Goal: Task Accomplishment & Management: Manage account settings

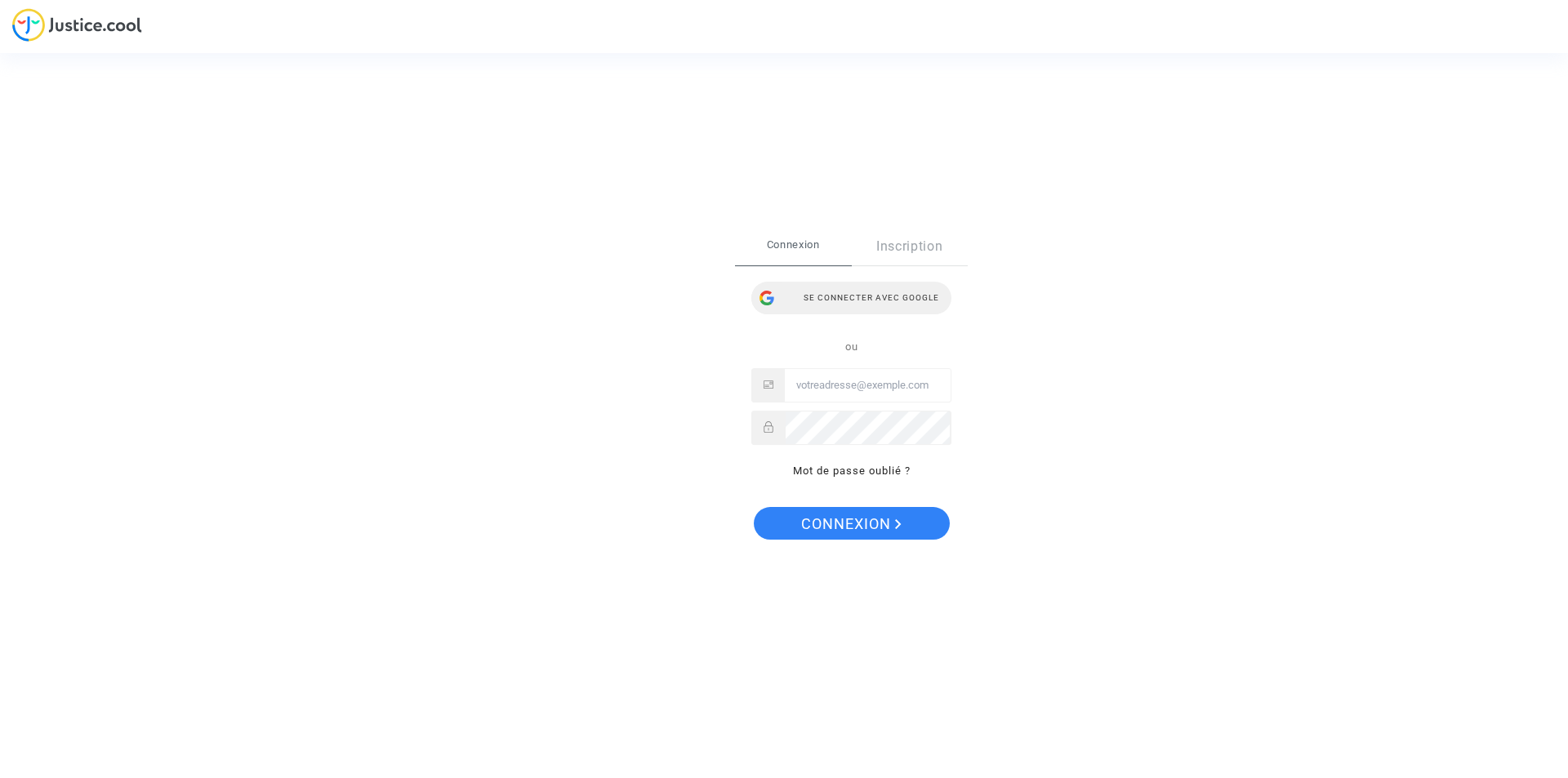
click at [891, 294] on div "Se connecter avec Google" at bounding box center [850, 298] width 200 height 32
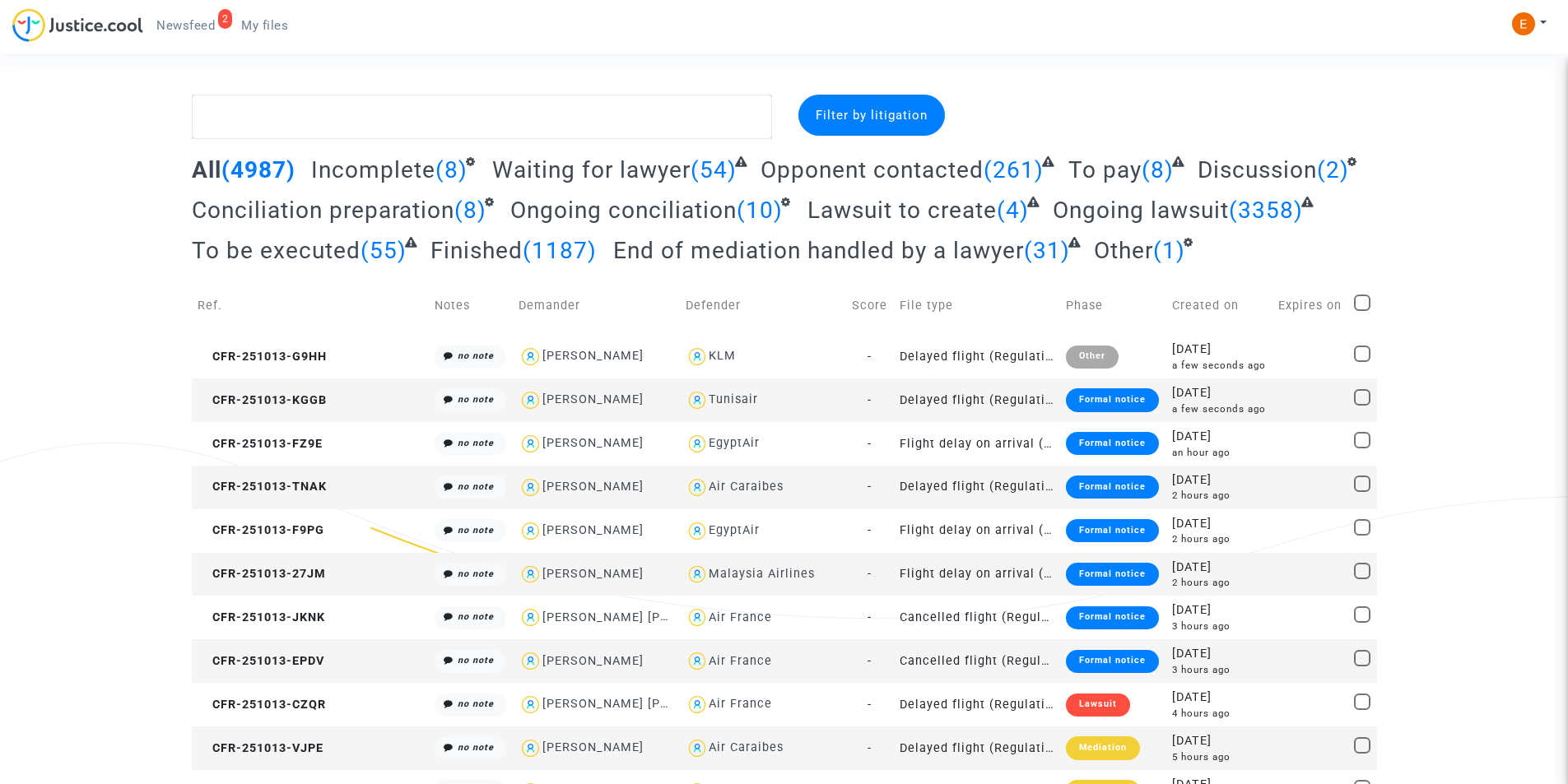
click at [1078, 399] on div "Formal notice" at bounding box center [1112, 400] width 93 height 23
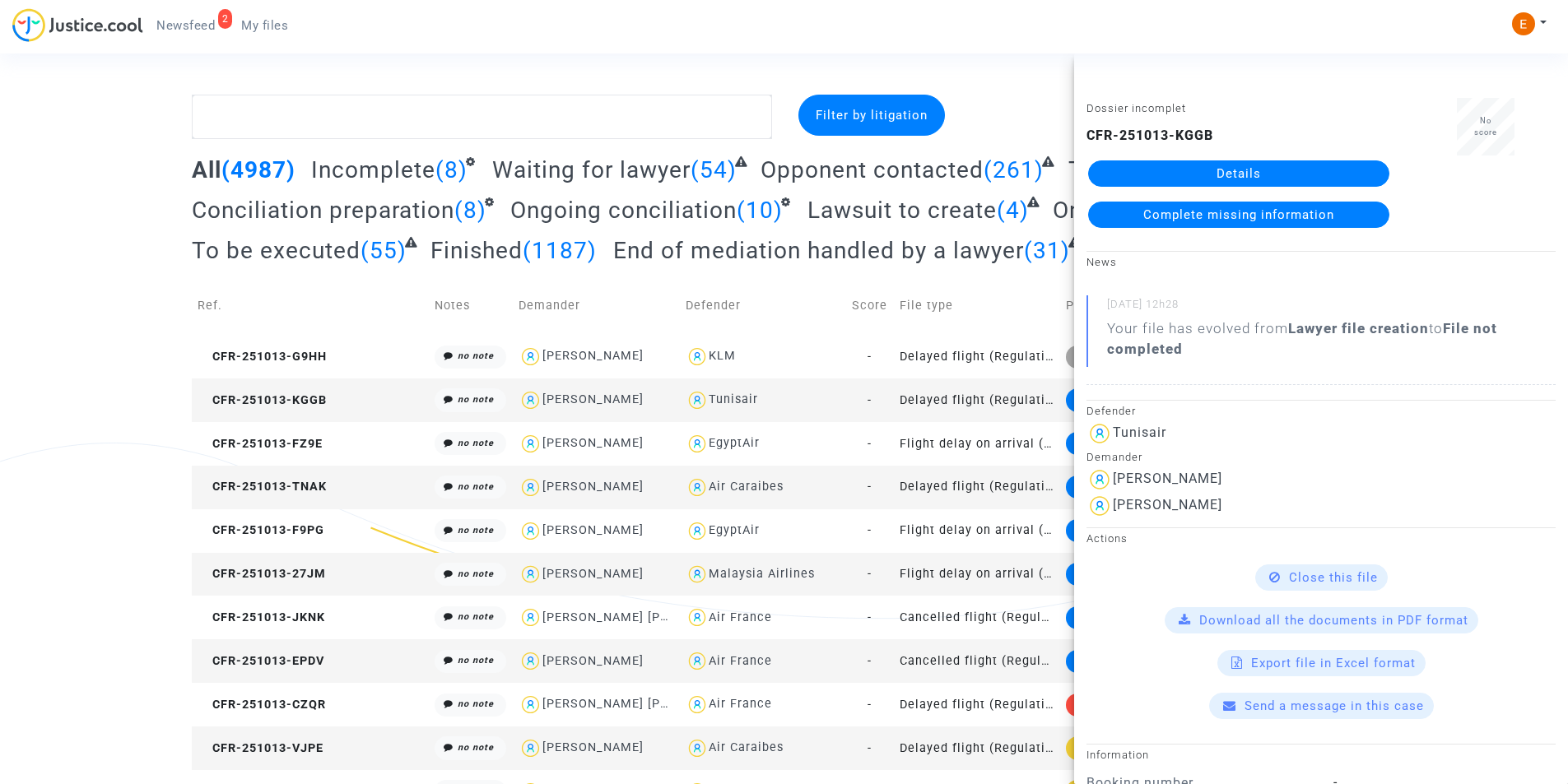
click at [1203, 177] on link "Details" at bounding box center [1239, 173] width 301 height 26
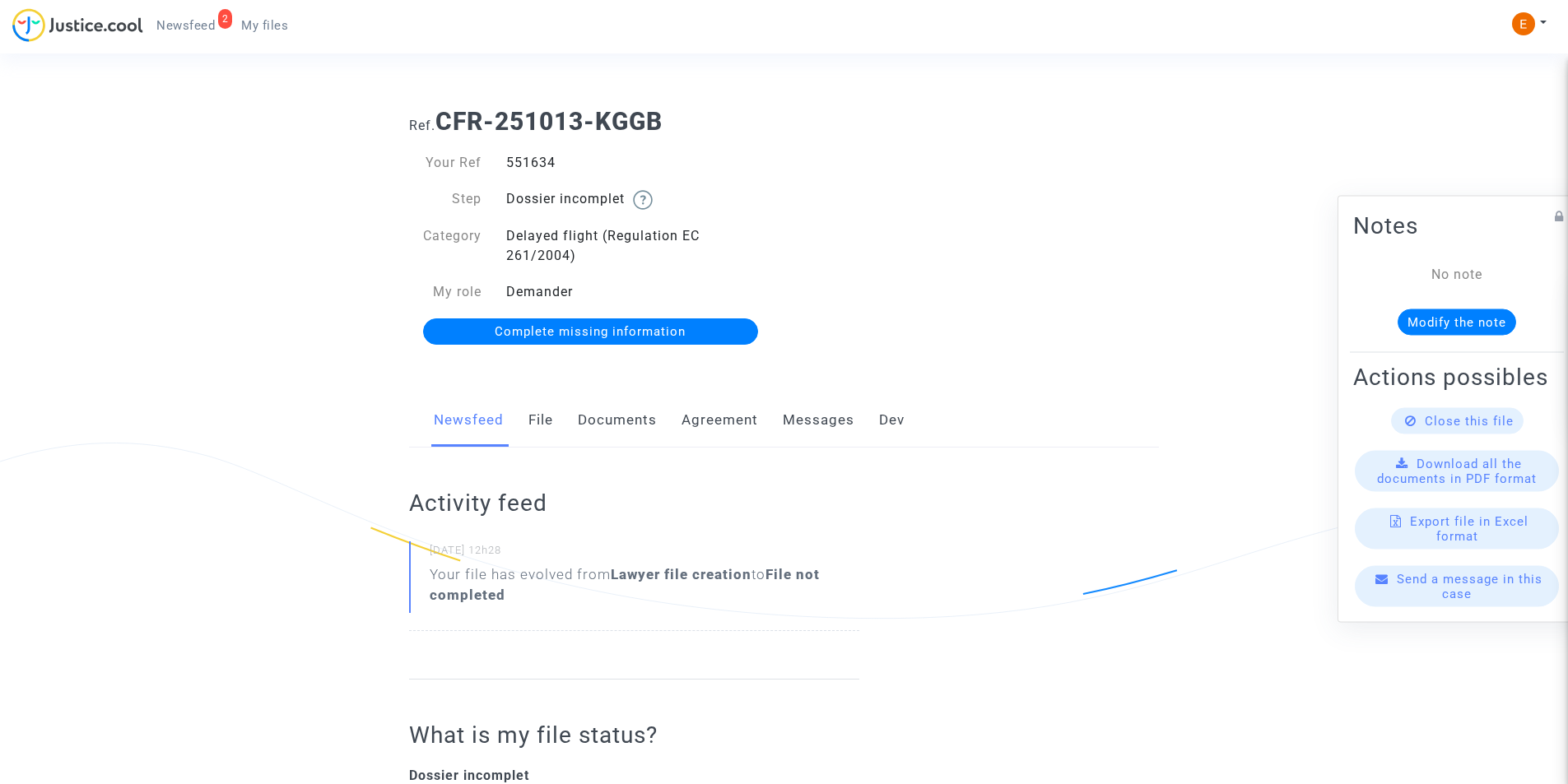
click at [601, 422] on link "Documents" at bounding box center [617, 420] width 79 height 54
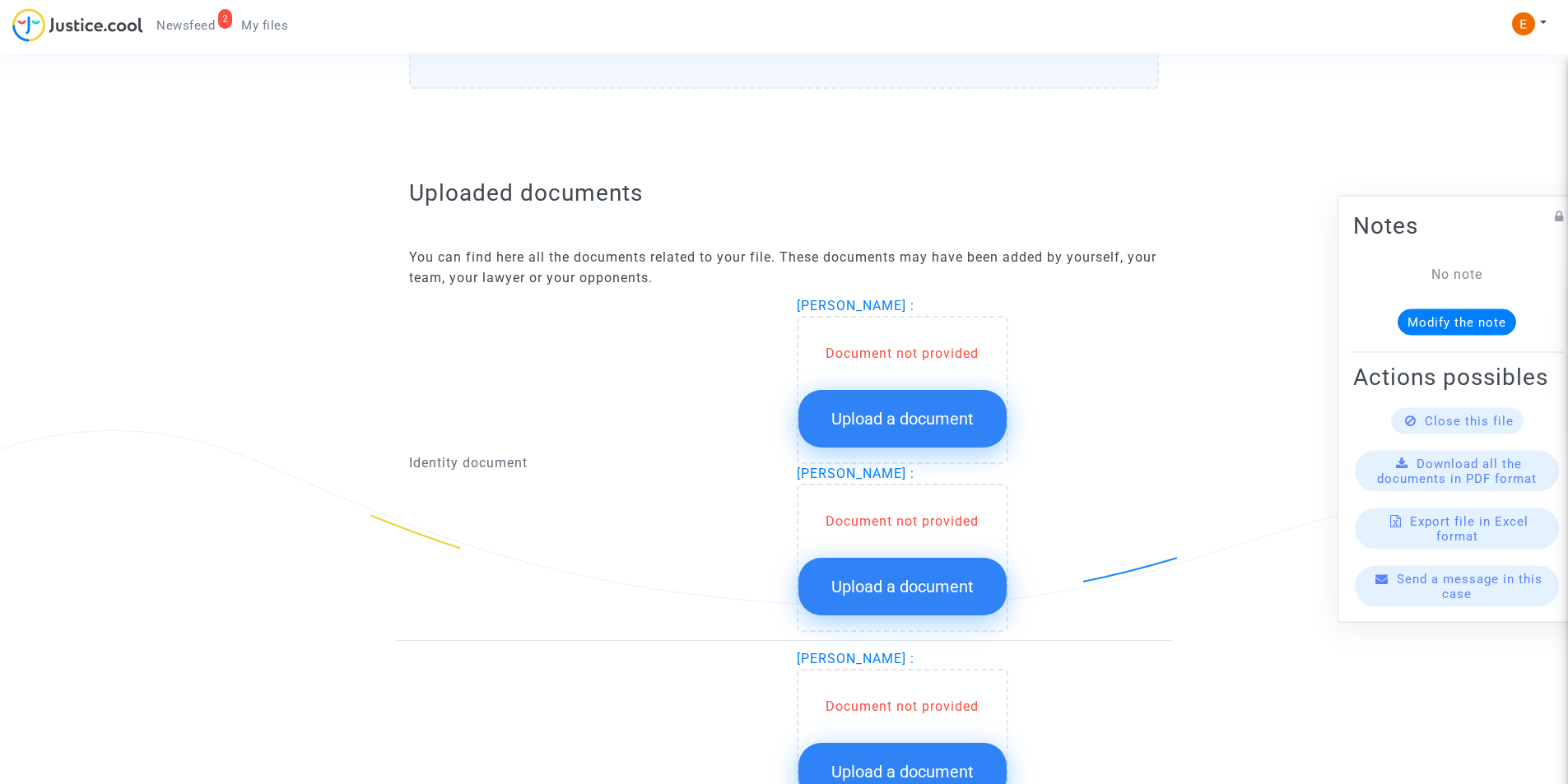
scroll to position [905, 0]
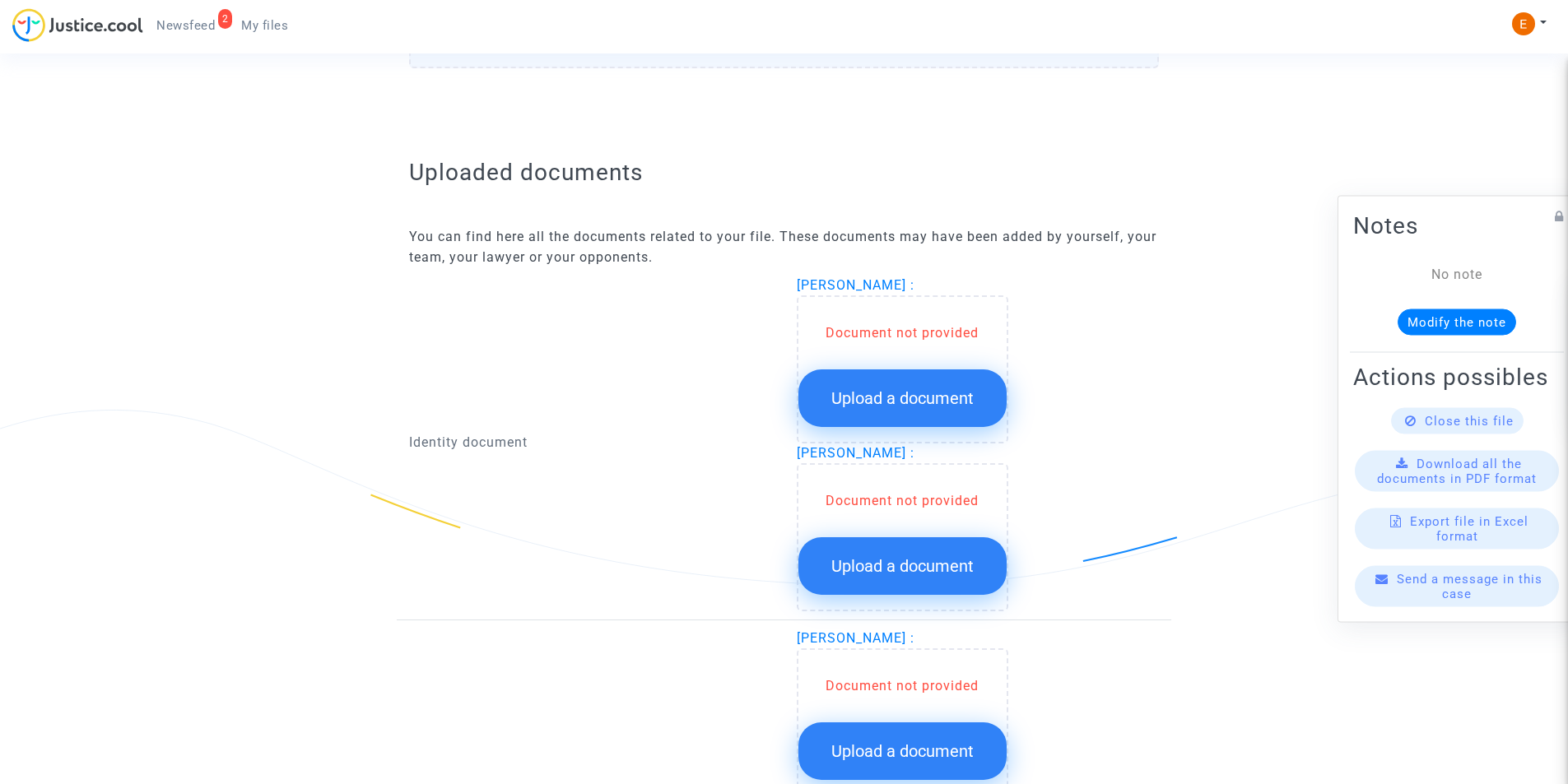
click at [886, 406] on span "Upload a document" at bounding box center [902, 399] width 142 height 20
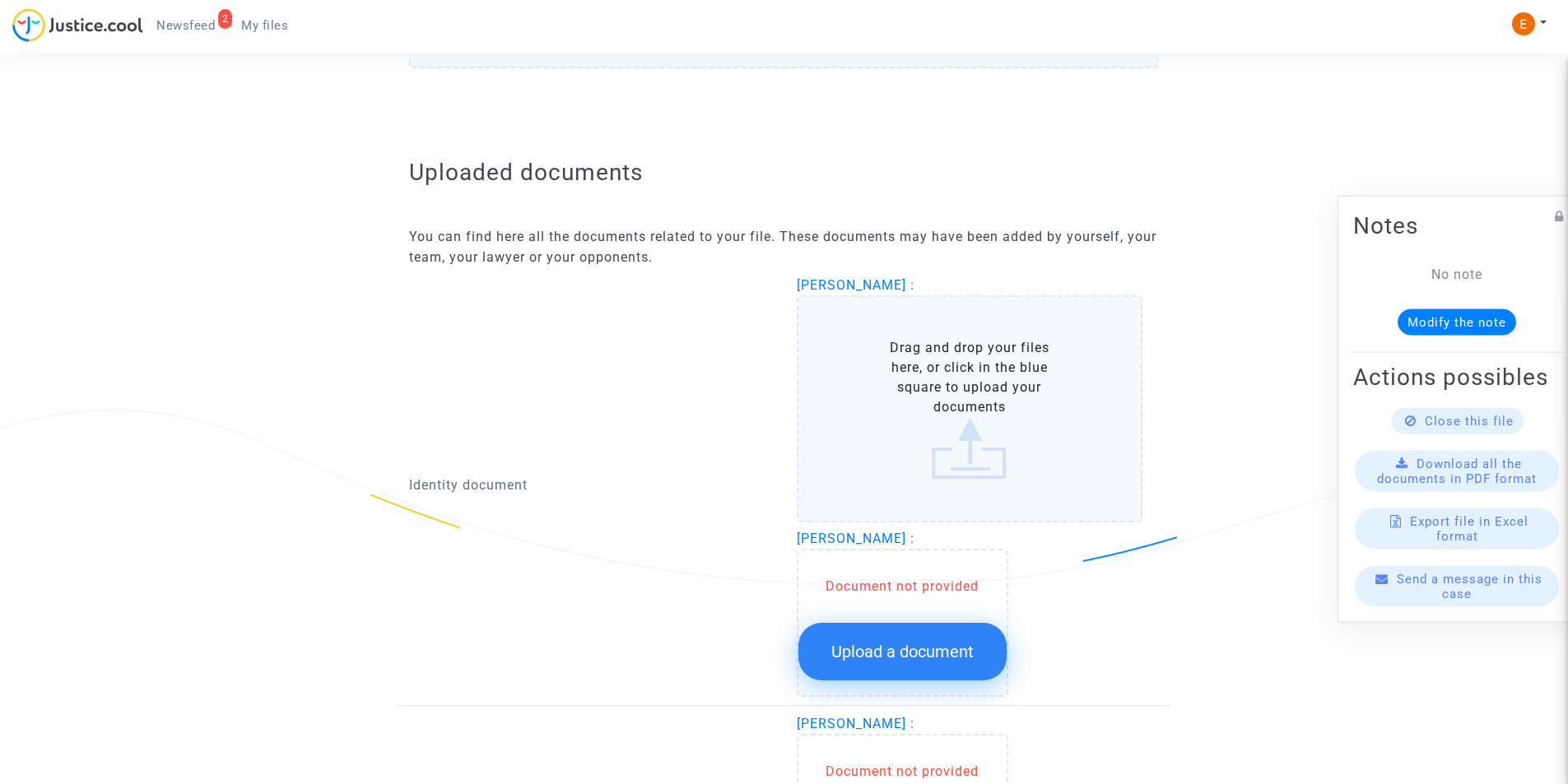
click at [886, 405] on label "Drag and drop your files here, or click in the blue square to upload your docum…" at bounding box center [970, 409] width 346 height 227
click at [0, 0] on input "Drag and drop your files here, or click in the blue square to upload your docum…" at bounding box center [0, 0] width 0 height 0
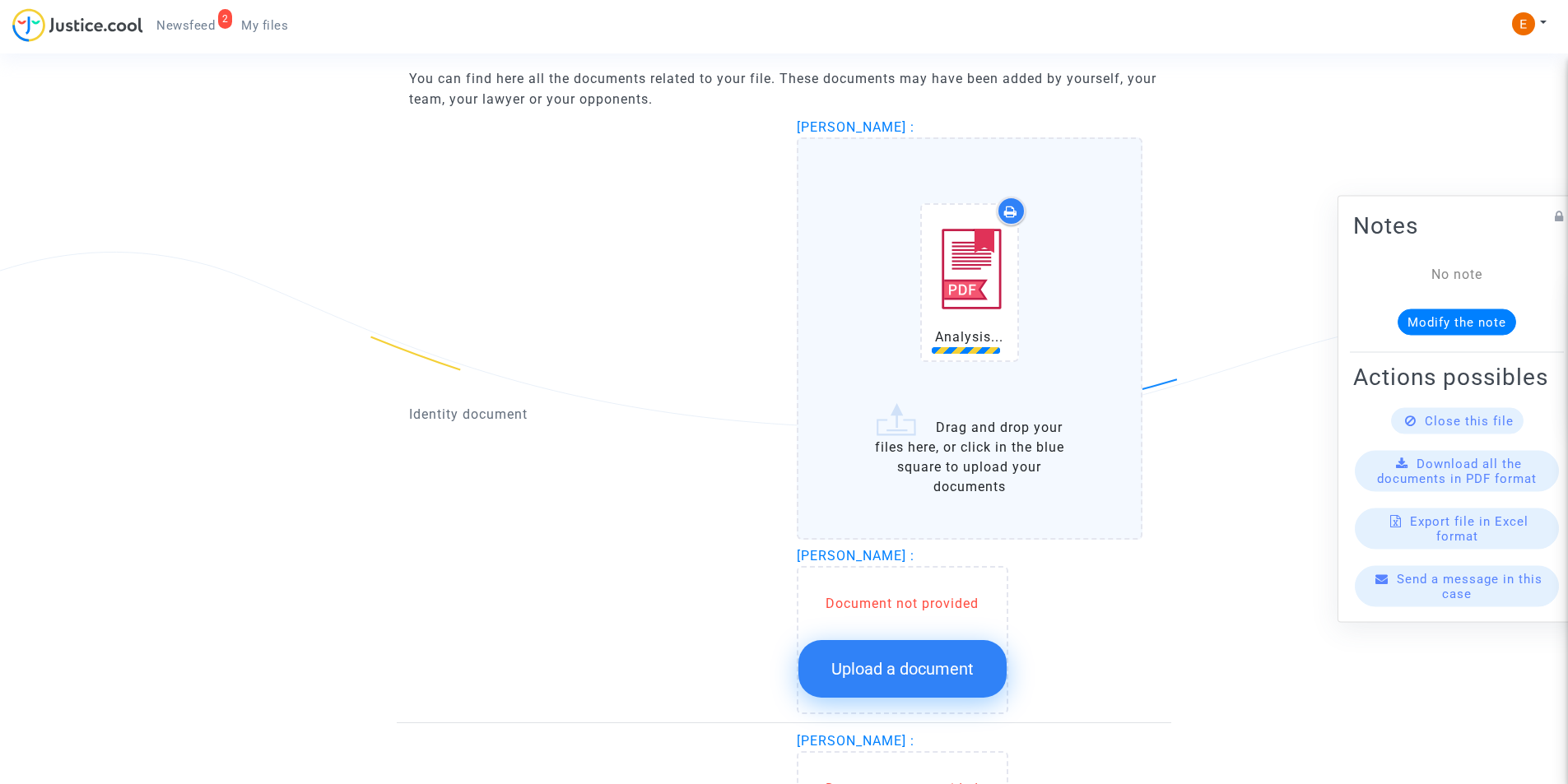
scroll to position [1234, 0]
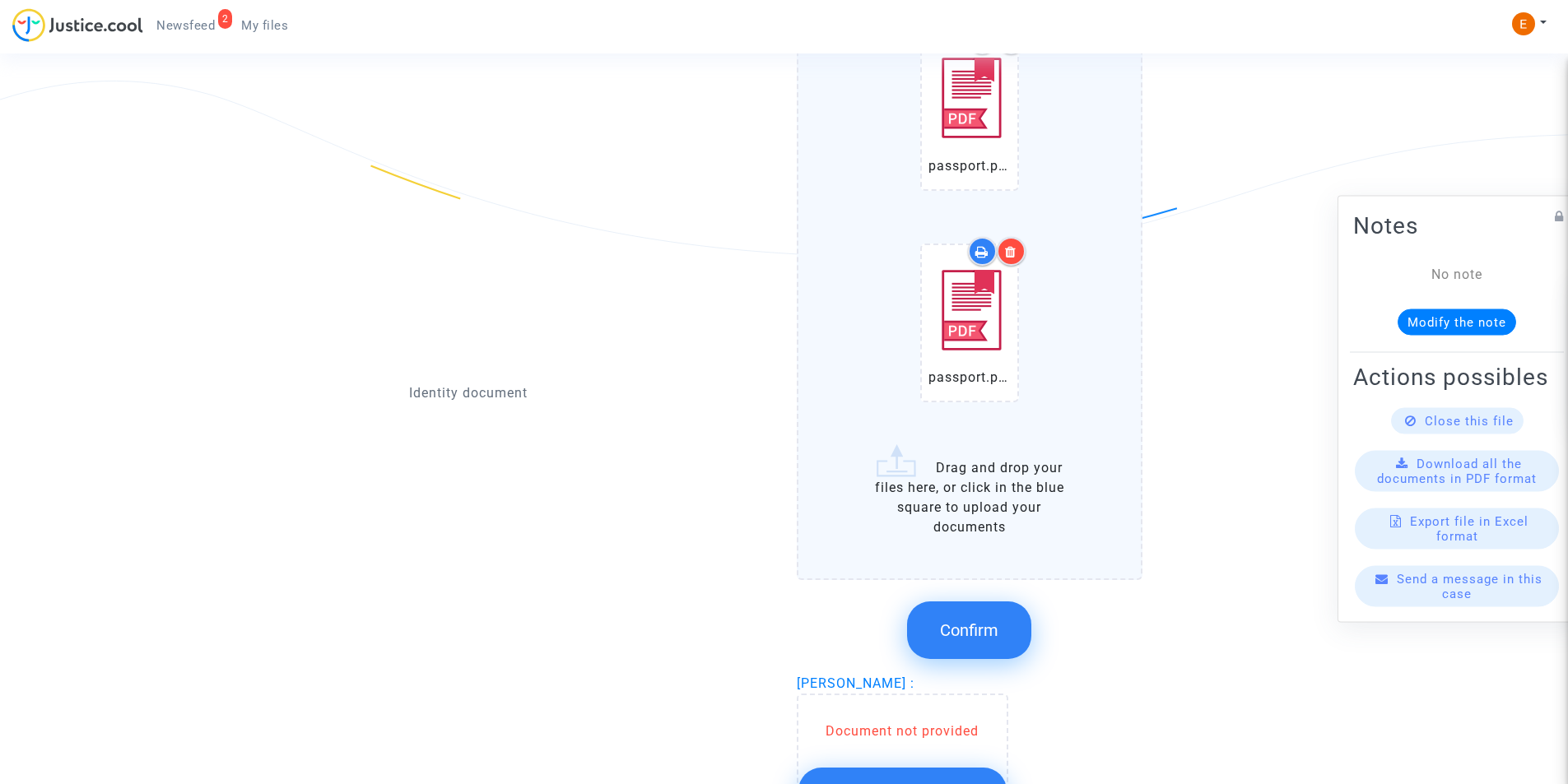
click at [1004, 252] on div at bounding box center [1011, 251] width 28 height 28
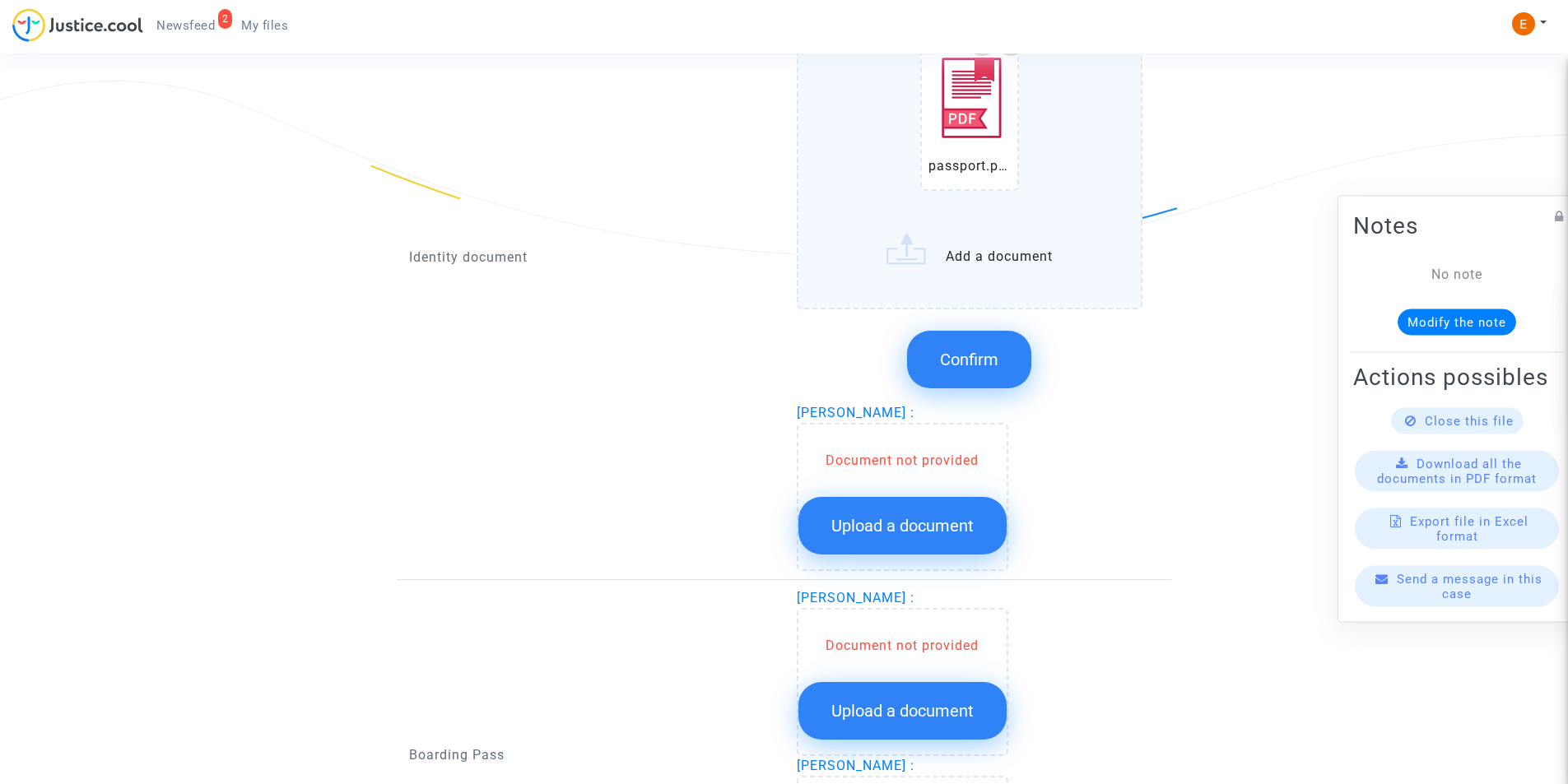
click at [896, 518] on span "Upload a document" at bounding box center [902, 526] width 142 height 20
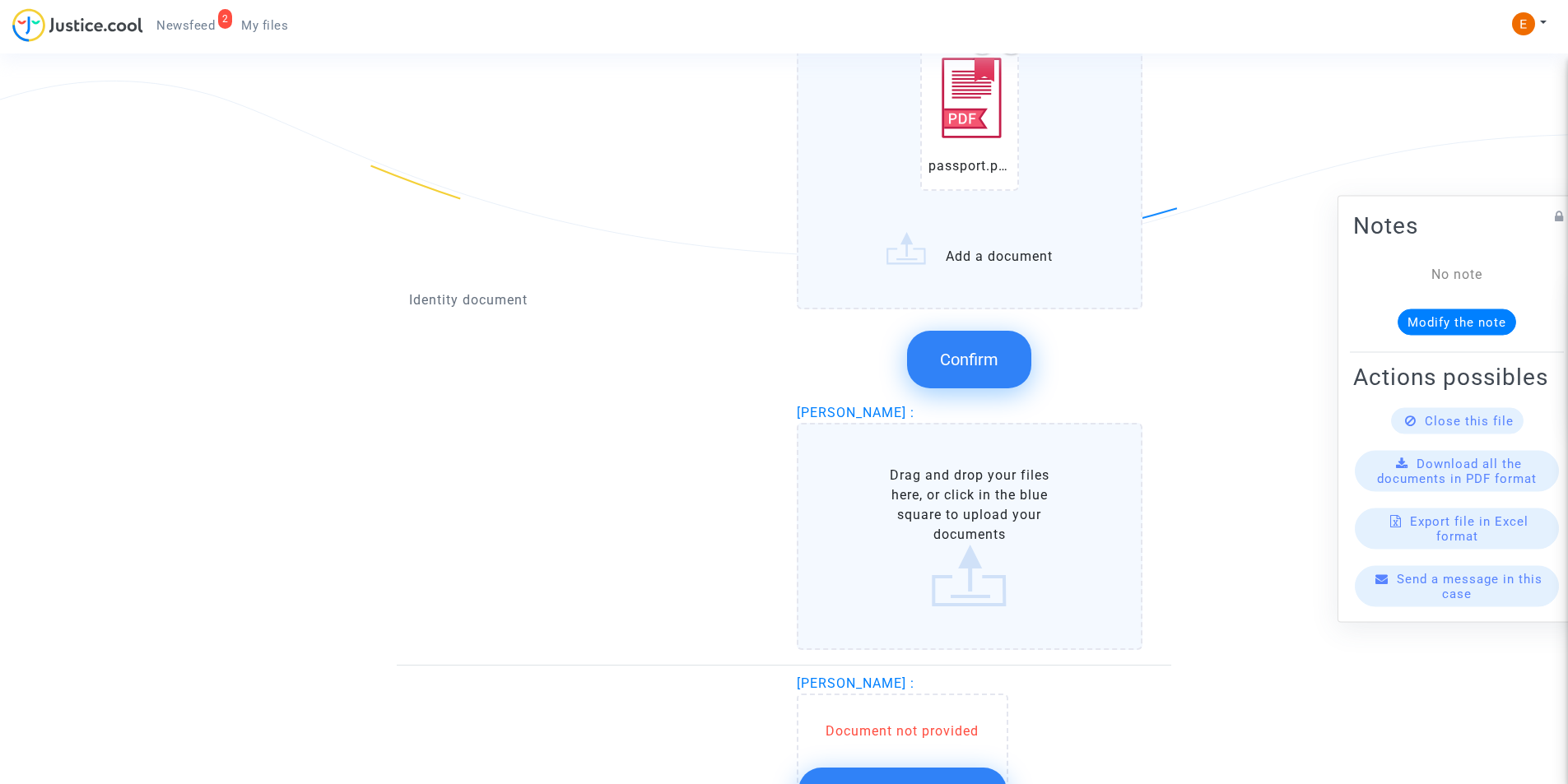
click at [911, 522] on label "Drag and drop your files here, or click in the blue square to upload your docum…" at bounding box center [970, 537] width 346 height 227
click at [0, 0] on input "Drag and drop your files here, or click in the blue square to upload your docum…" at bounding box center [0, 0] width 0 height 0
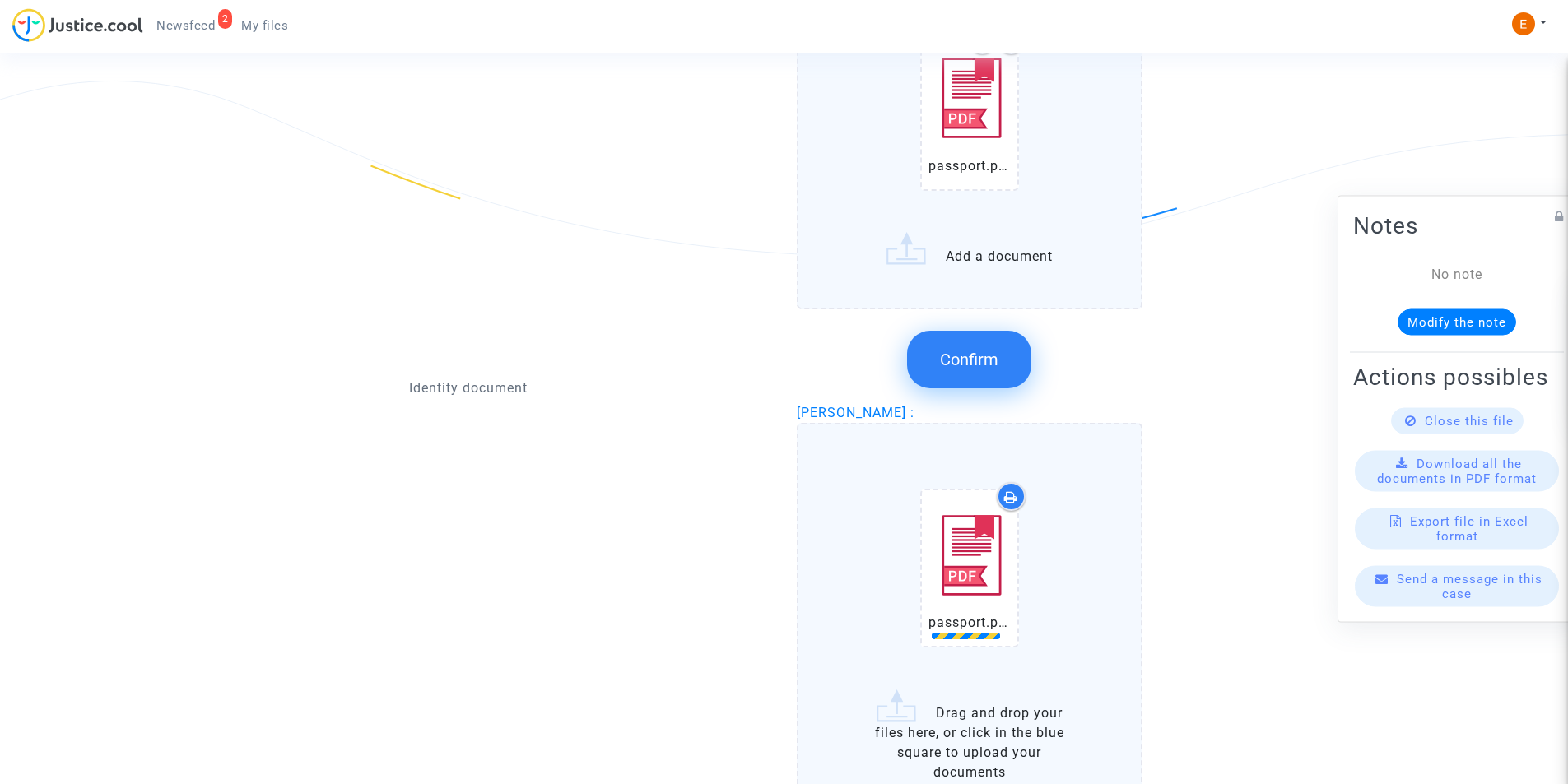
click at [958, 359] on span "Confirm" at bounding box center [969, 359] width 59 height 20
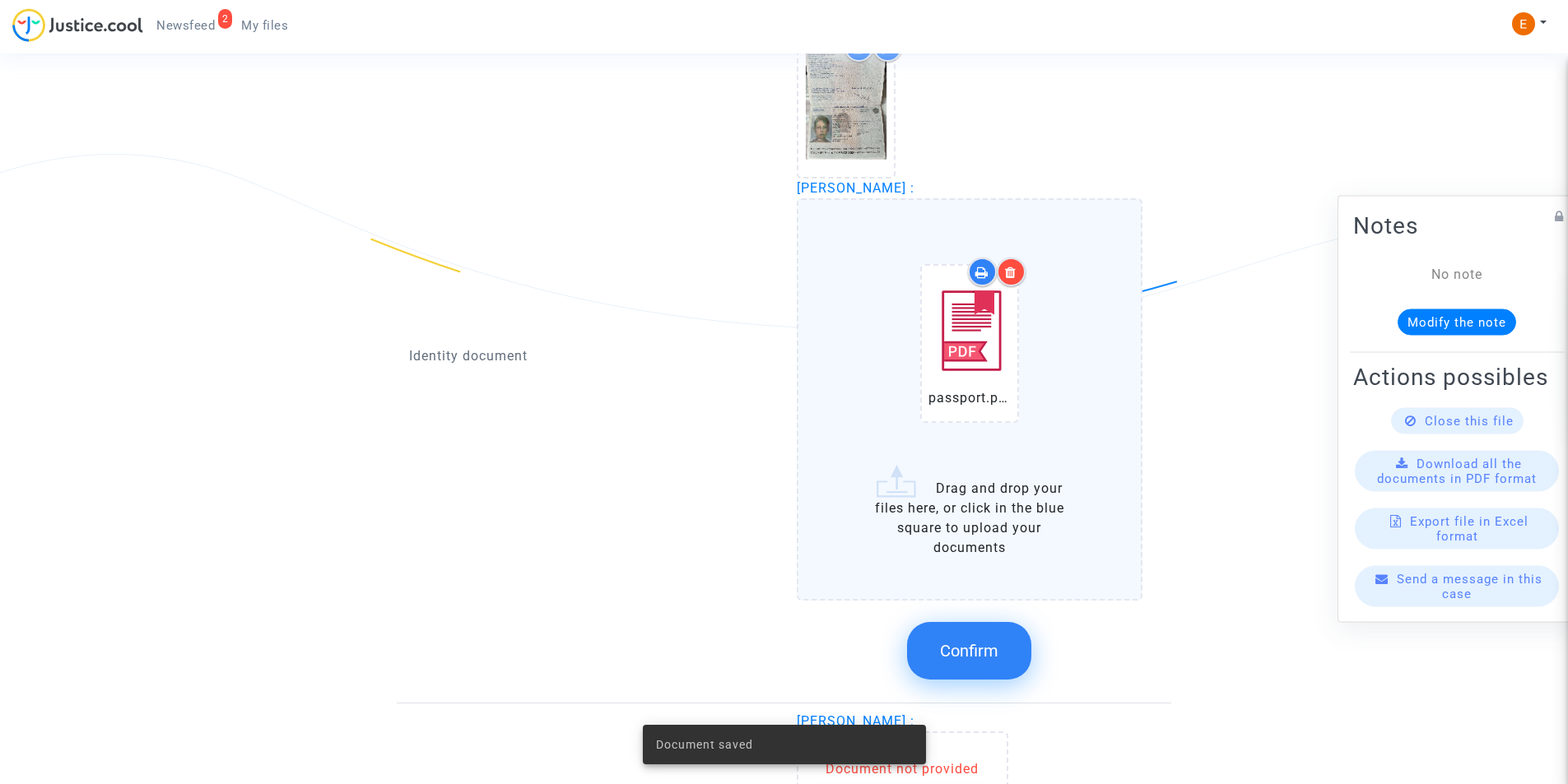
scroll to position [1146, 0]
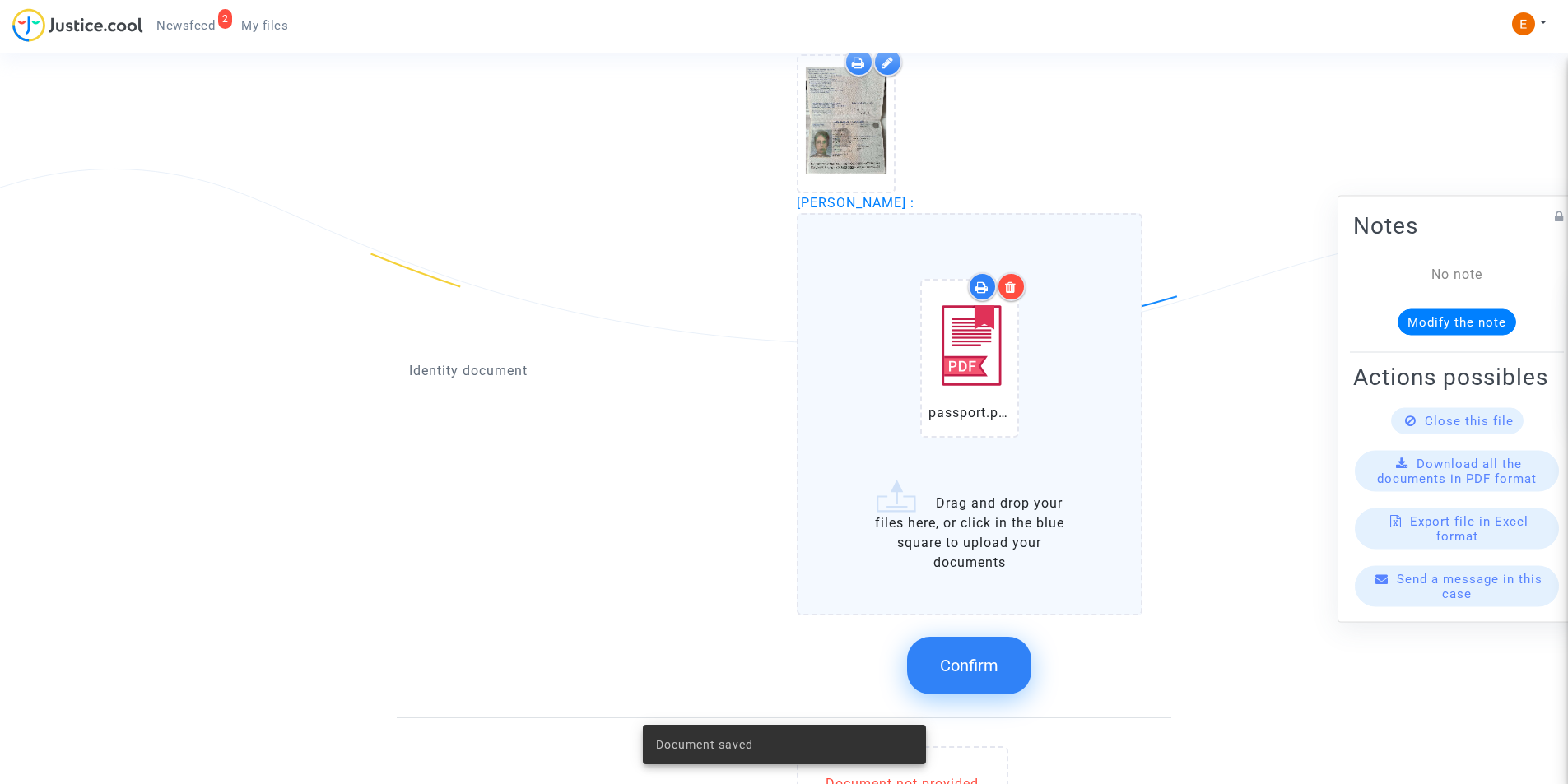
click at [977, 677] on button "Confirm" at bounding box center [969, 665] width 125 height 58
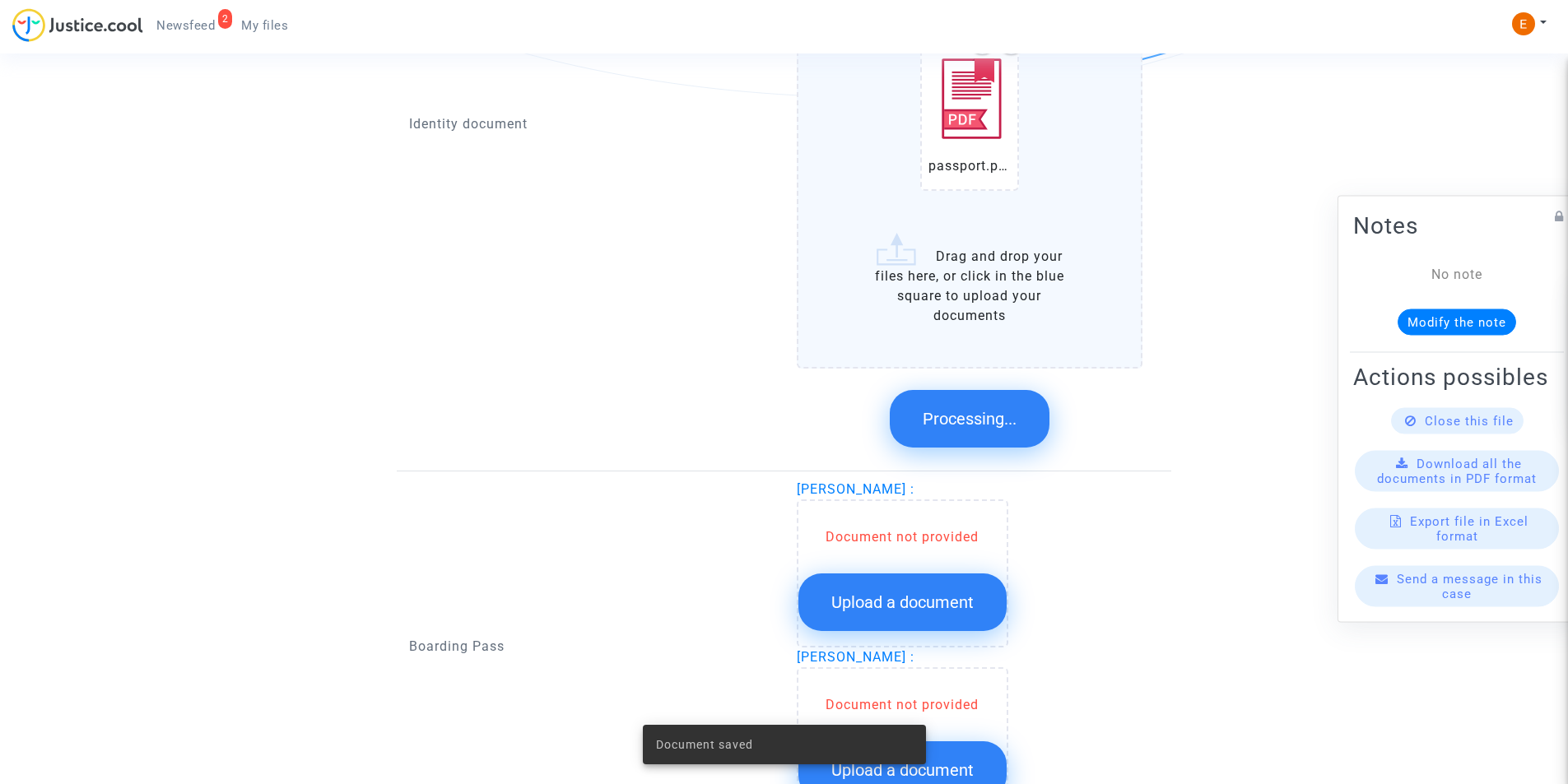
scroll to position [1200, 0]
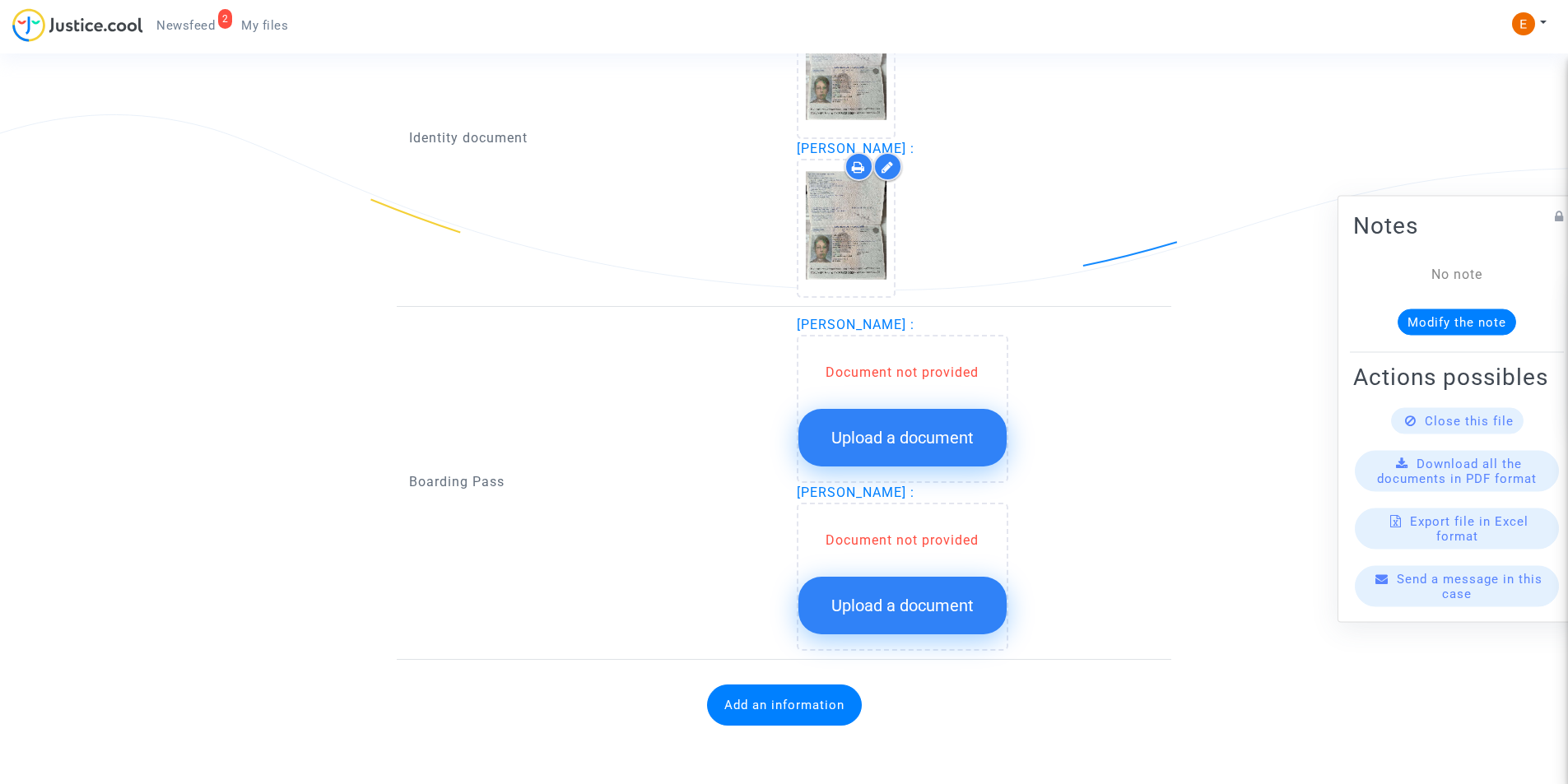
click at [890, 438] on span "Upload a document" at bounding box center [902, 438] width 142 height 20
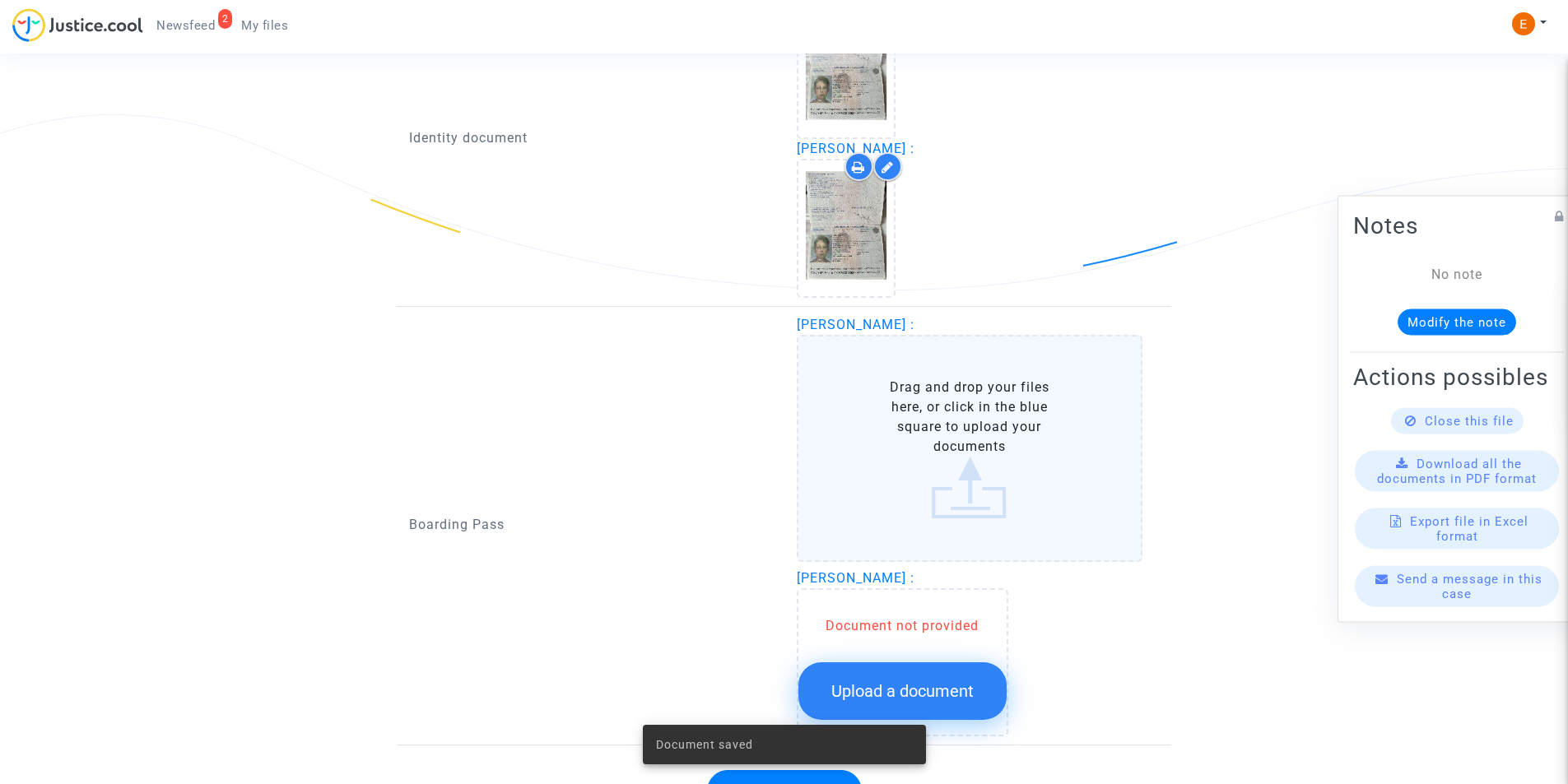
click at [889, 440] on label "Drag and drop your files here, or click in the blue square to upload your docum…" at bounding box center [970, 449] width 346 height 227
click at [0, 0] on input "Drag and drop your files here, or click in the blue square to upload your docum…" at bounding box center [0, 0] width 0 height 0
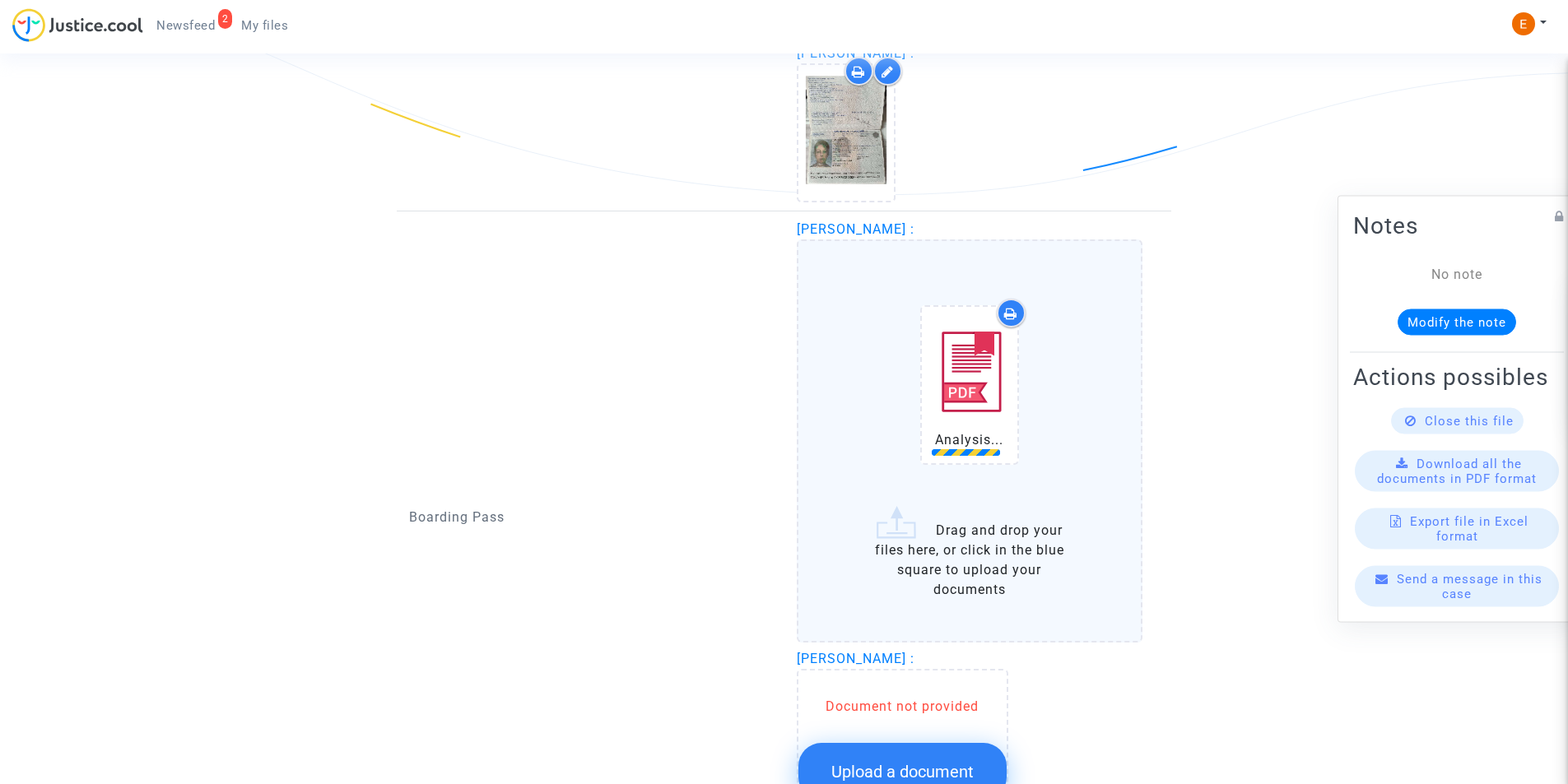
scroll to position [1447, 0]
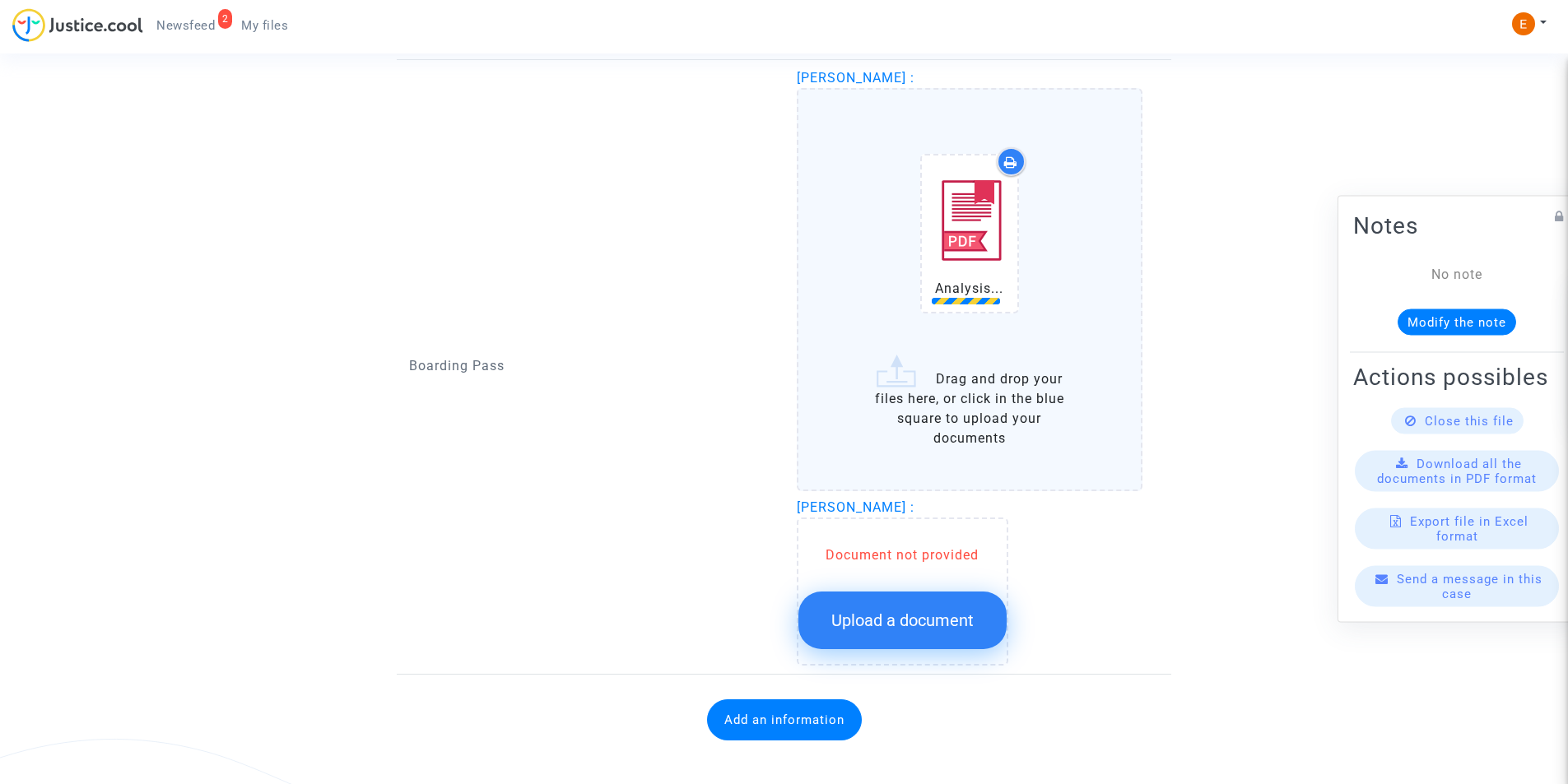
click at [942, 622] on div "Document not provided Upload a document" at bounding box center [902, 591] width 212 height 148
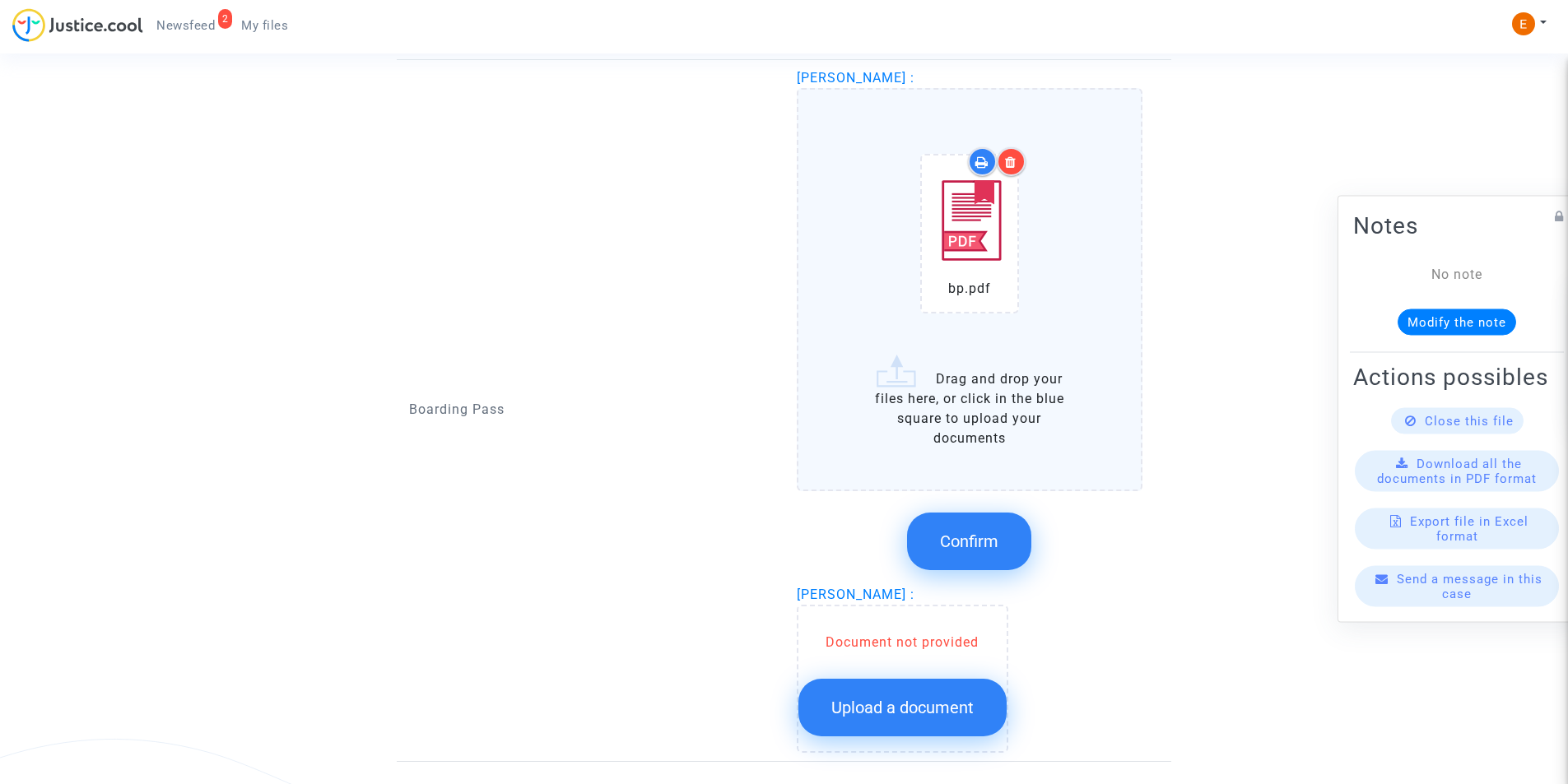
click at [917, 705] on span "Upload a document" at bounding box center [902, 708] width 142 height 20
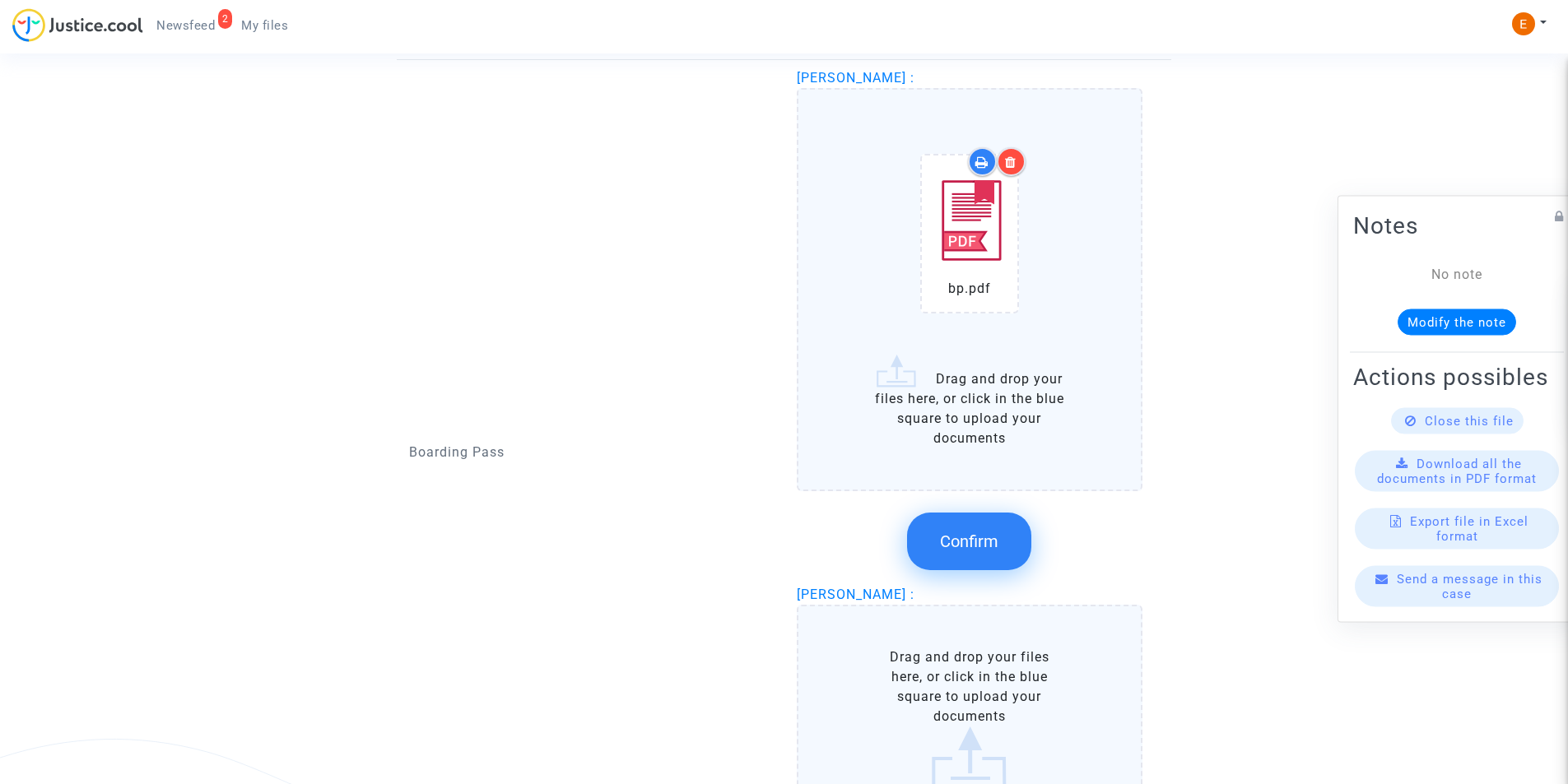
click at [913, 690] on label "Drag and drop your files here, or click in the blue square to upload your docum…" at bounding box center [970, 718] width 346 height 227
click at [0, 0] on input "Drag and drop your files here, or click in the blue square to upload your docum…" at bounding box center [0, 0] width 0 height 0
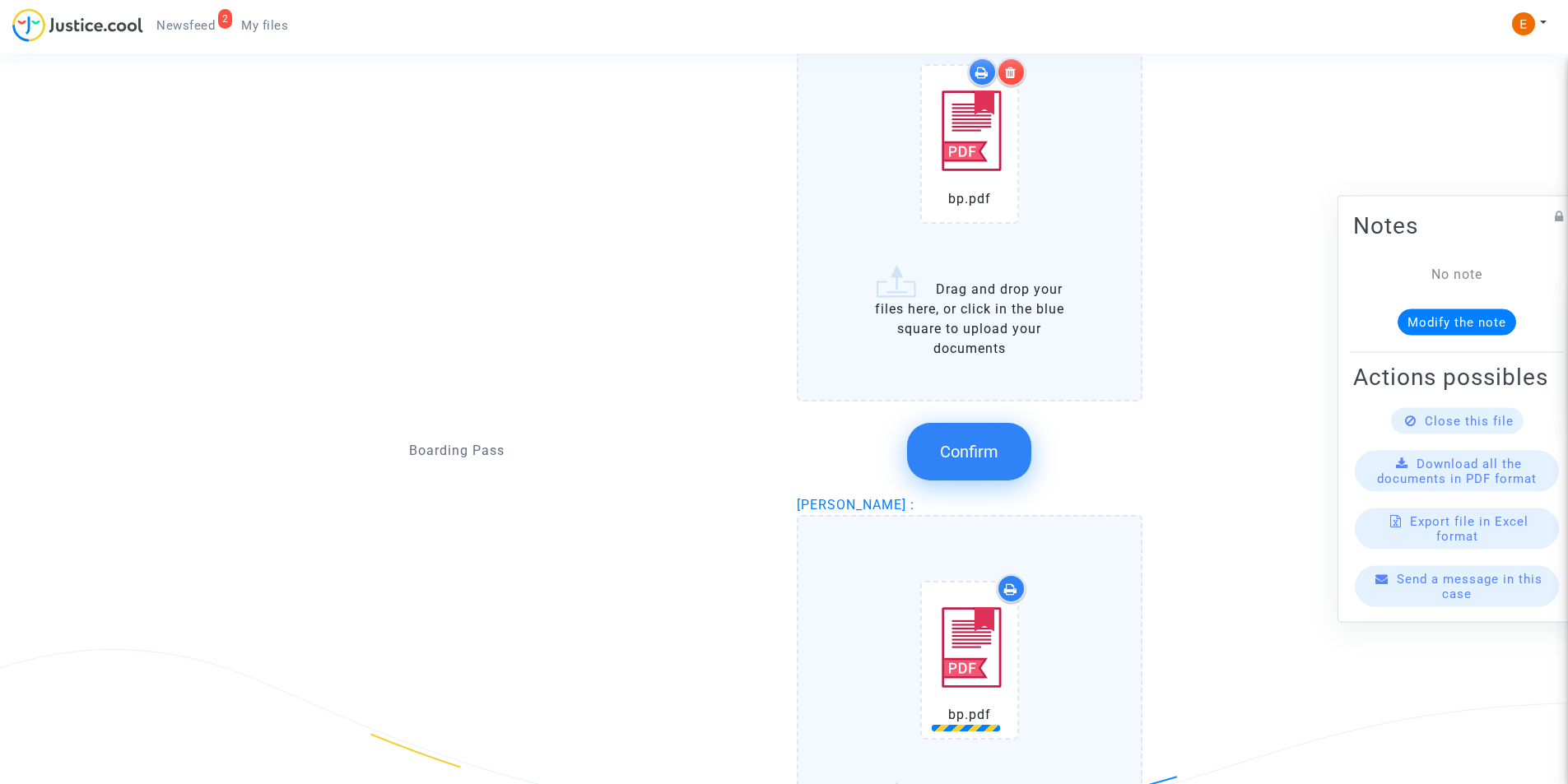
scroll to position [1694, 0]
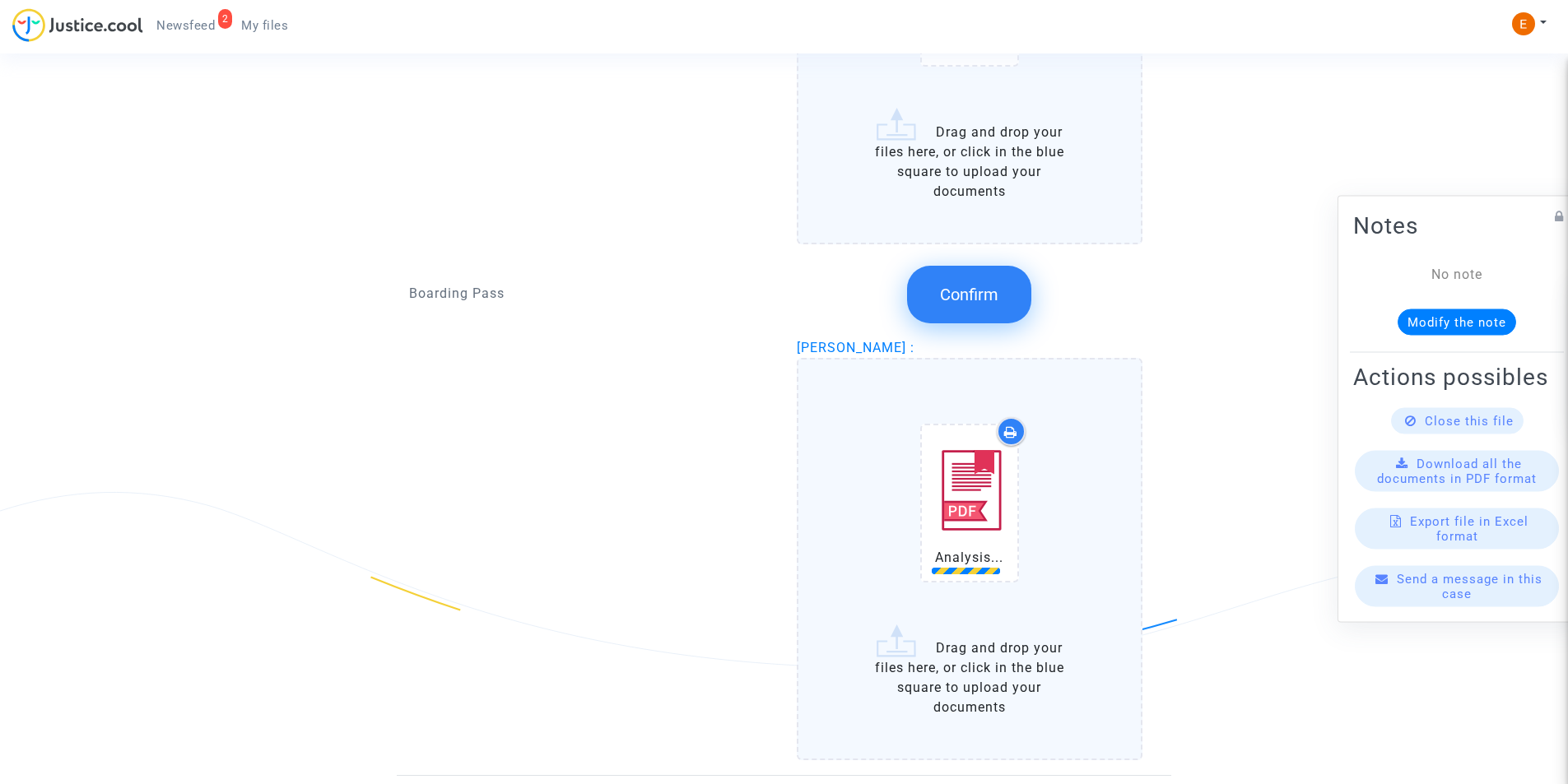
click at [986, 281] on button "Confirm" at bounding box center [969, 294] width 125 height 58
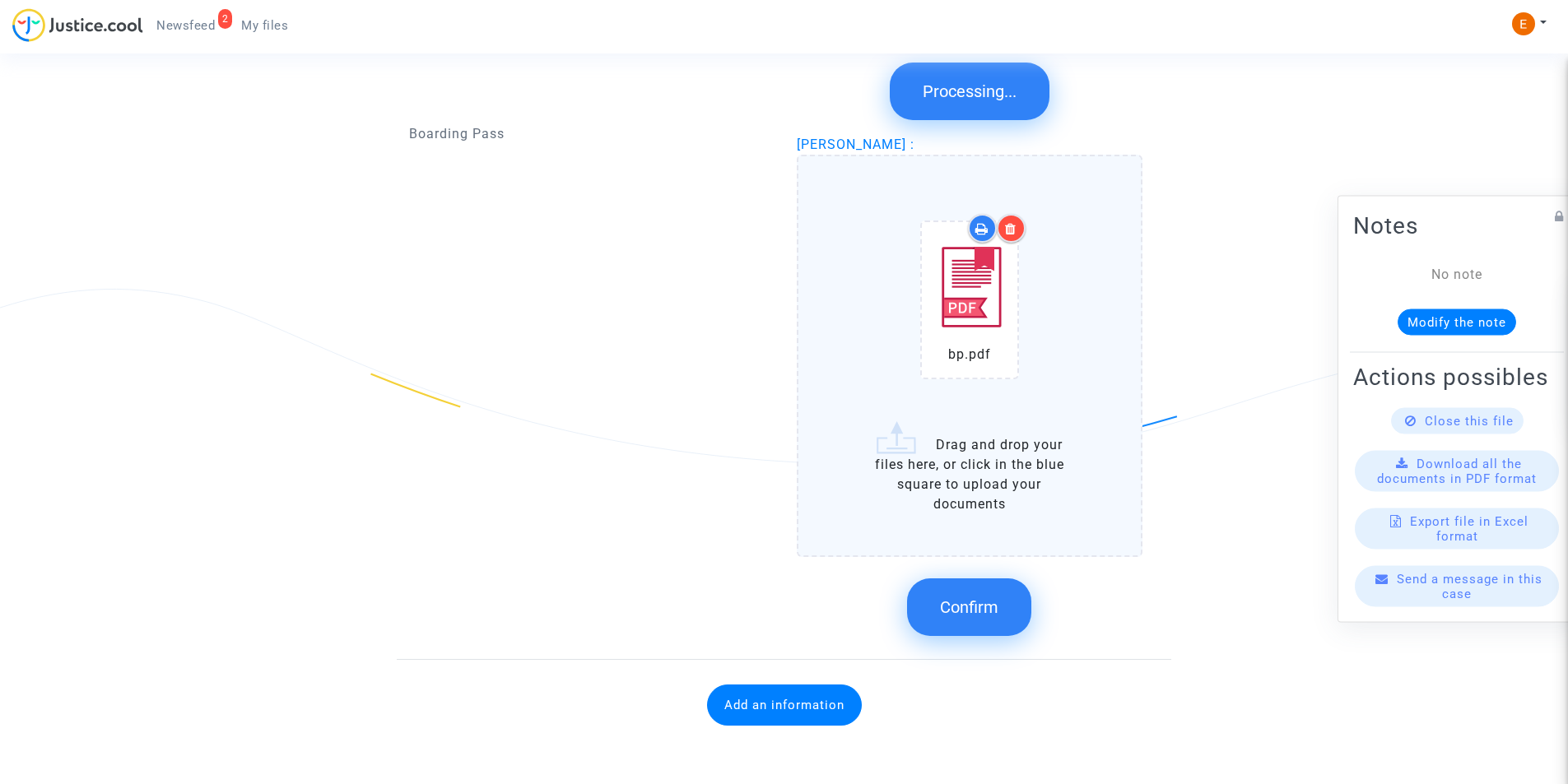
scroll to position [1540, 0]
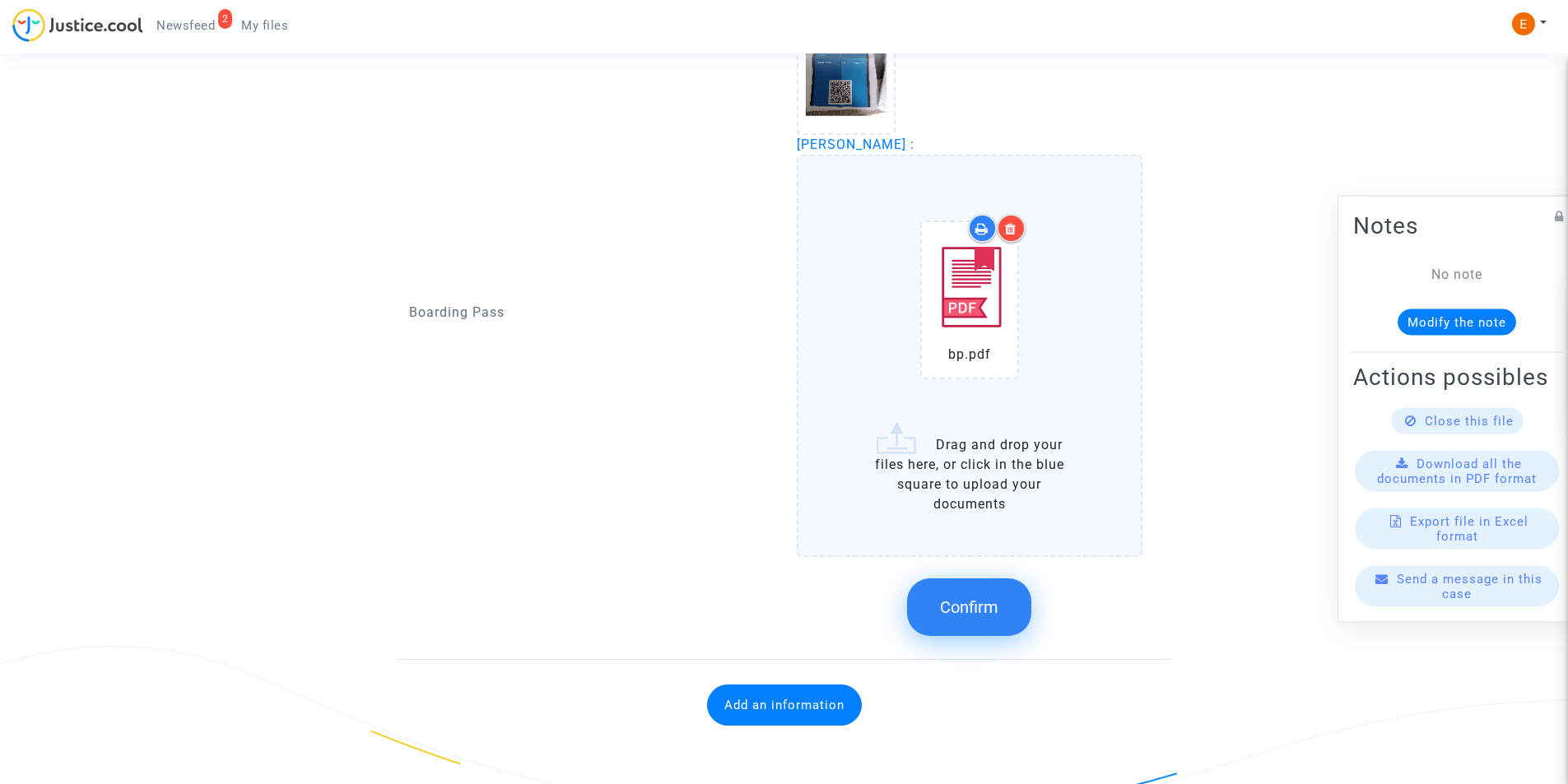
click at [966, 601] on span "Confirm" at bounding box center [969, 608] width 59 height 20
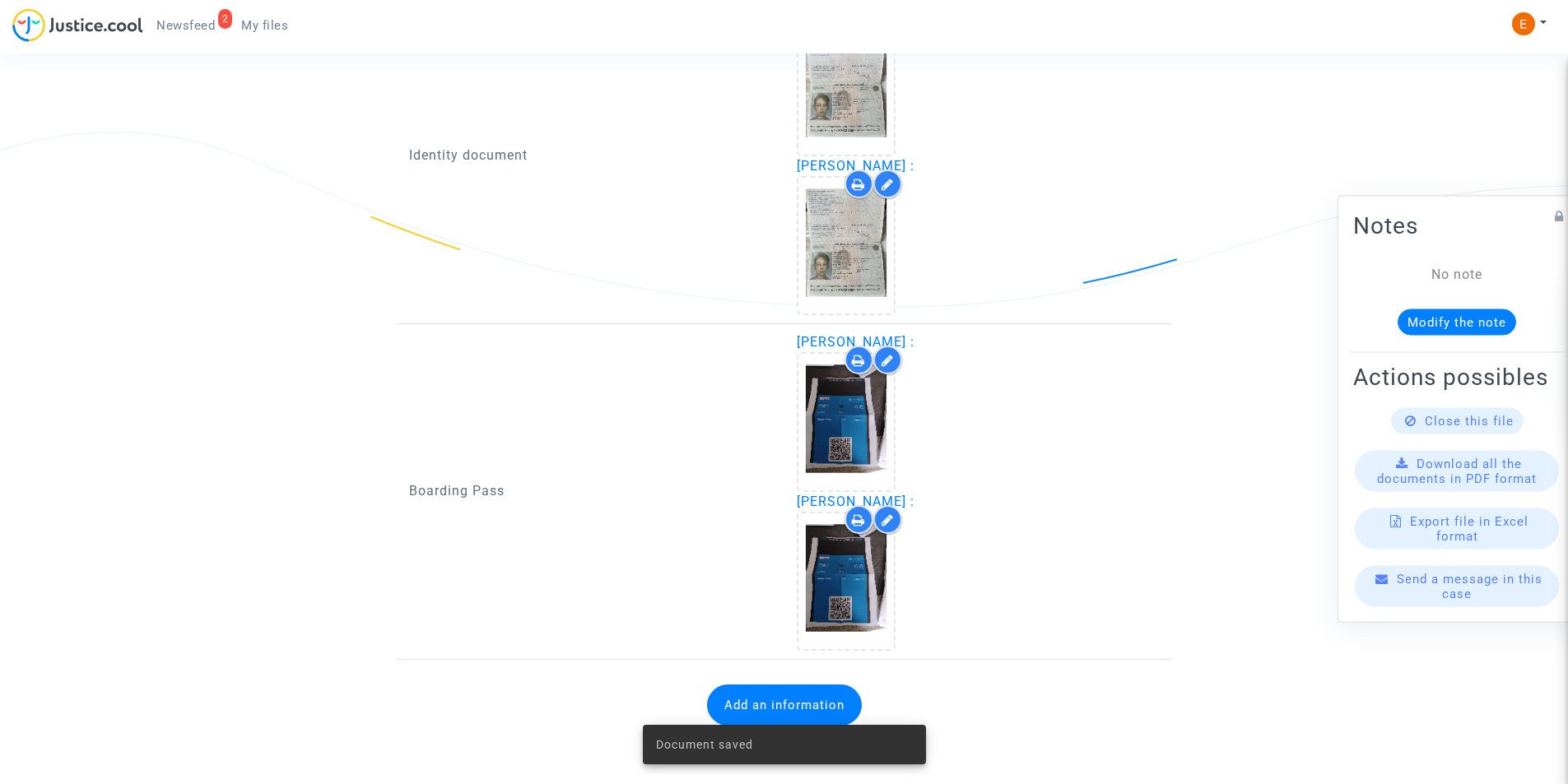
scroll to position [1183, 0]
click at [805, 709] on div "Document saved" at bounding box center [784, 744] width 323 height 79
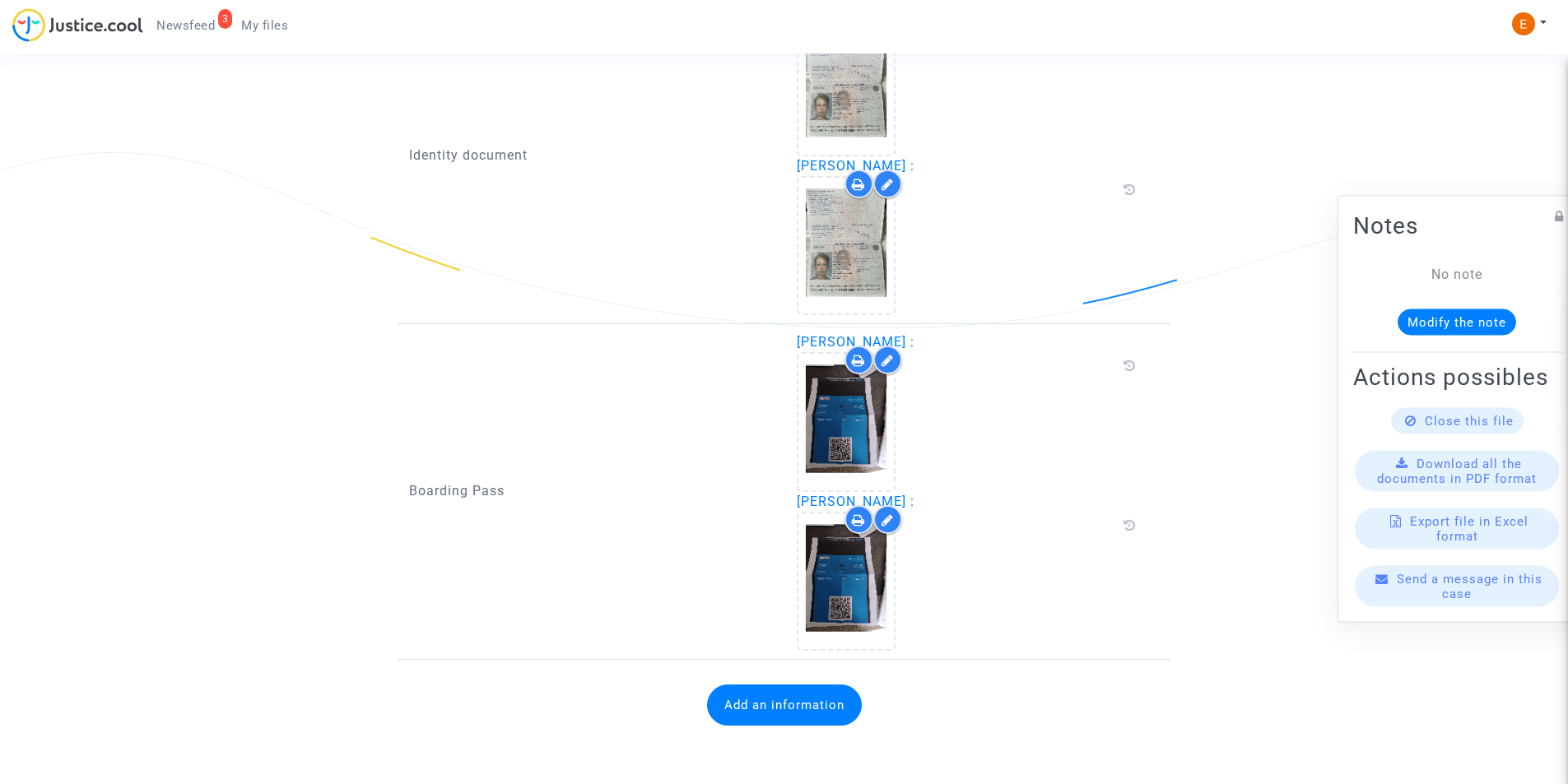
click at [809, 709] on button "Add an information" at bounding box center [784, 705] width 155 height 41
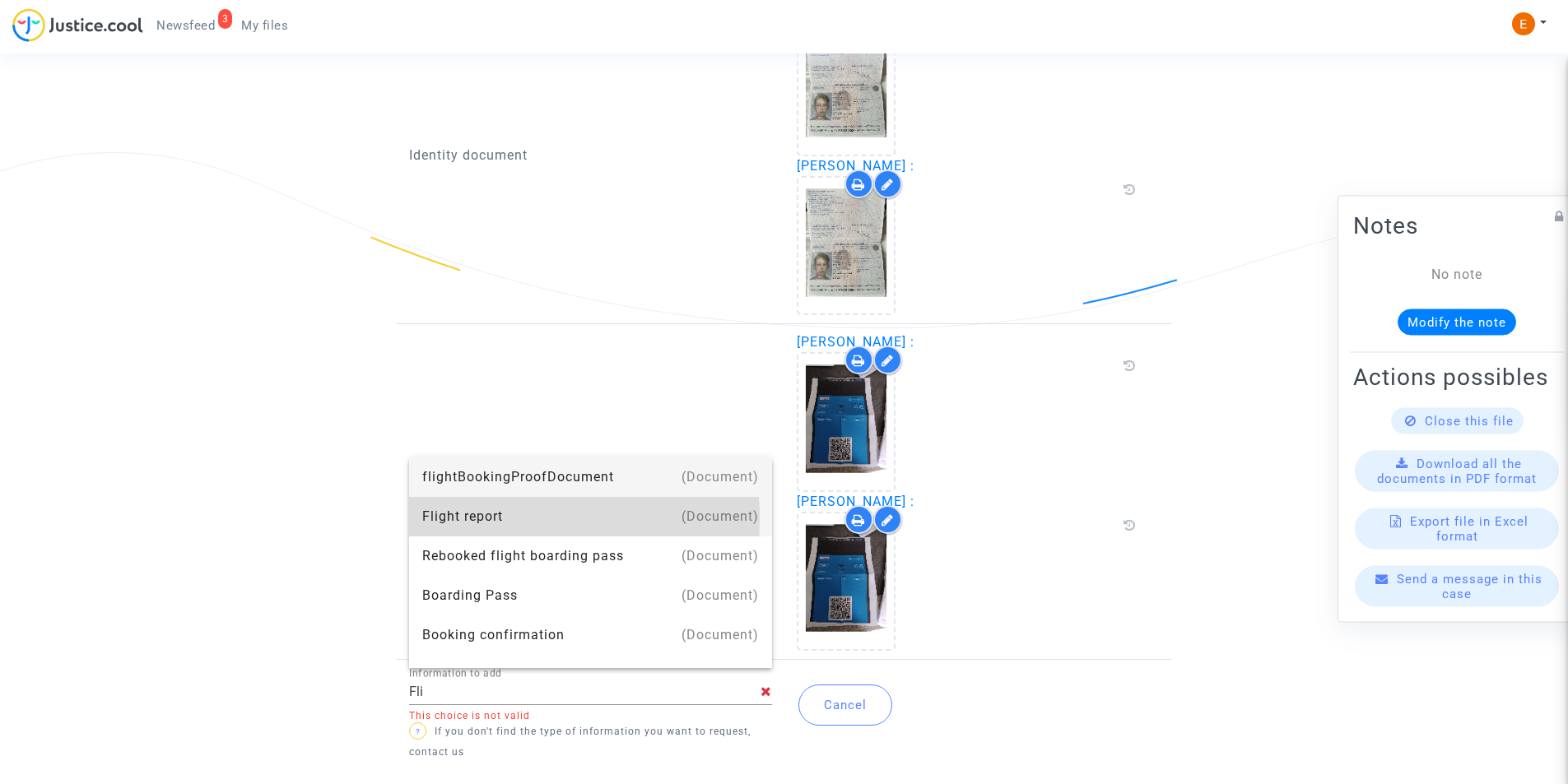
click at [445, 518] on div "Flight report" at bounding box center [590, 516] width 337 height 39
type input "Flight report"
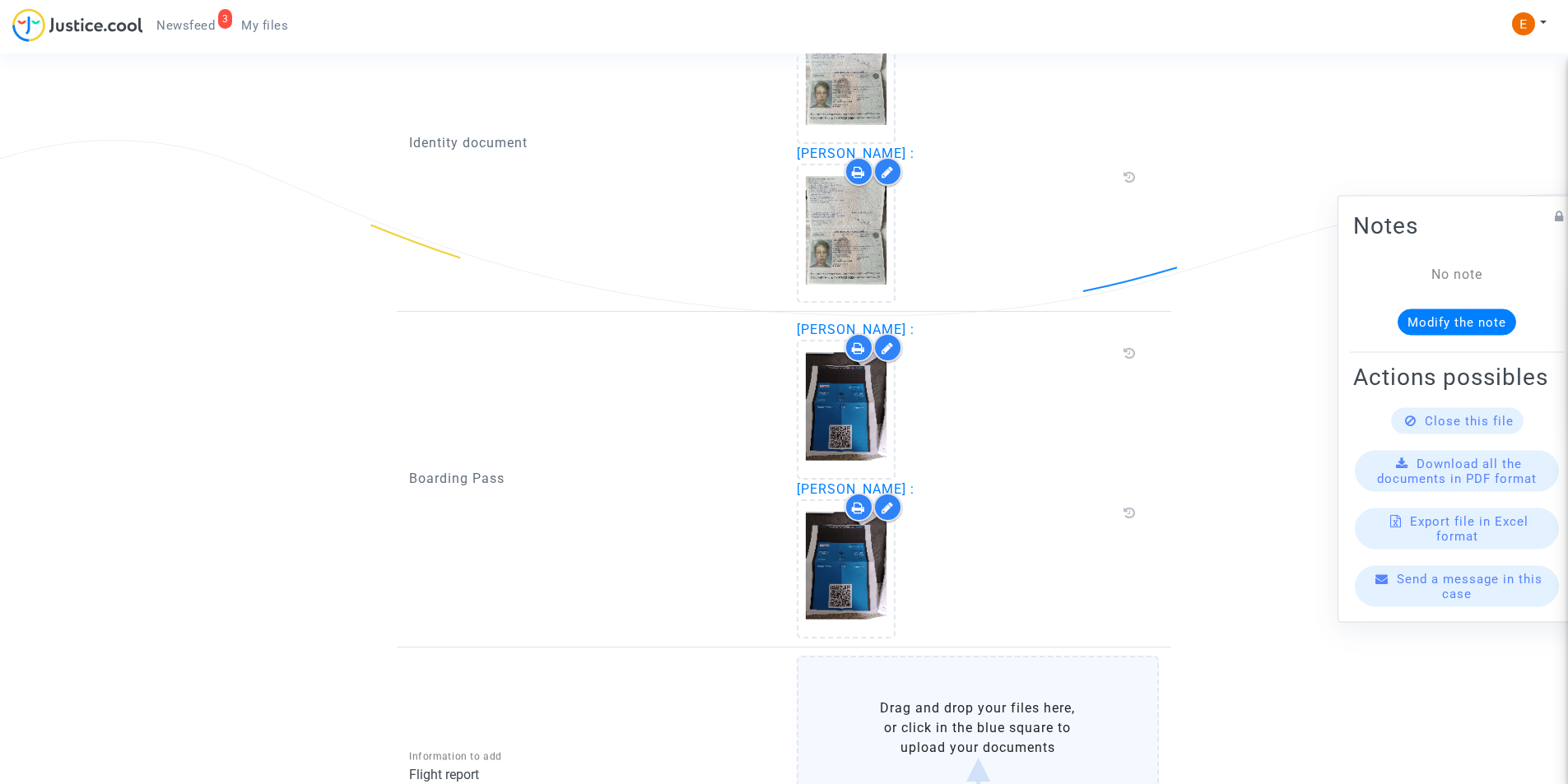
scroll to position [1384, 0]
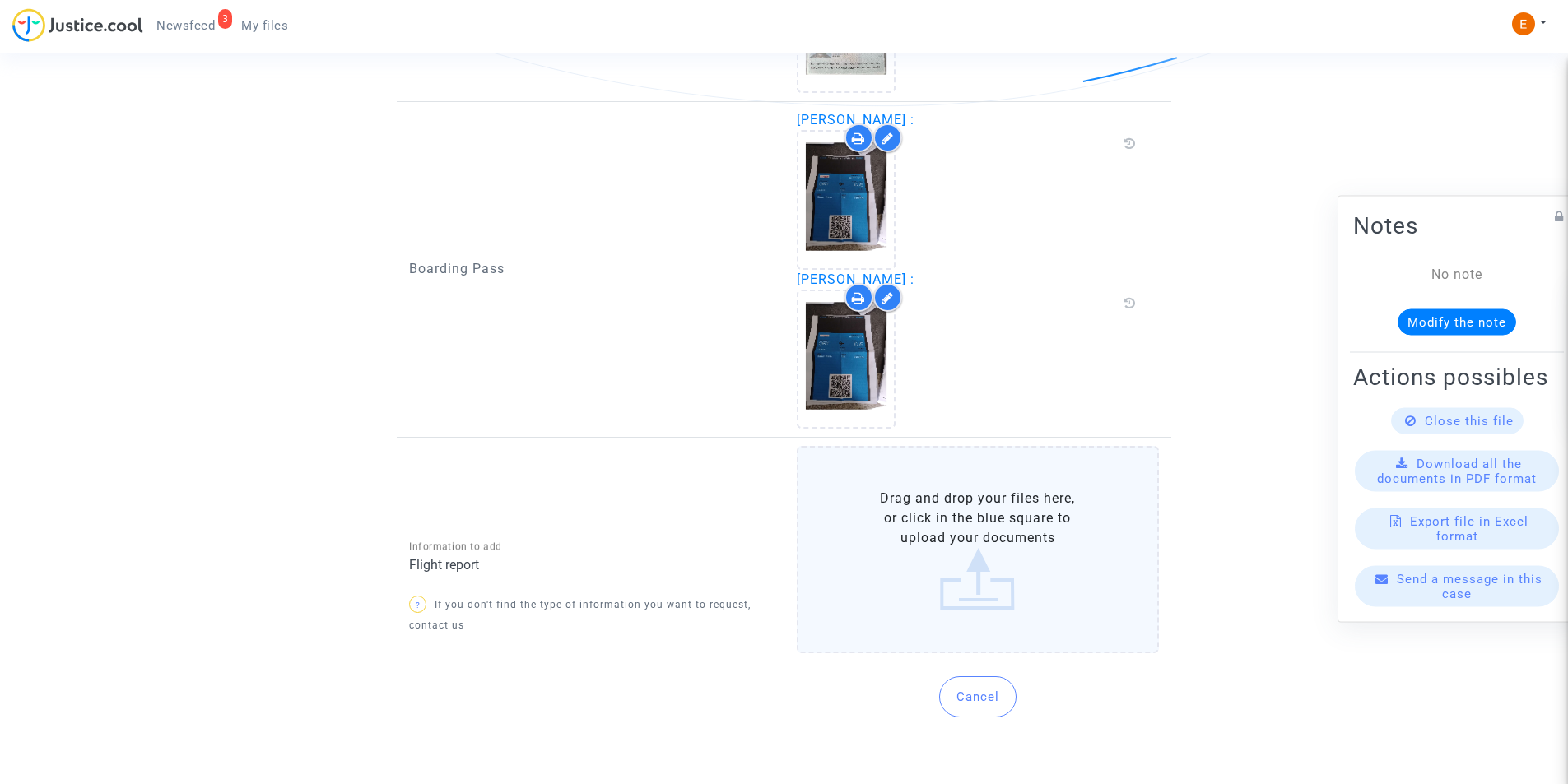
click at [931, 535] on label "Drag and drop your files here, or click in the blue square to upload your docum…" at bounding box center [978, 549] width 363 height 207
click at [0, 0] on input "Drag and drop your files here, or click in the blue square to upload your docum…" at bounding box center [0, 0] width 0 height 0
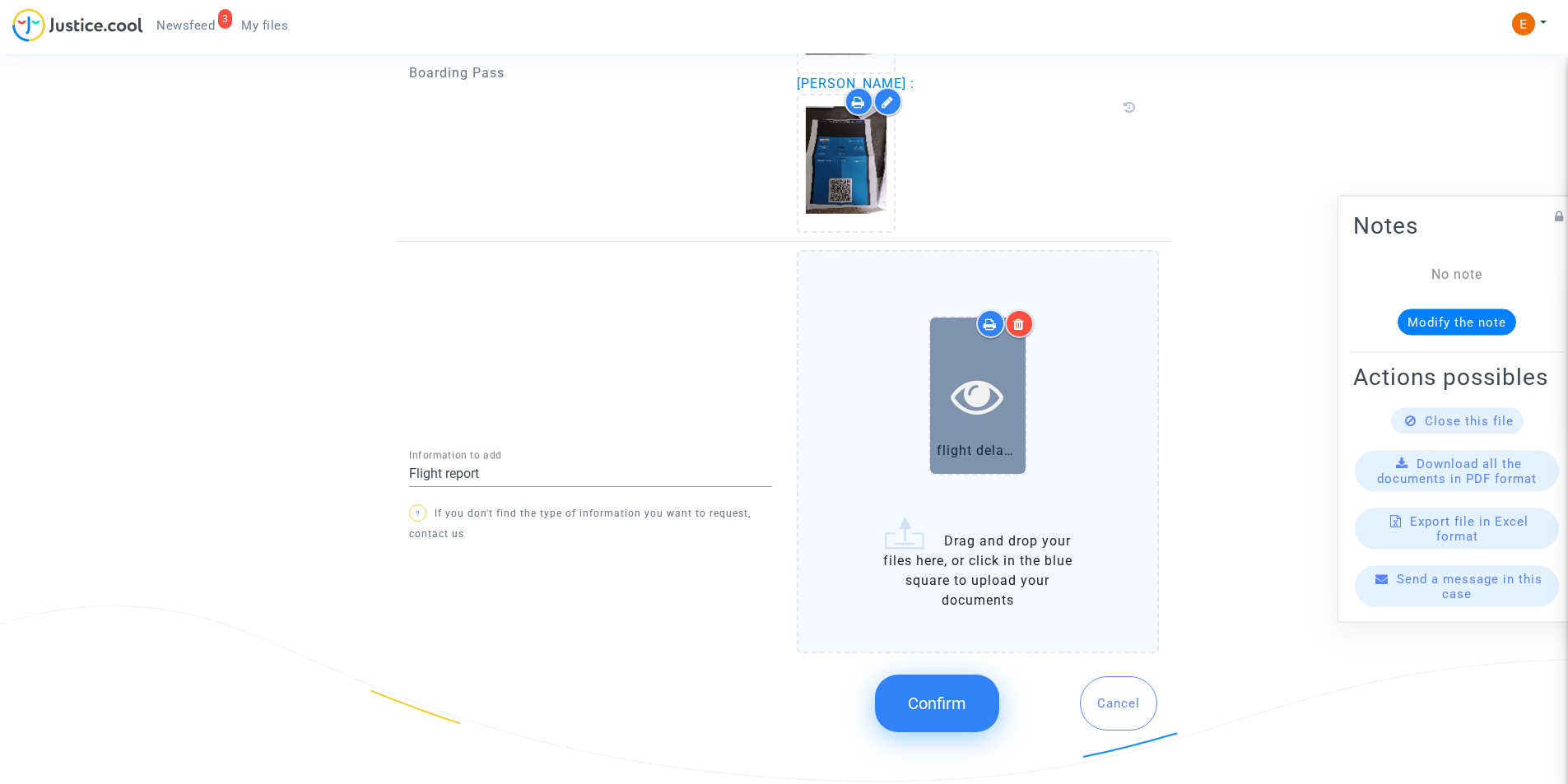
scroll to position [1593, 0]
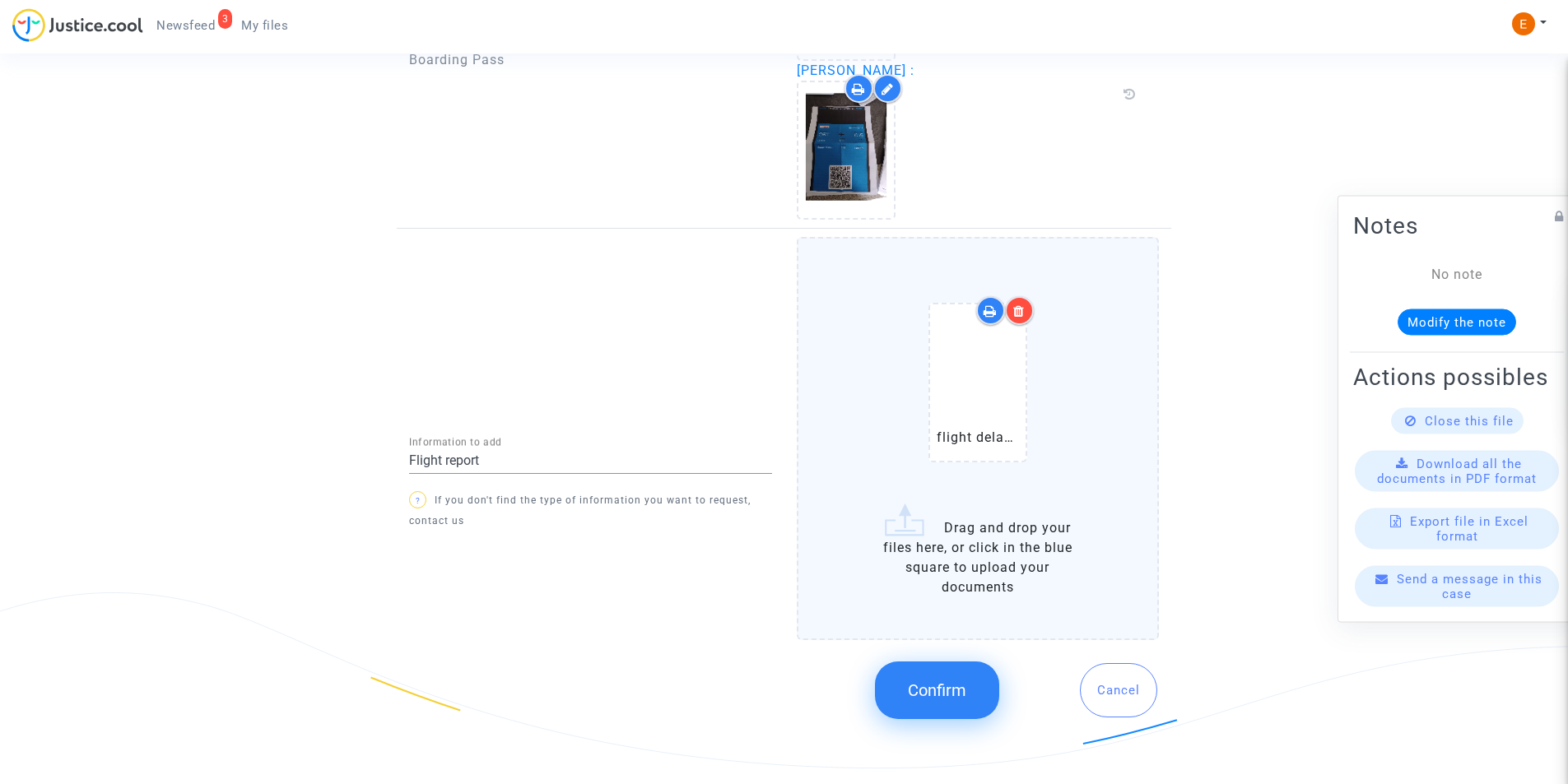
click at [949, 685] on span "Confirm" at bounding box center [937, 690] width 59 height 20
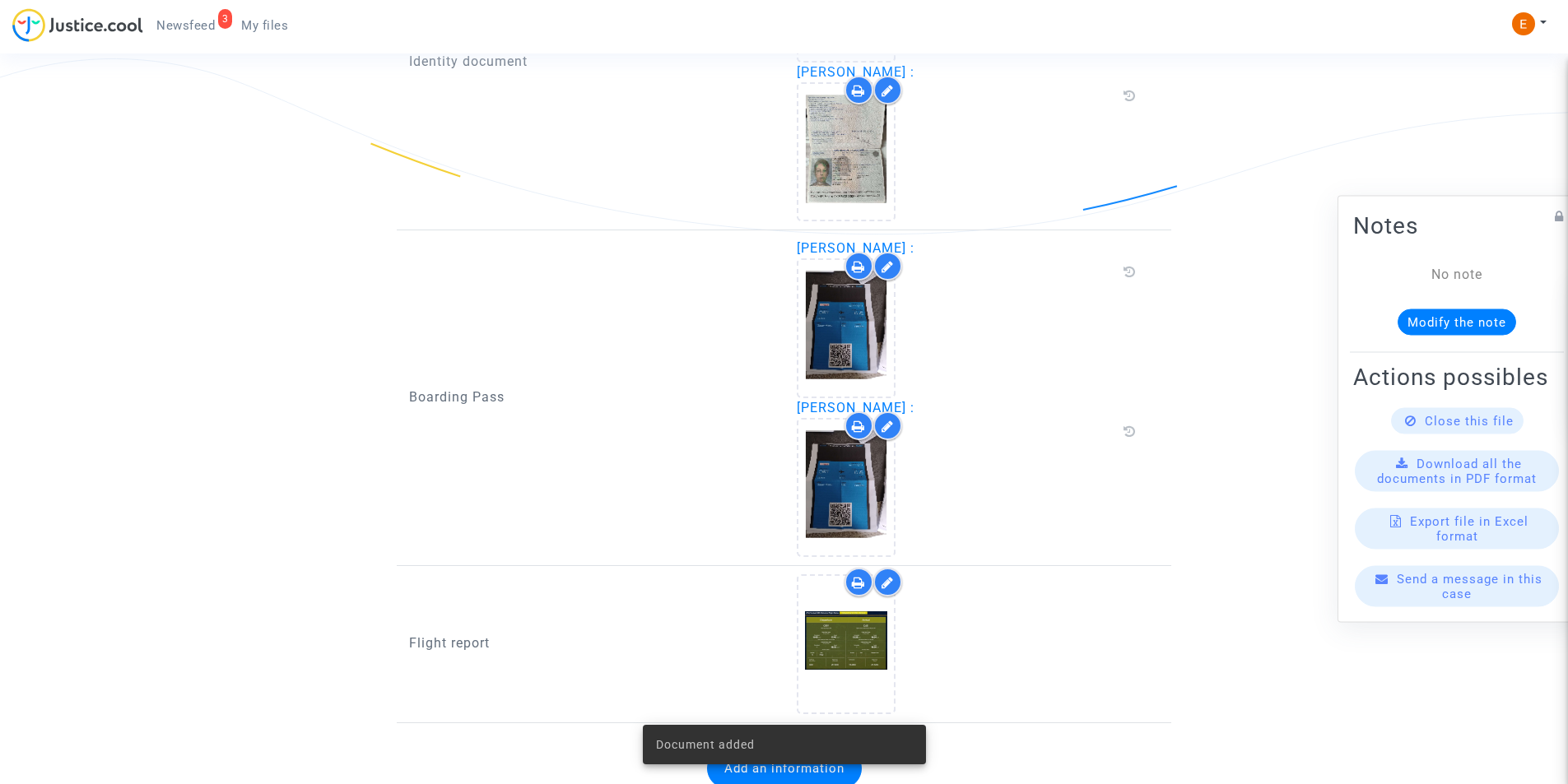
scroll to position [1320, 0]
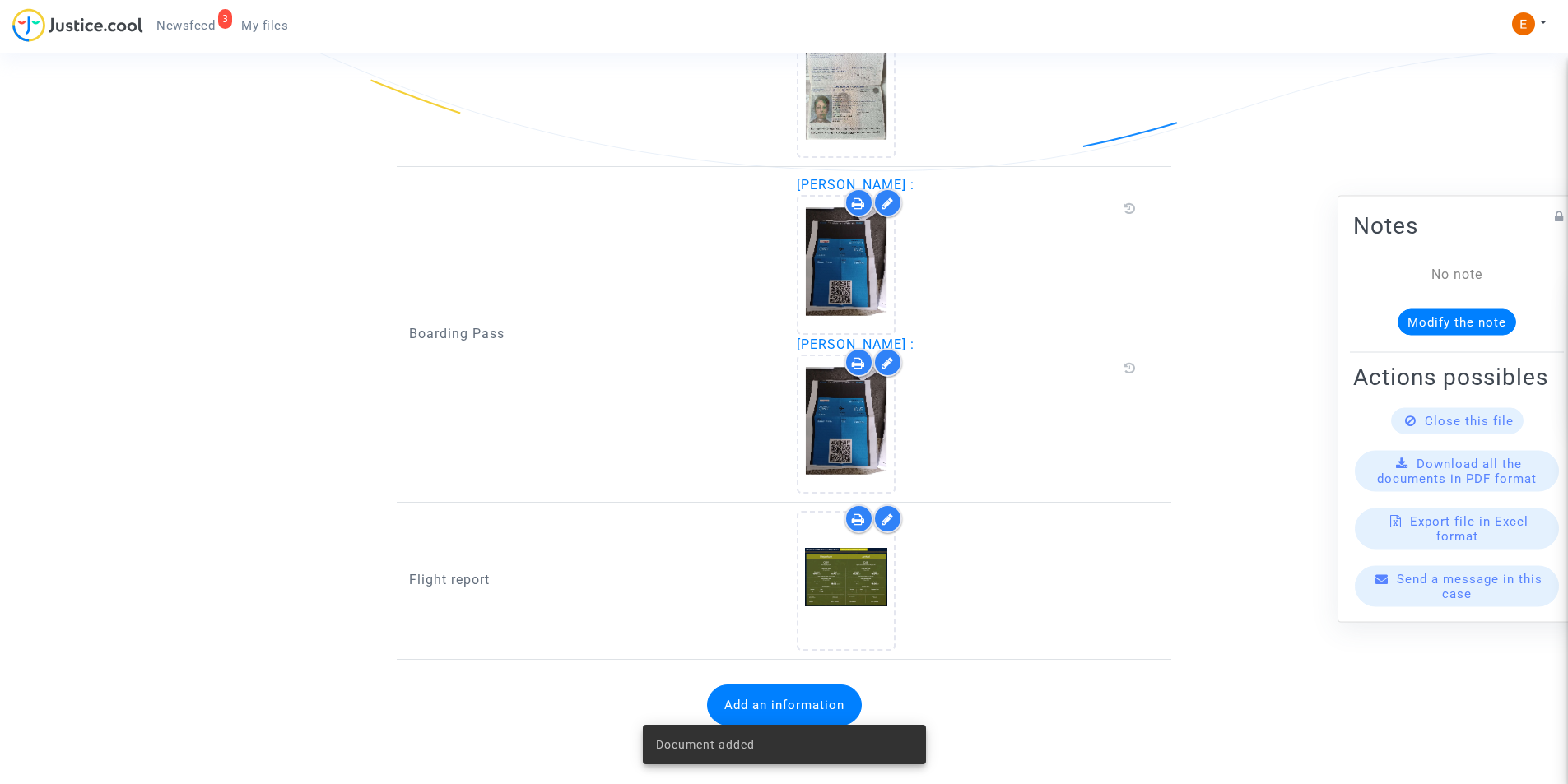
click at [755, 703] on button "Add an information" at bounding box center [784, 705] width 155 height 41
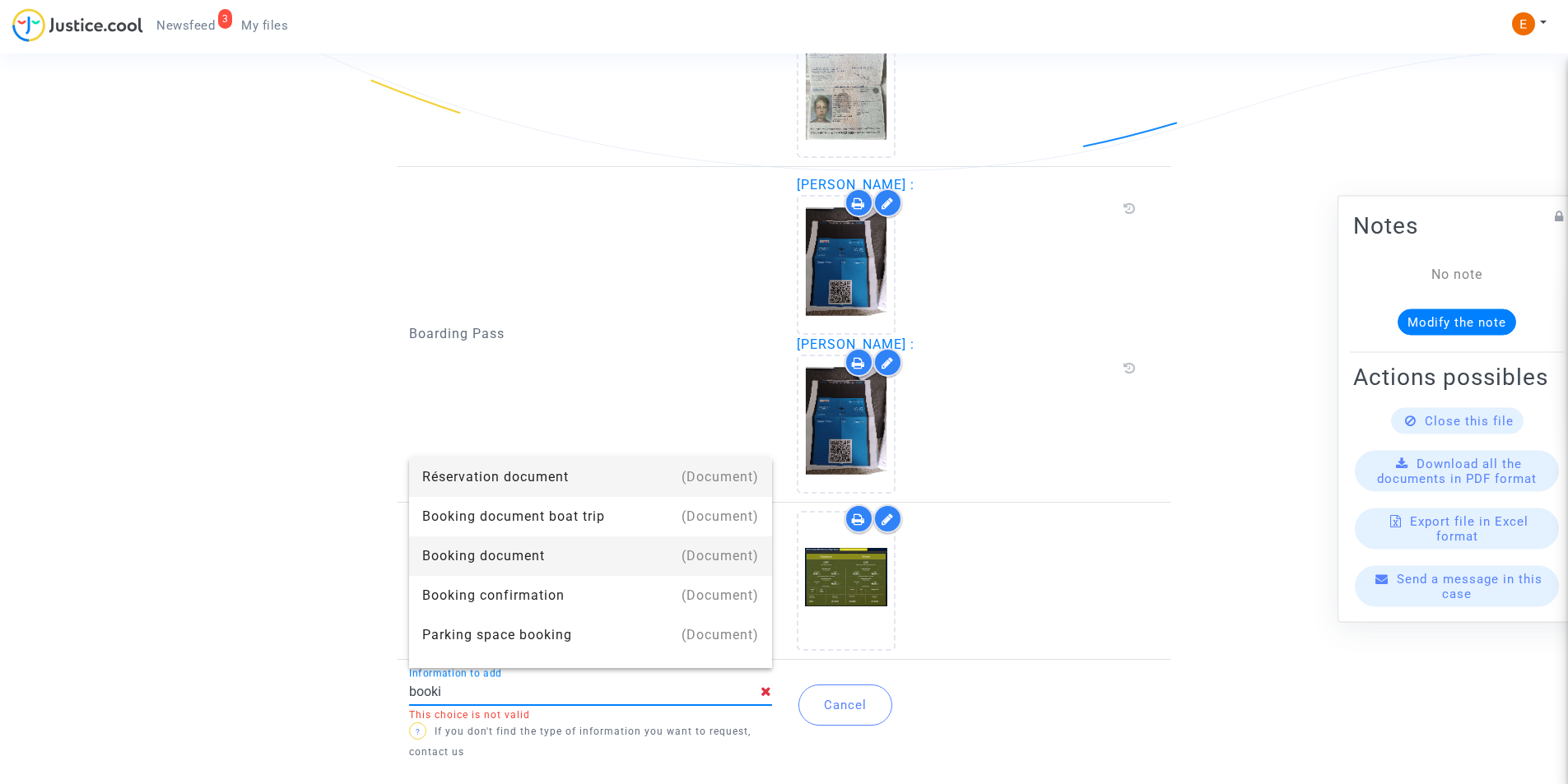
click at [493, 544] on div "Booking document" at bounding box center [590, 556] width 337 height 39
type input "Booking document"
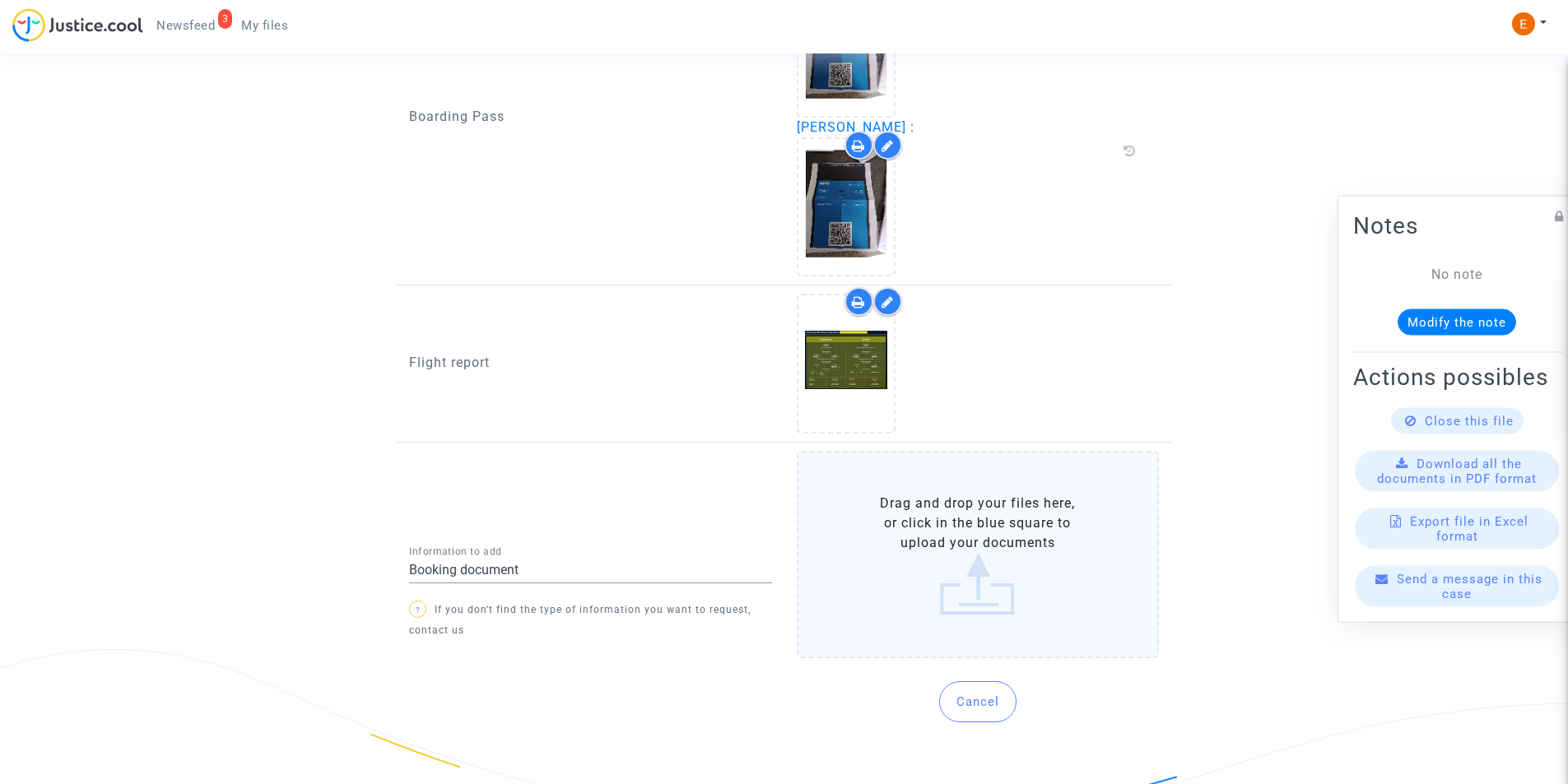
scroll to position [1541, 0]
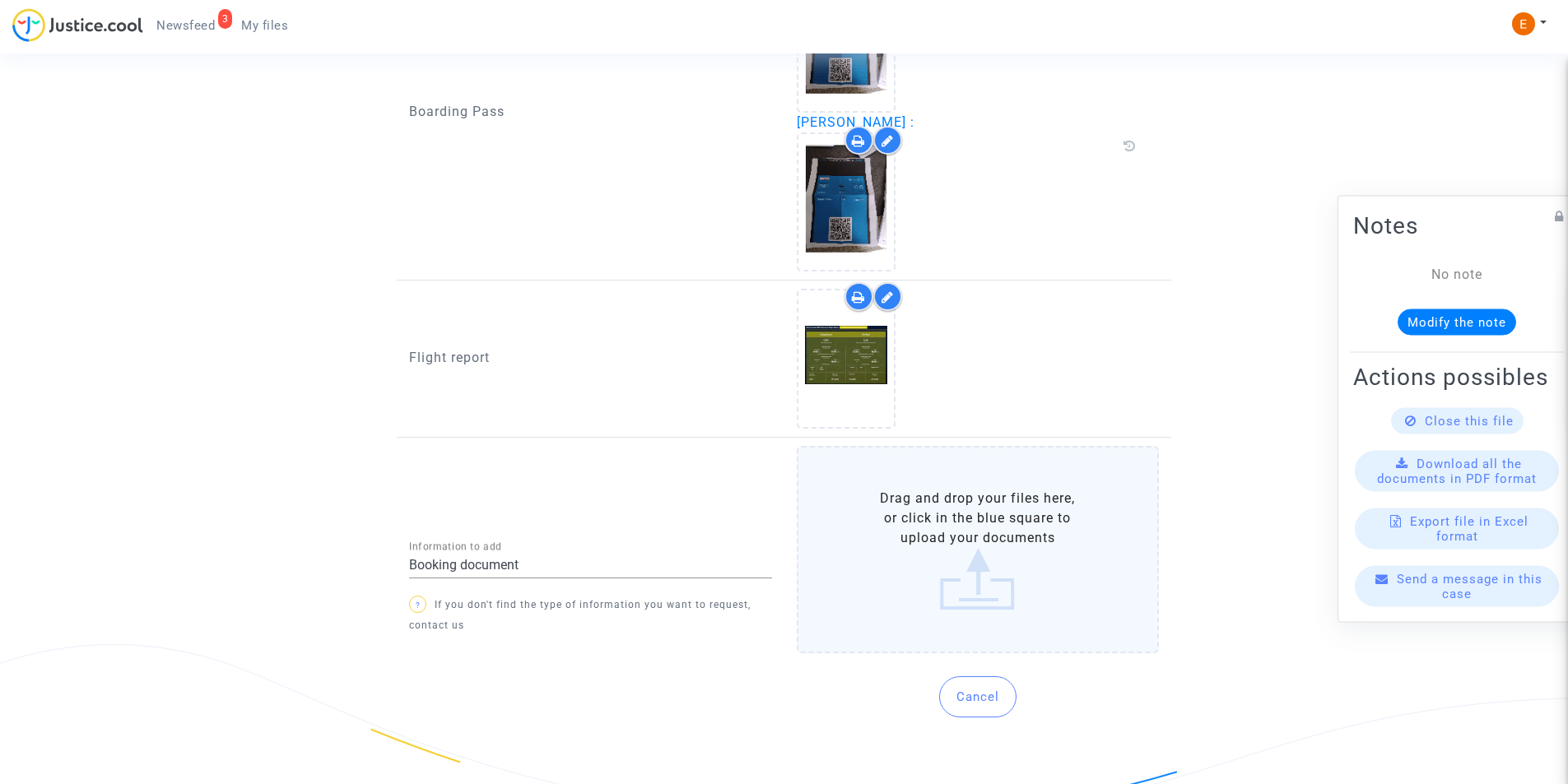
click at [898, 579] on label "Drag and drop your files here, or click in the blue square to upload your docum…" at bounding box center [978, 549] width 363 height 207
click at [0, 0] on input "Drag and drop your files here, or click in the blue square to upload your docum…" at bounding box center [0, 0] width 0 height 0
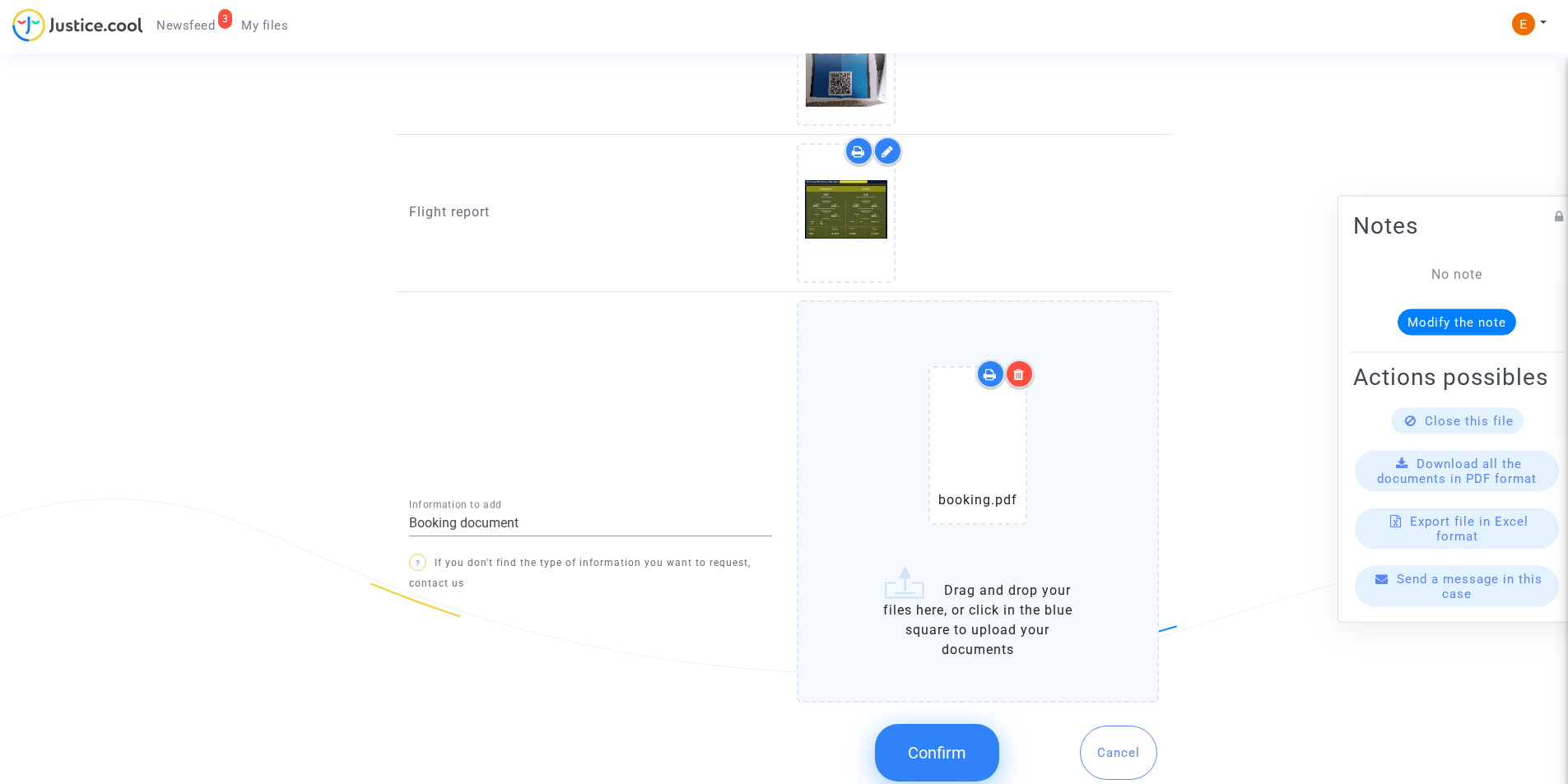
scroll to position [1706, 0]
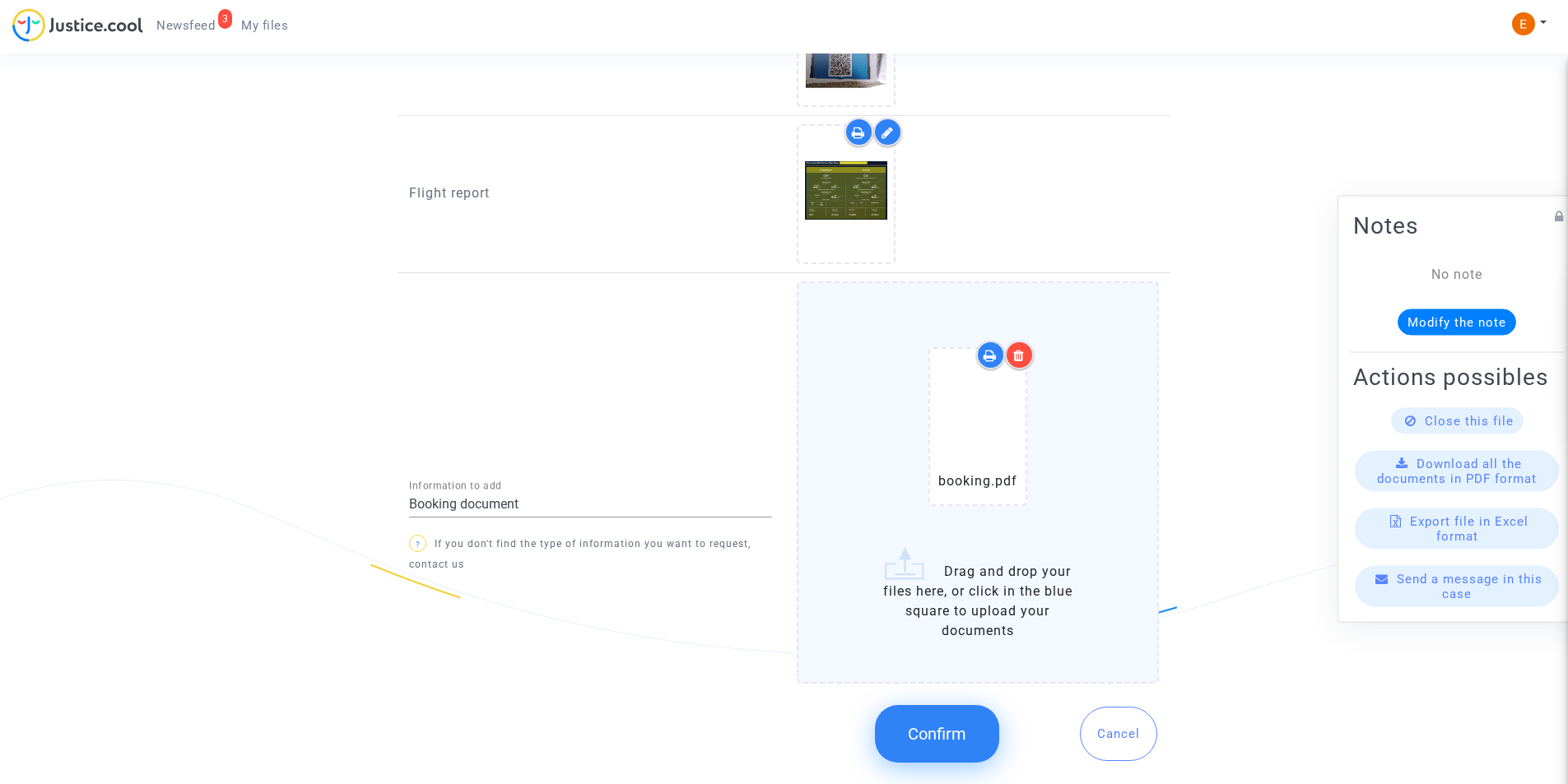
click at [919, 736] on span "Confirm" at bounding box center [937, 734] width 59 height 20
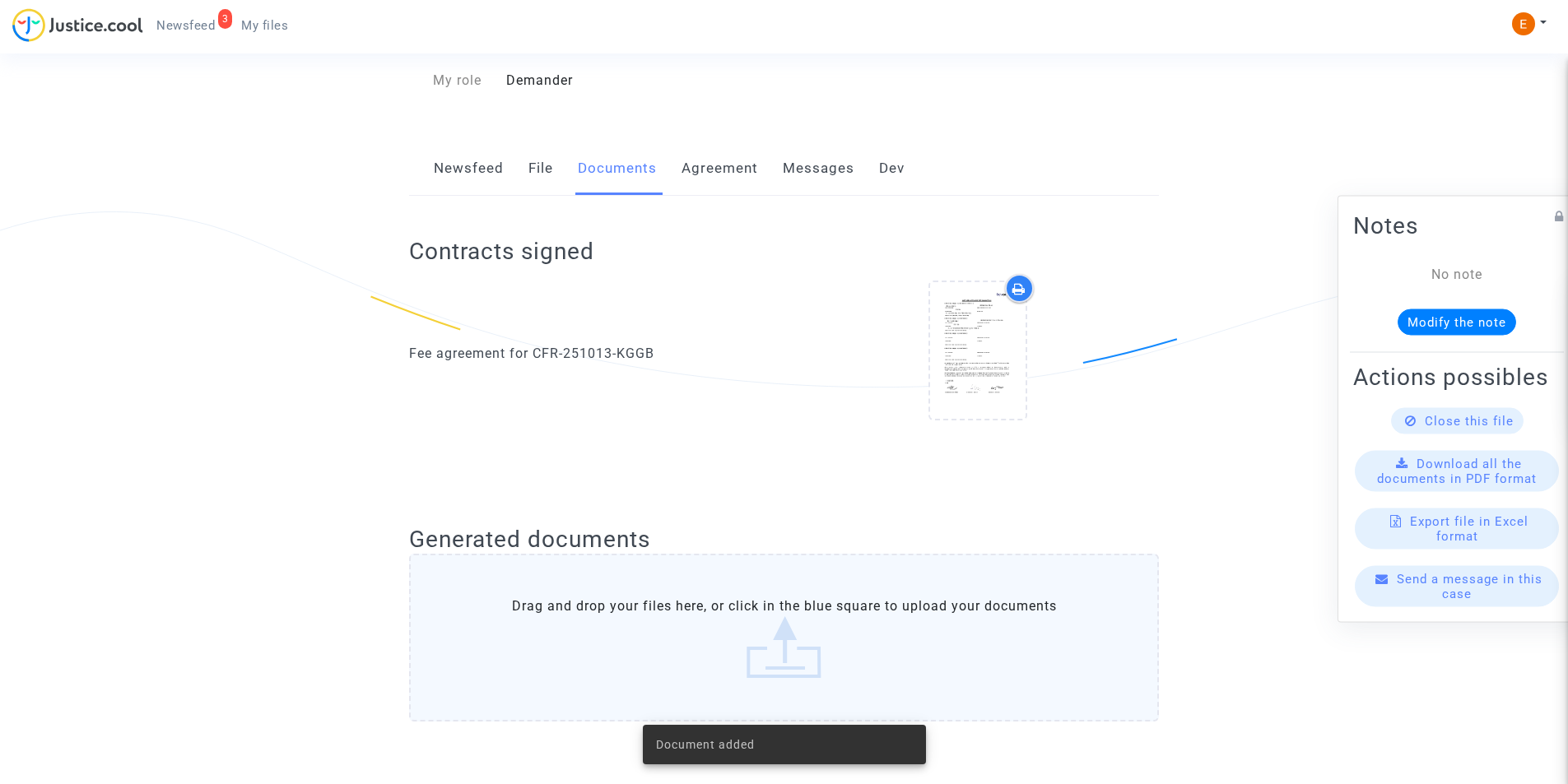
scroll to position [0, 0]
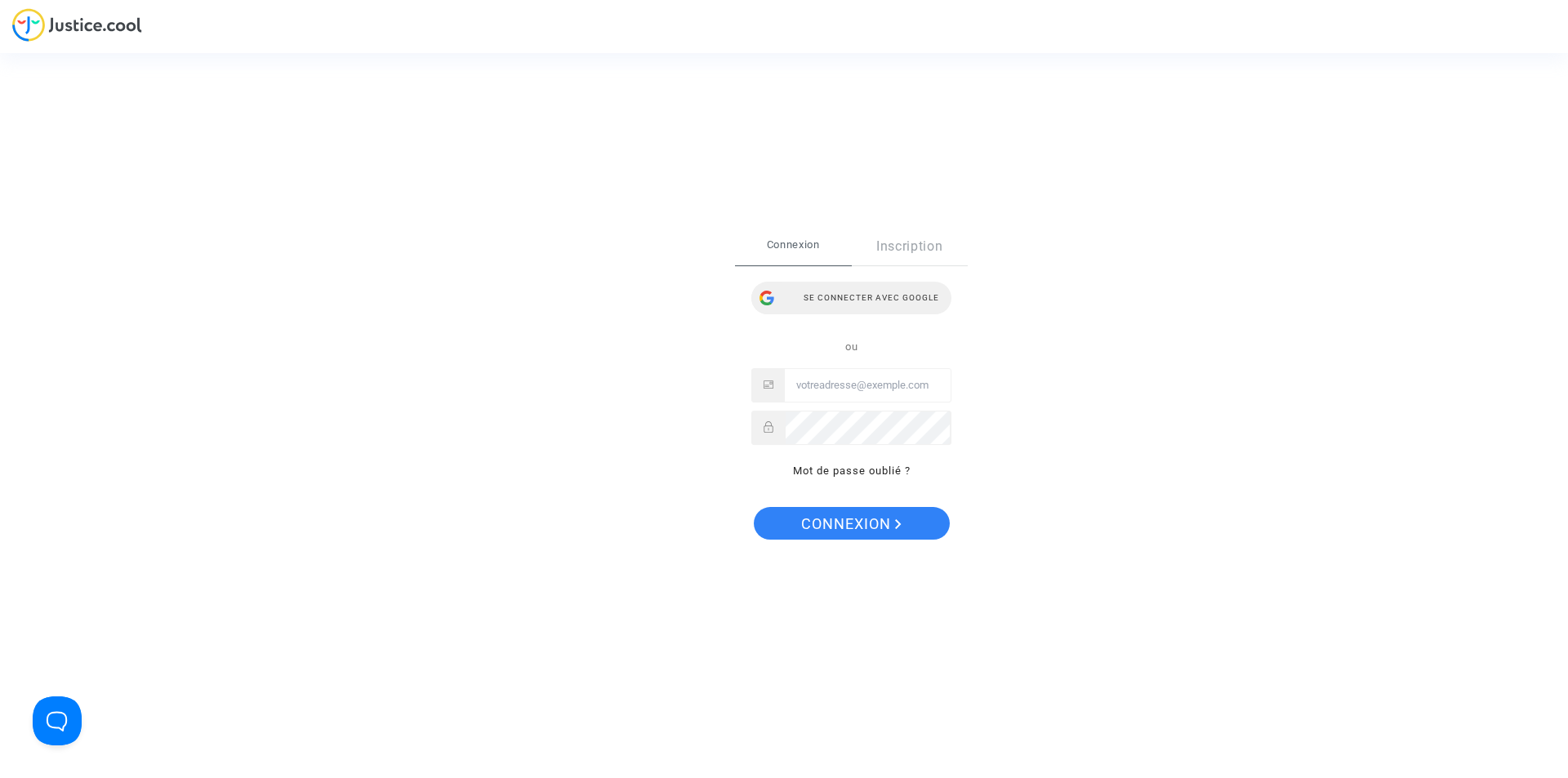
click at [895, 293] on div "Se connecter avec Google" at bounding box center [850, 298] width 200 height 32
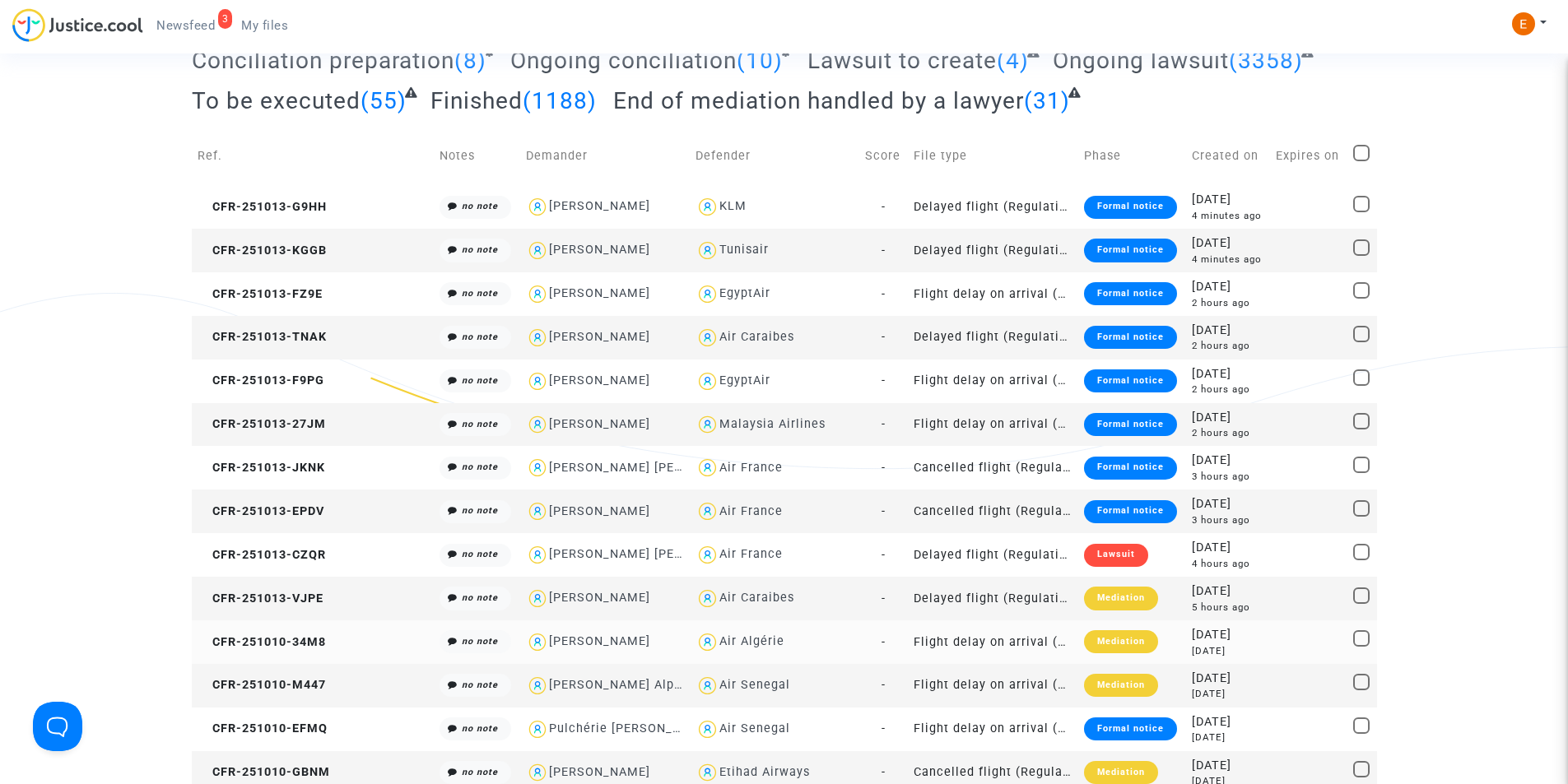
scroll to position [82, 0]
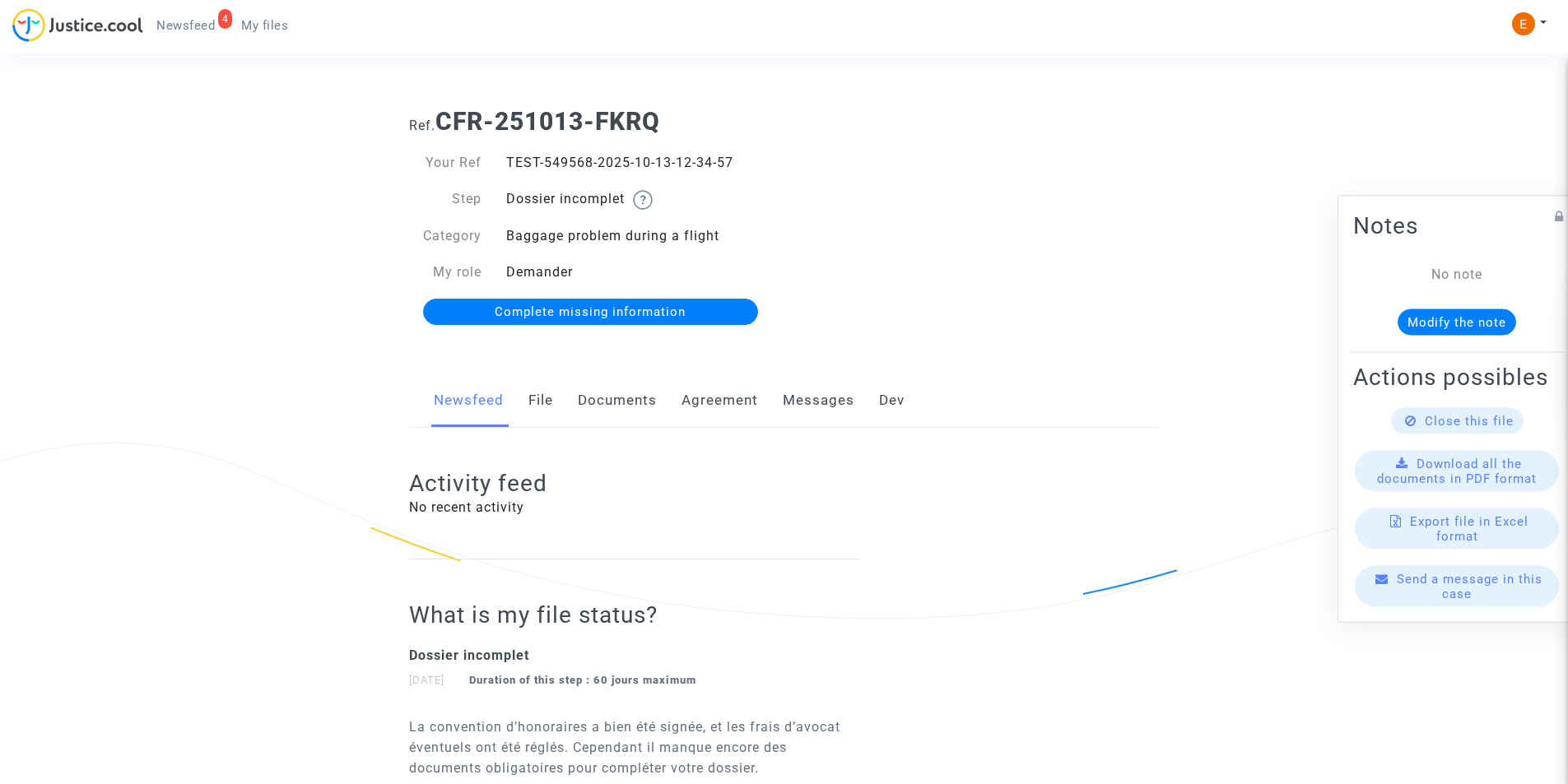
click at [612, 405] on link "Documents" at bounding box center [617, 400] width 79 height 54
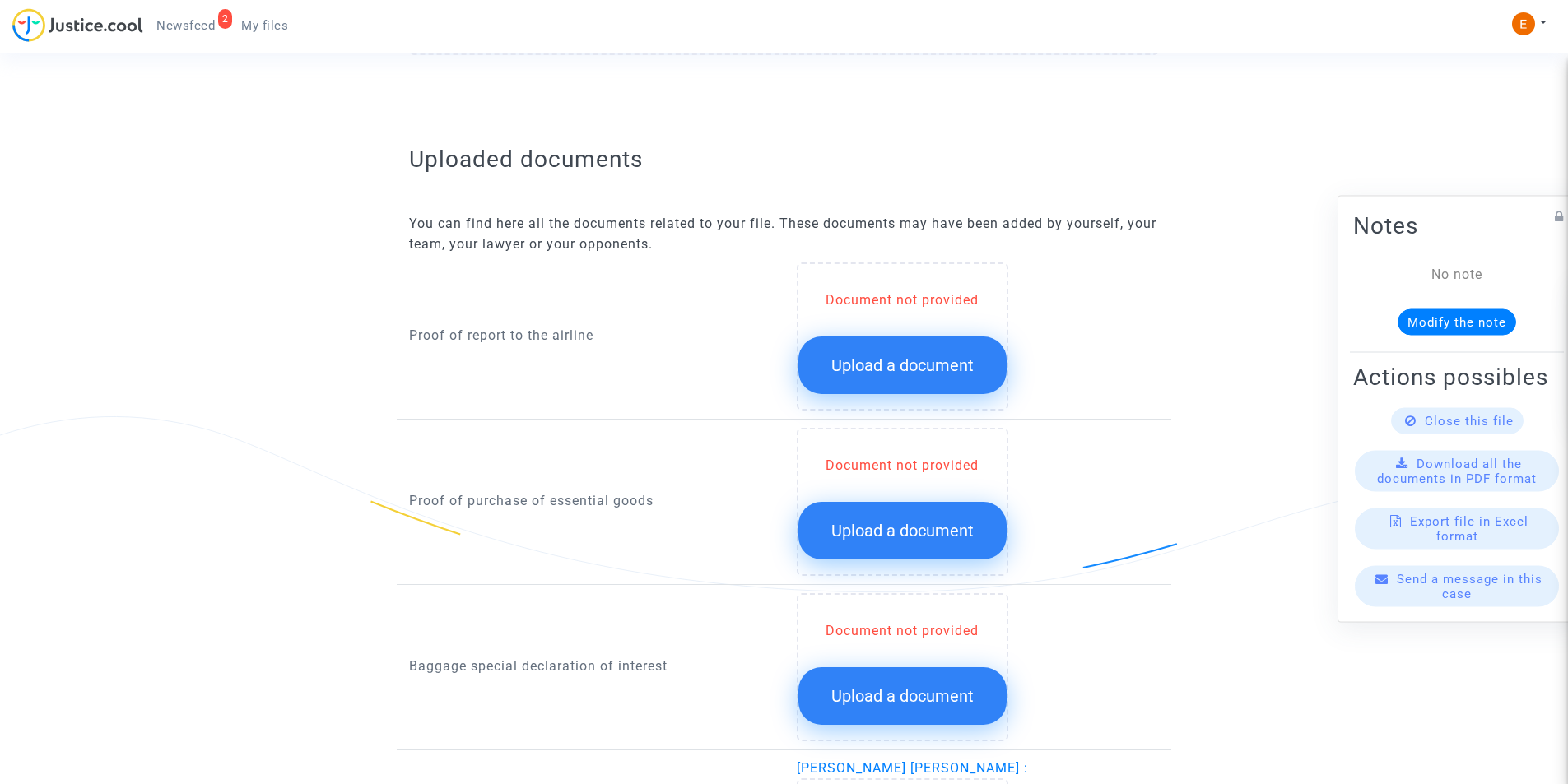
scroll to position [905, 0]
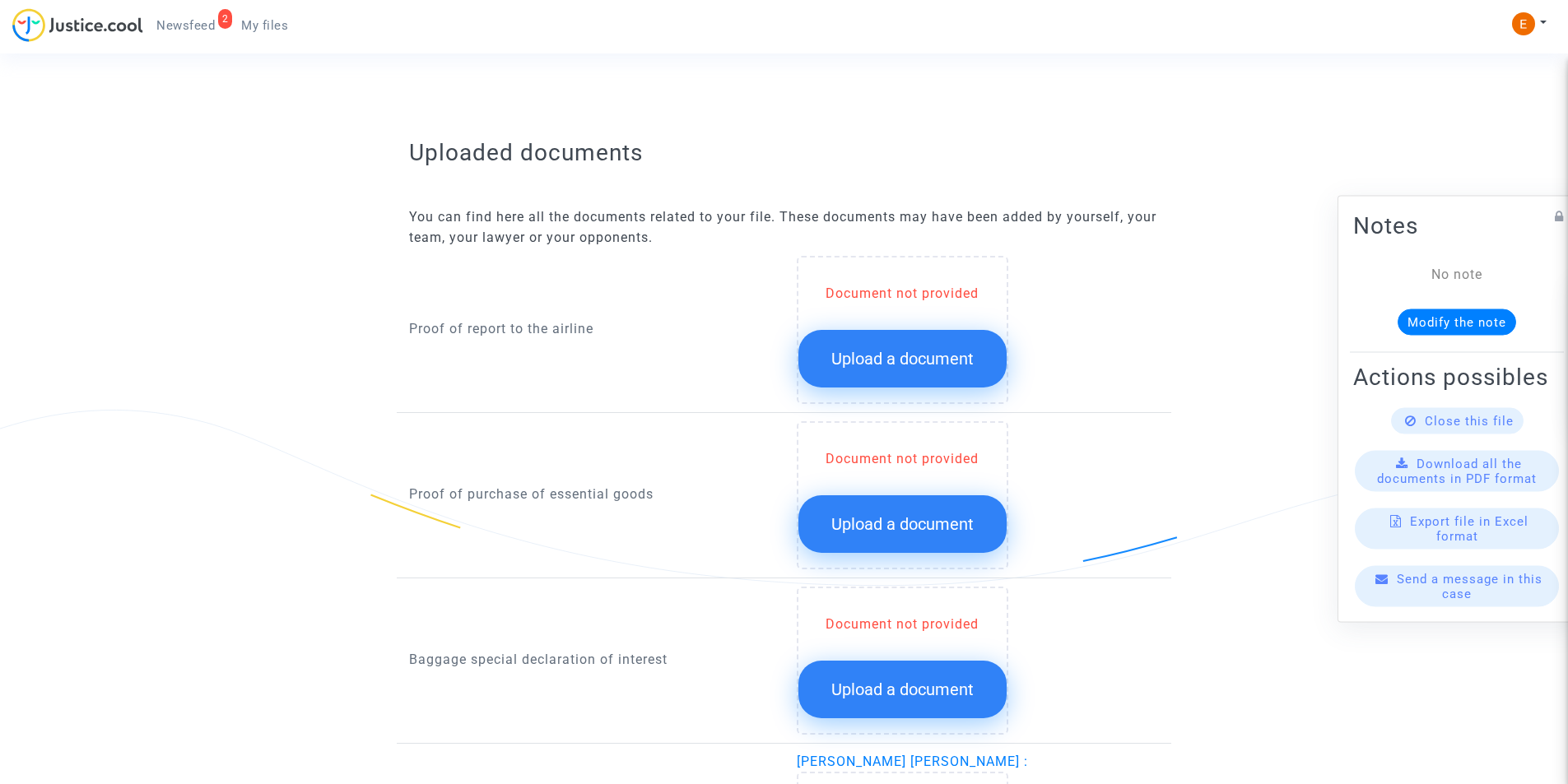
click at [898, 359] on span "Upload a document" at bounding box center [902, 359] width 142 height 20
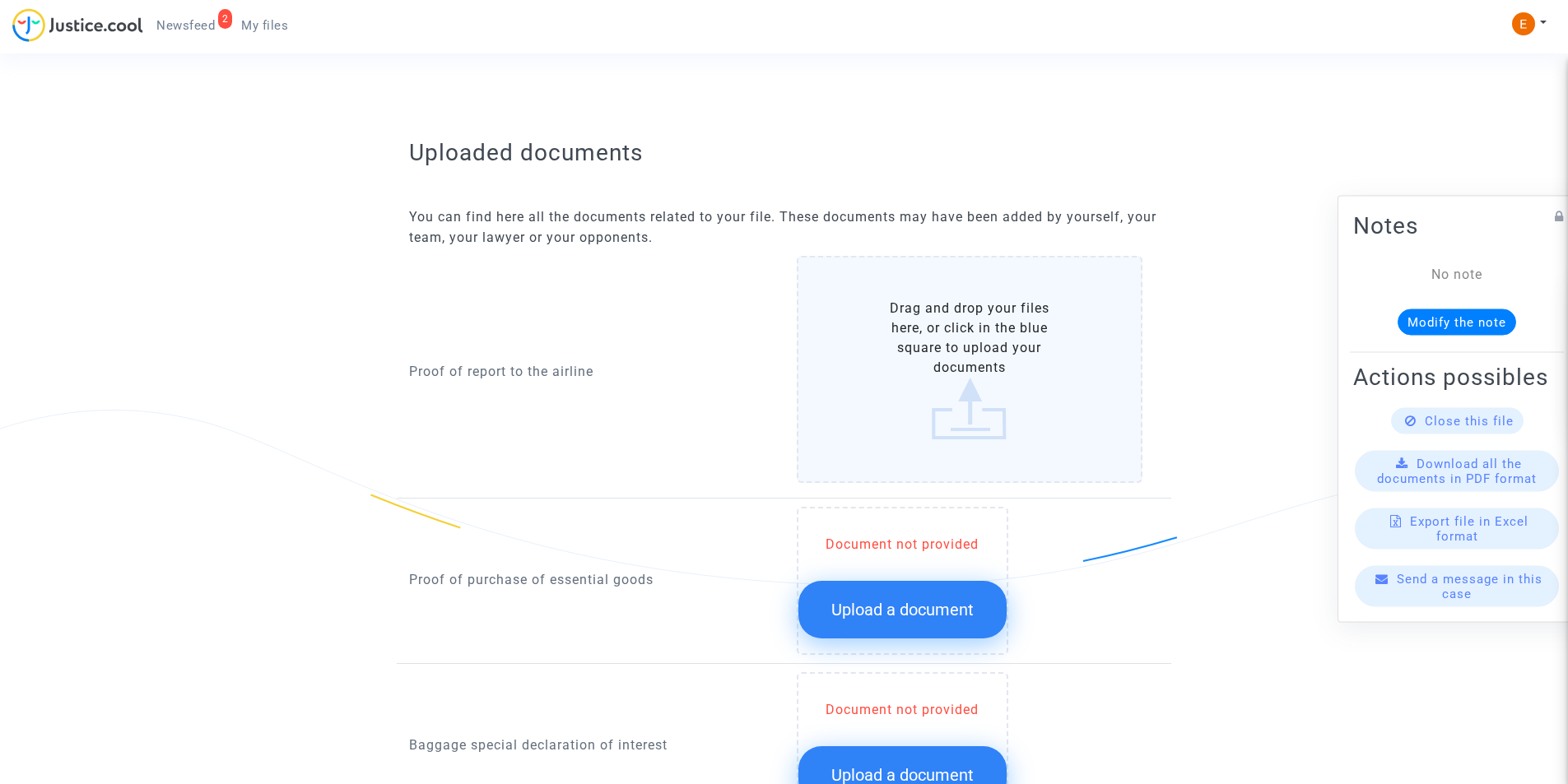
click at [896, 352] on label "Drag and drop your files here, or click in the blue square to upload your docum…" at bounding box center [970, 369] width 346 height 227
click at [0, 0] on input "Drag and drop your files here, or click in the blue square to upload your docum…" at bounding box center [0, 0] width 0 height 0
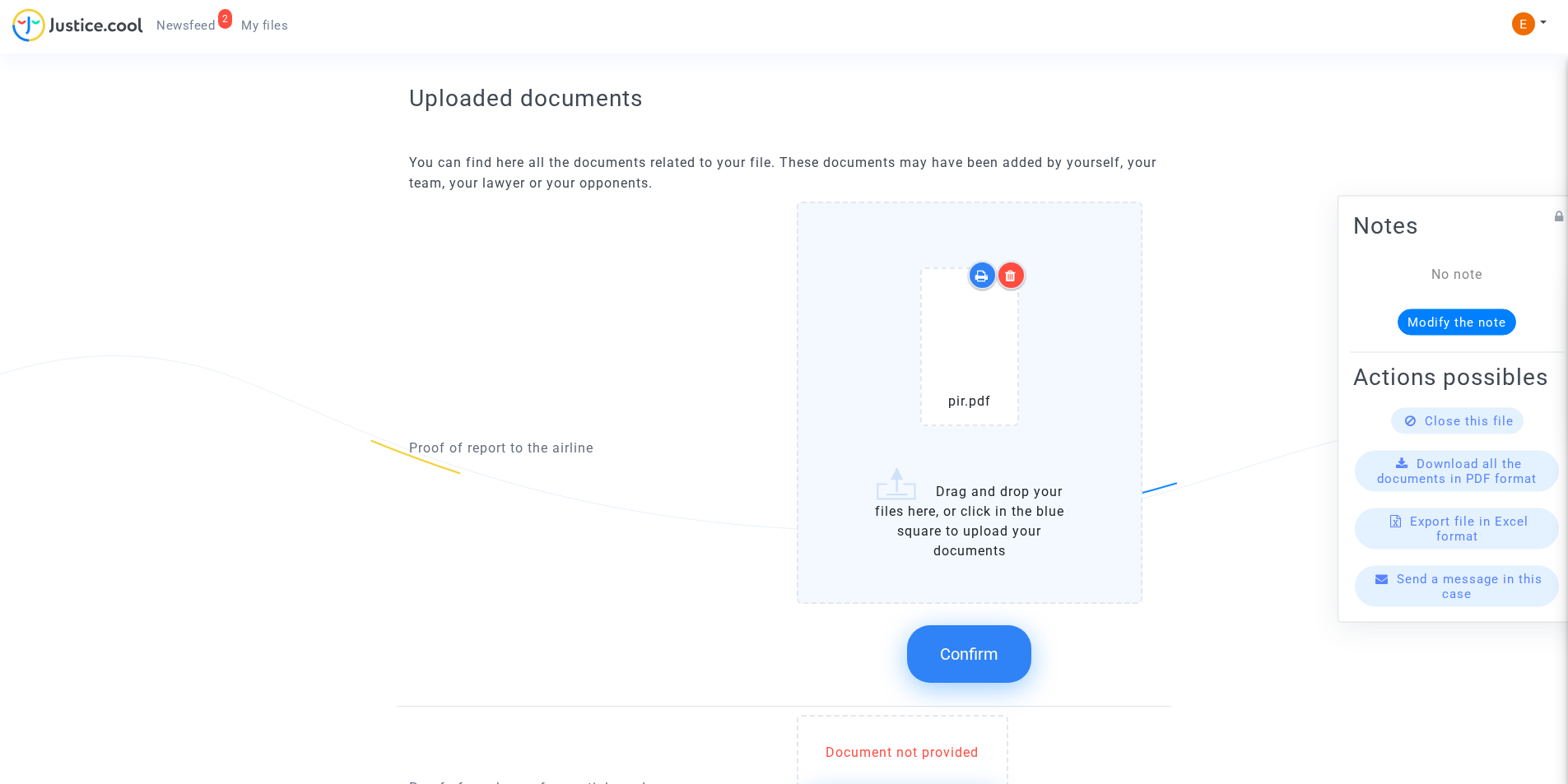
scroll to position [1069, 0]
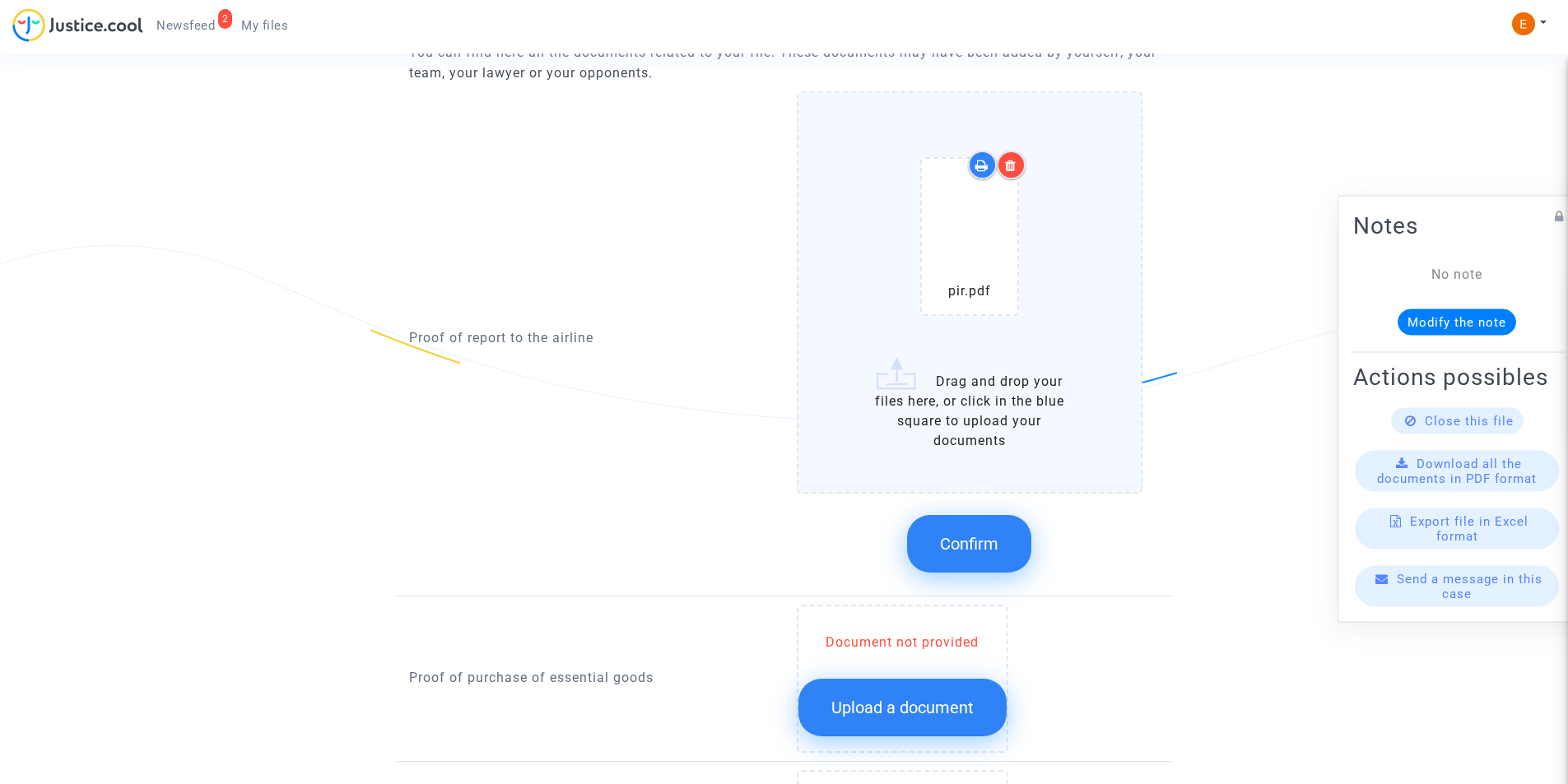
click at [951, 538] on span "Confirm" at bounding box center [969, 544] width 59 height 20
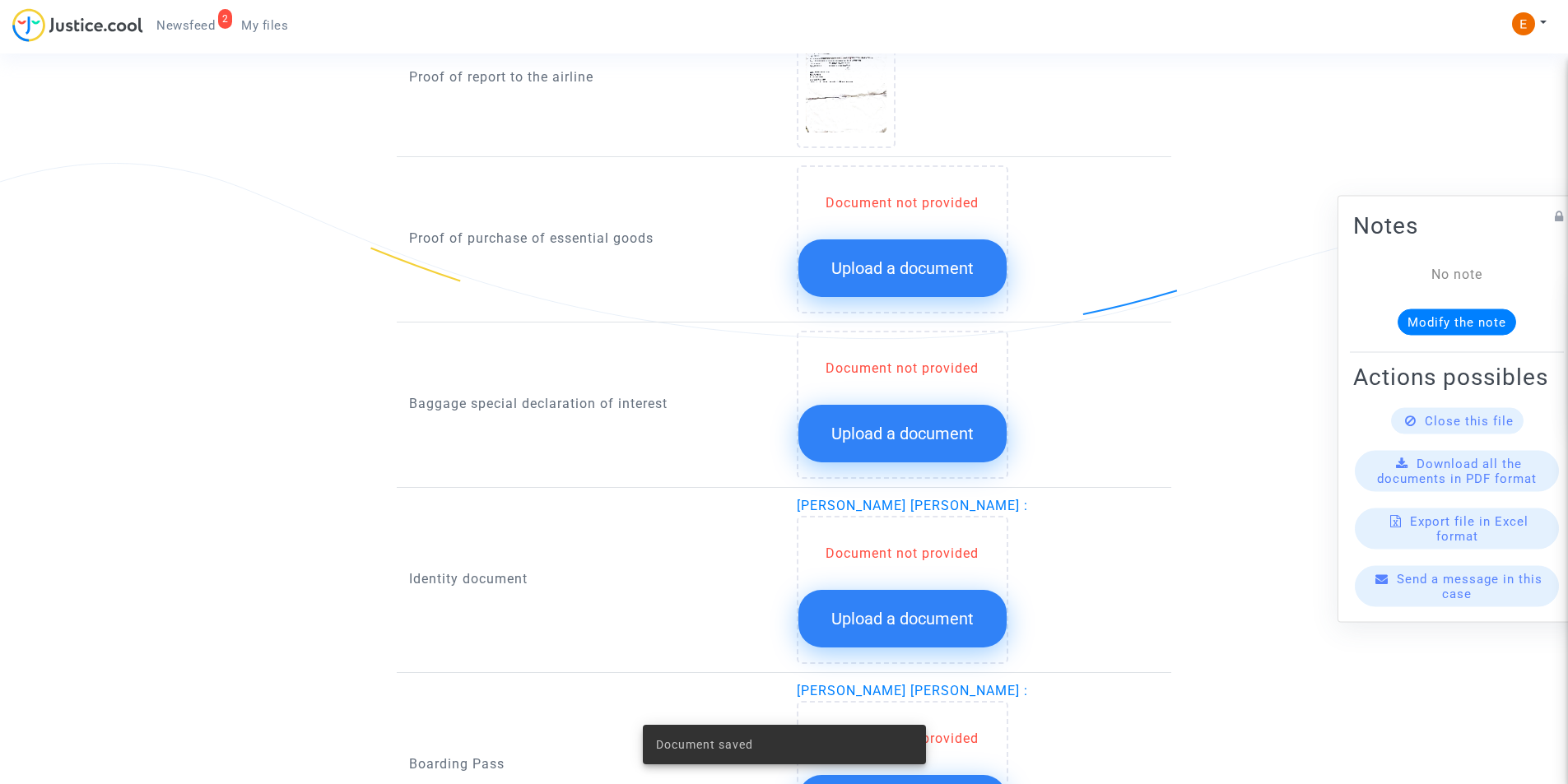
click at [911, 274] on span "Upload a document" at bounding box center [902, 268] width 142 height 20
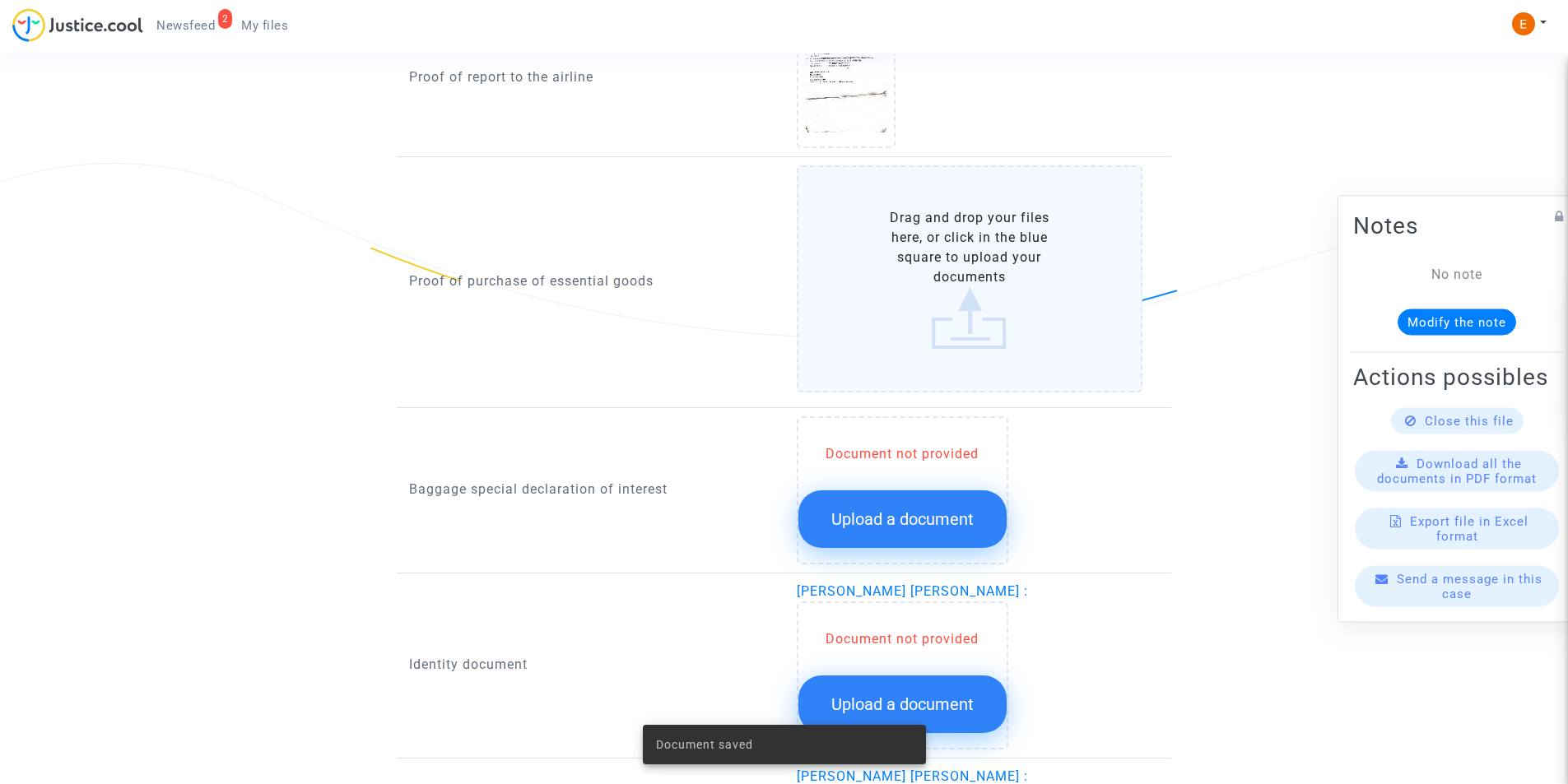
click at [911, 274] on label "Drag and drop your files here, or click in the blue square to upload your docum…" at bounding box center [970, 279] width 346 height 227
click at [0, 0] on input "Drag and drop your files here, or click in the blue square to upload your docum…" at bounding box center [0, 0] width 0 height 0
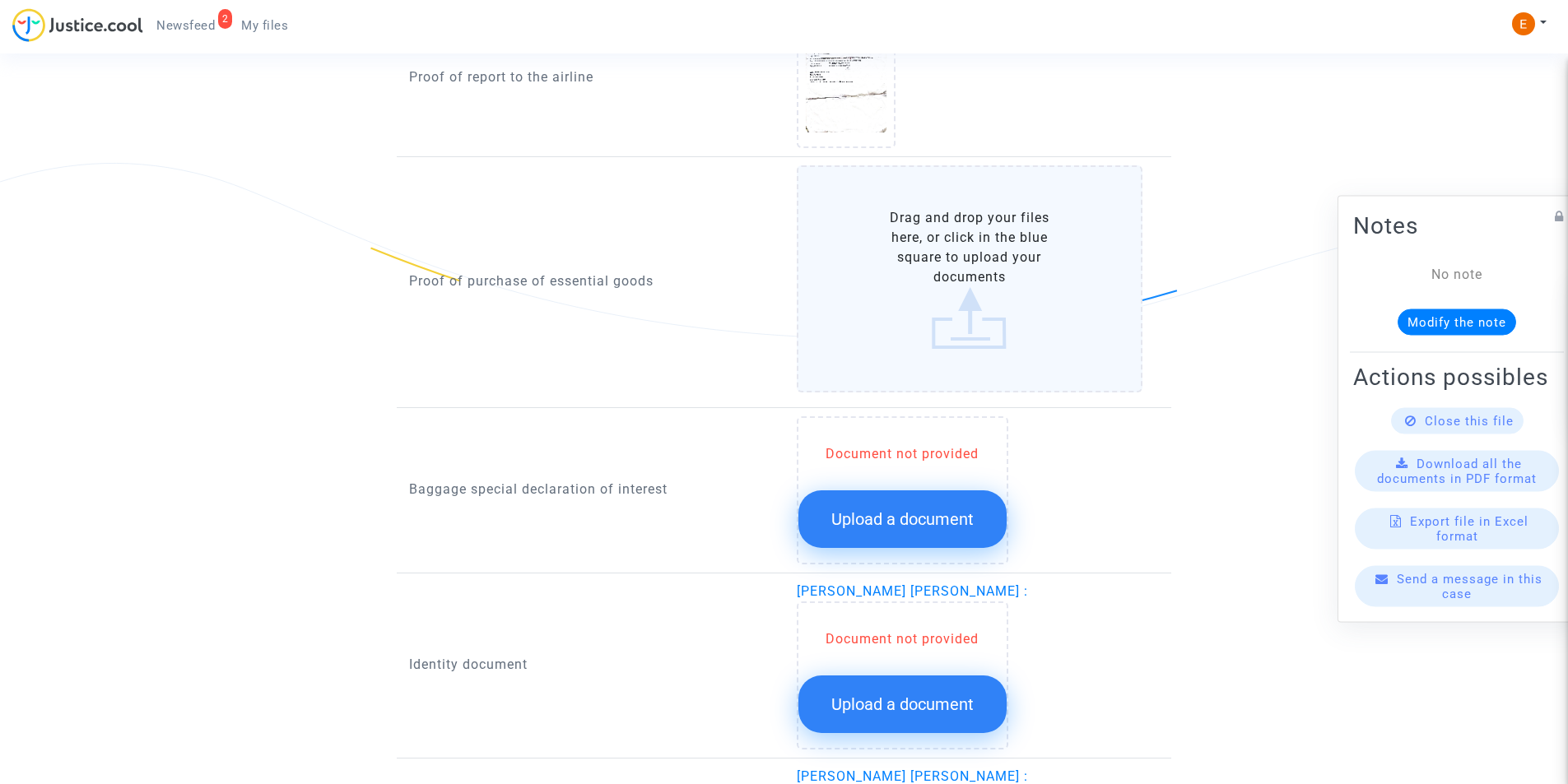
click at [958, 303] on label "Drag and drop your files here, or click in the blue square to upload your docum…" at bounding box center [970, 279] width 346 height 227
click at [0, 0] on input "Drag and drop your files here, or click in the blue square to upload your docum…" at bounding box center [0, 0] width 0 height 0
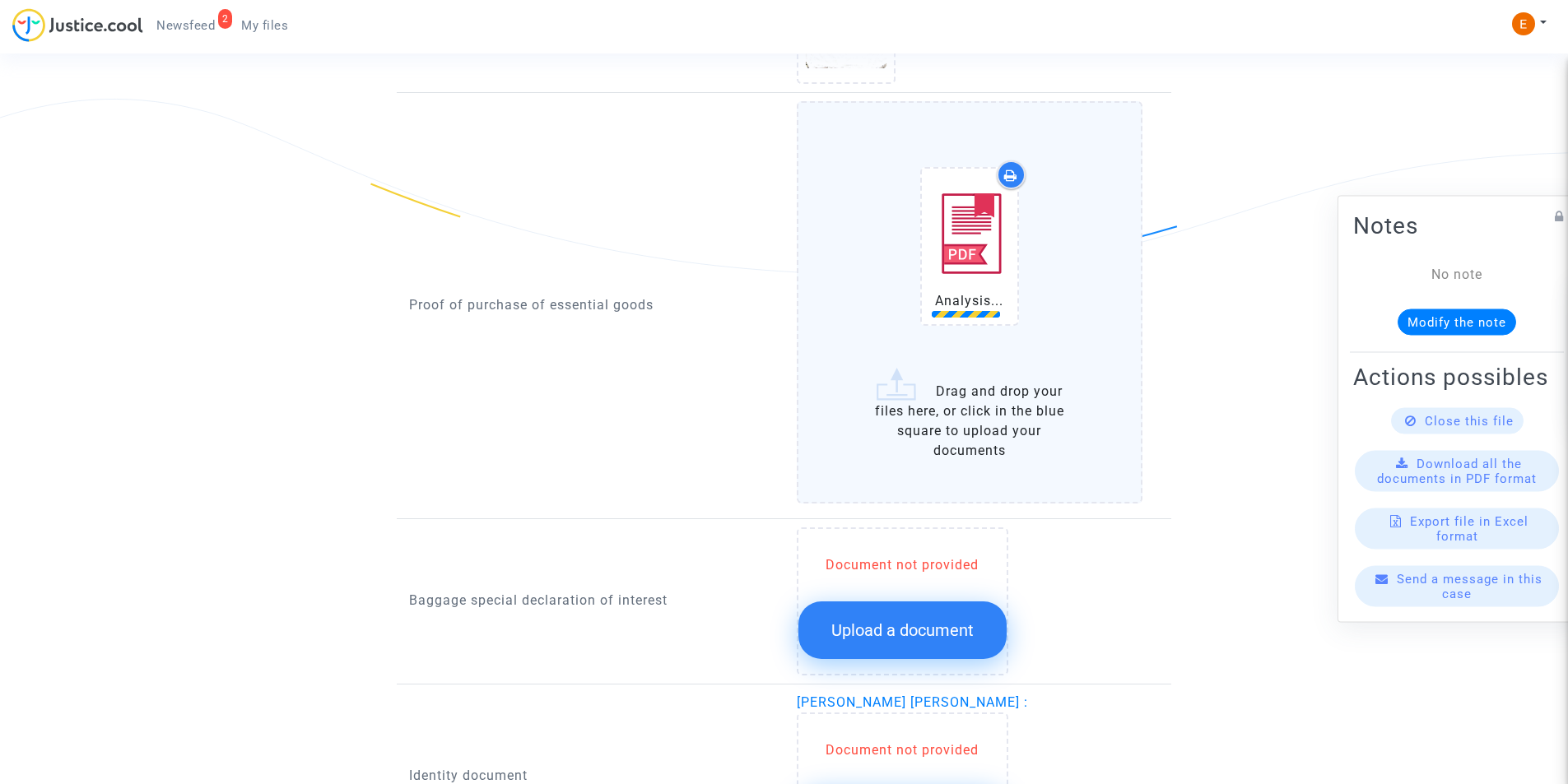
scroll to position [1234, 0]
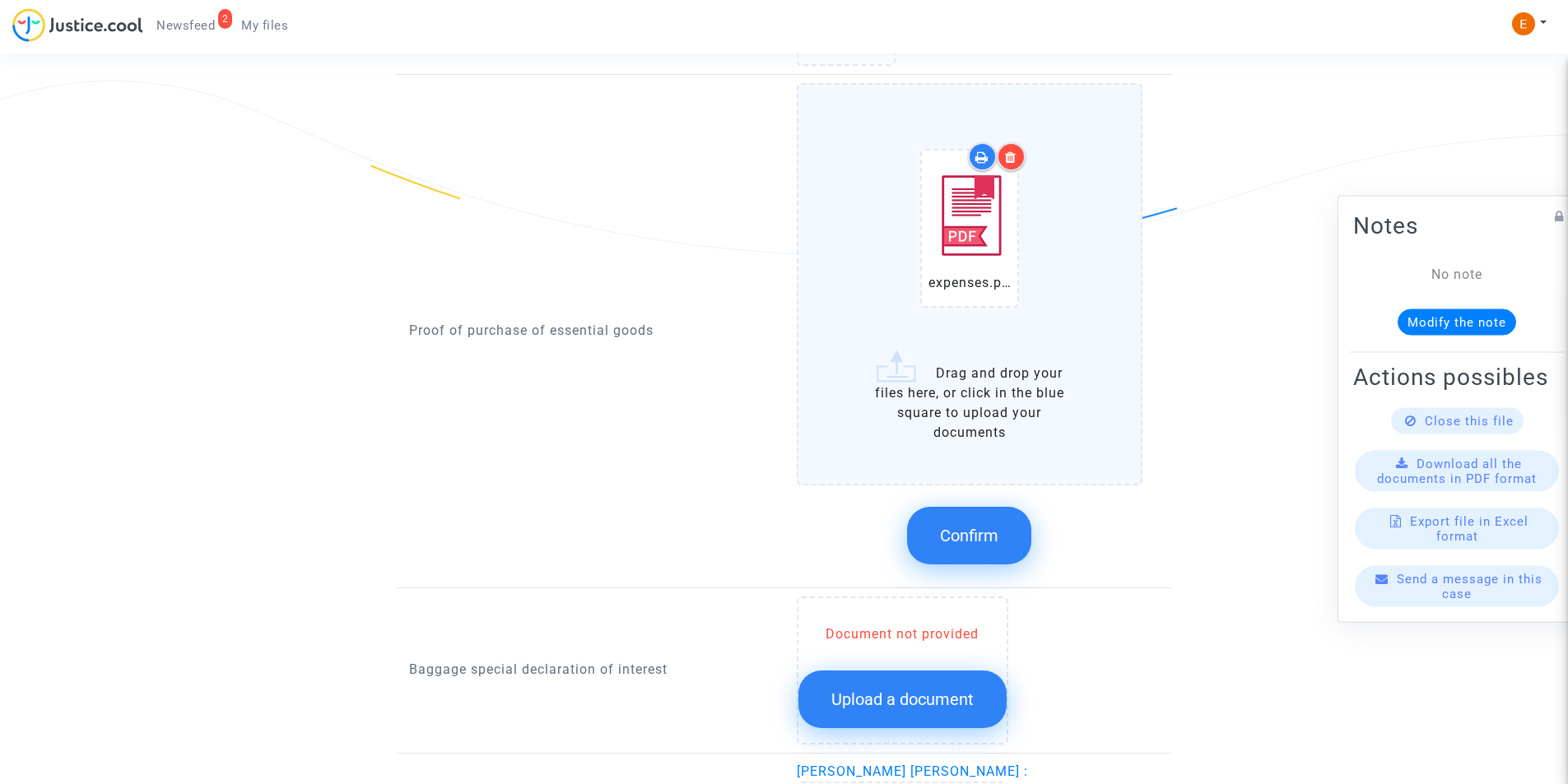
click at [971, 531] on span "Confirm" at bounding box center [969, 536] width 59 height 20
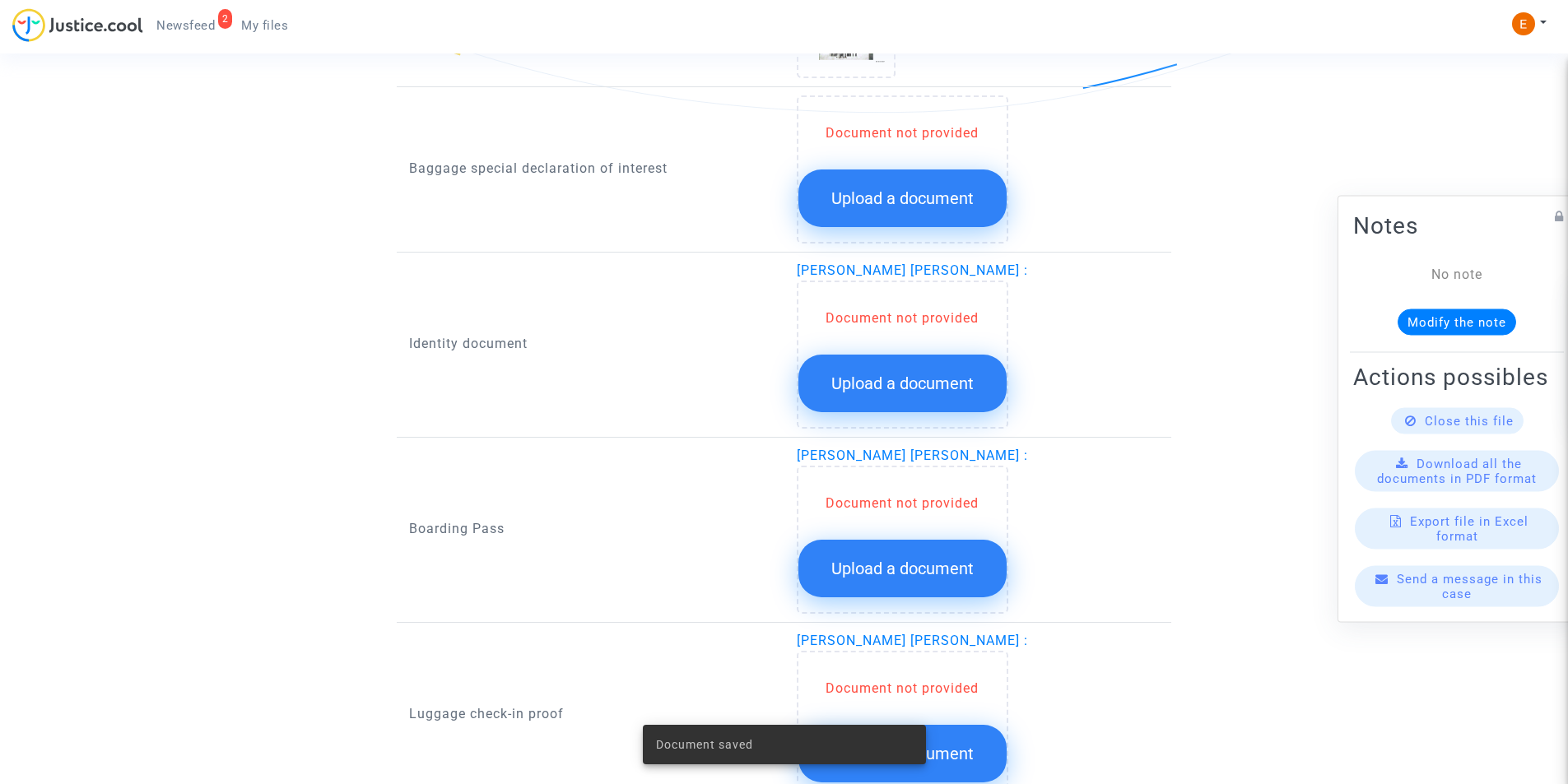
scroll to position [1398, 0]
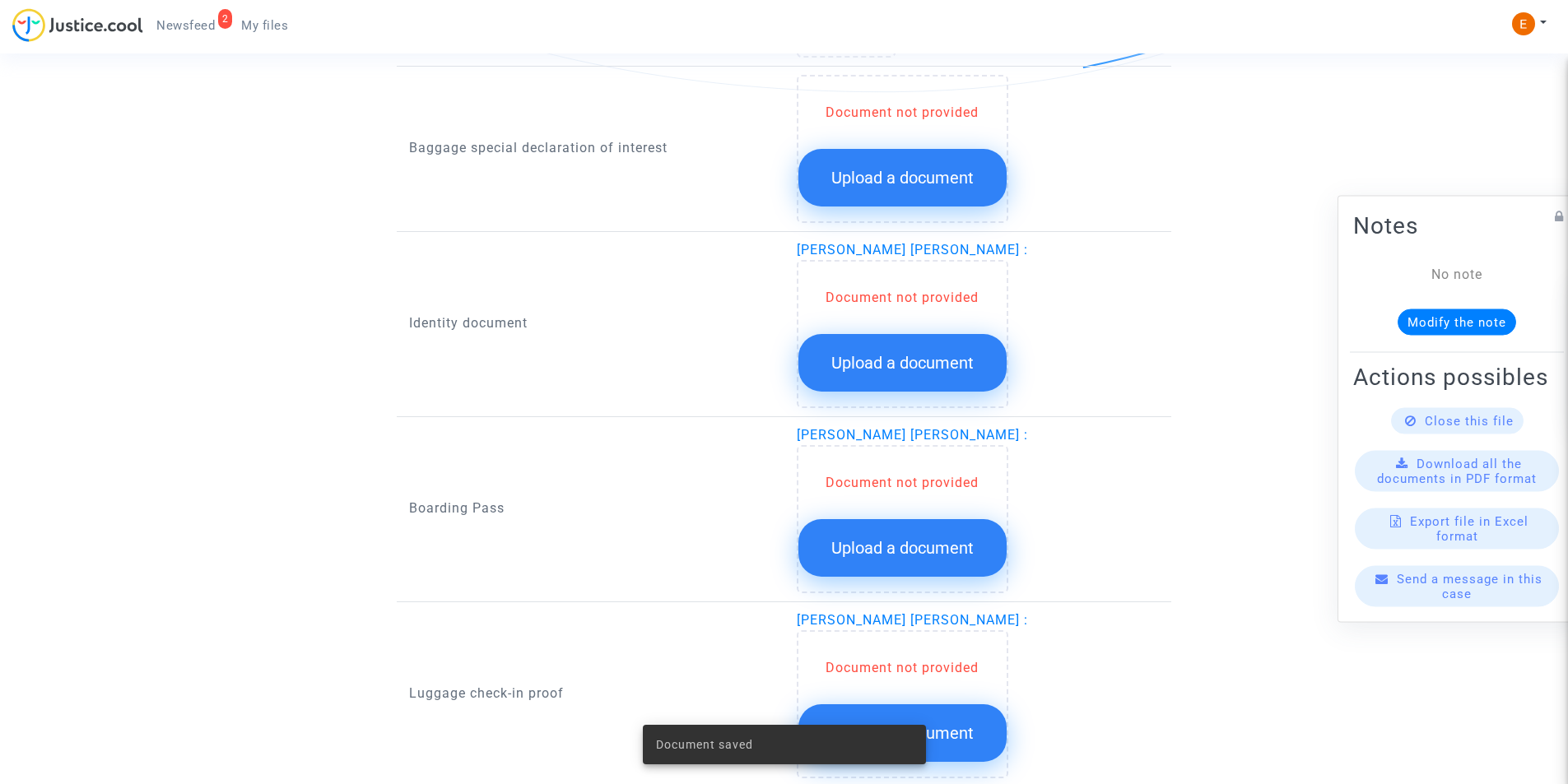
click at [870, 366] on span "Upload a document" at bounding box center [902, 363] width 142 height 20
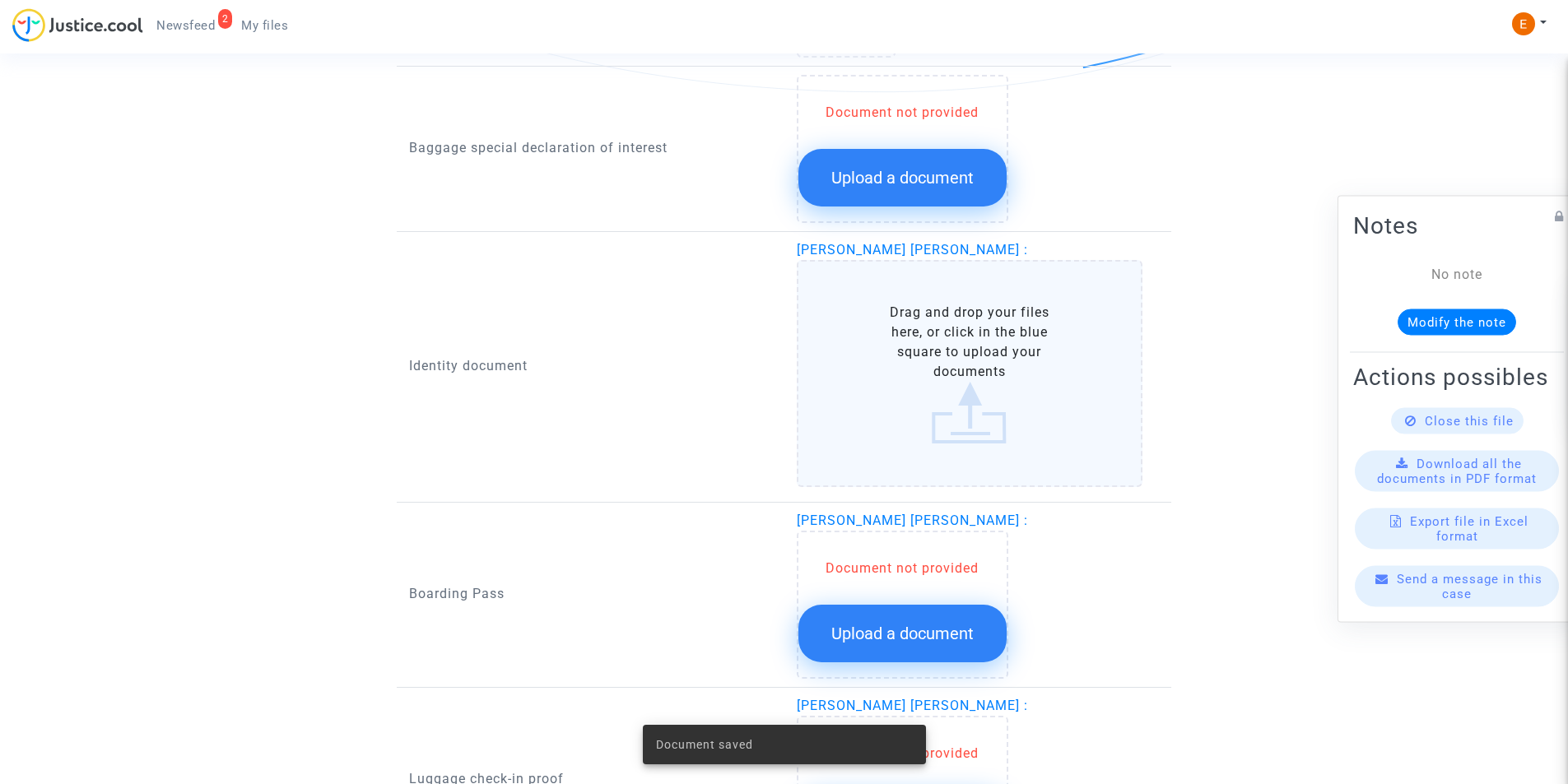
click at [889, 345] on label "Drag and drop your files here, or click in the blue square to upload your docum…" at bounding box center [970, 374] width 346 height 227
click at [0, 0] on input "Drag and drop your files here, or click in the blue square to upload your docum…" at bounding box center [0, 0] width 0 height 0
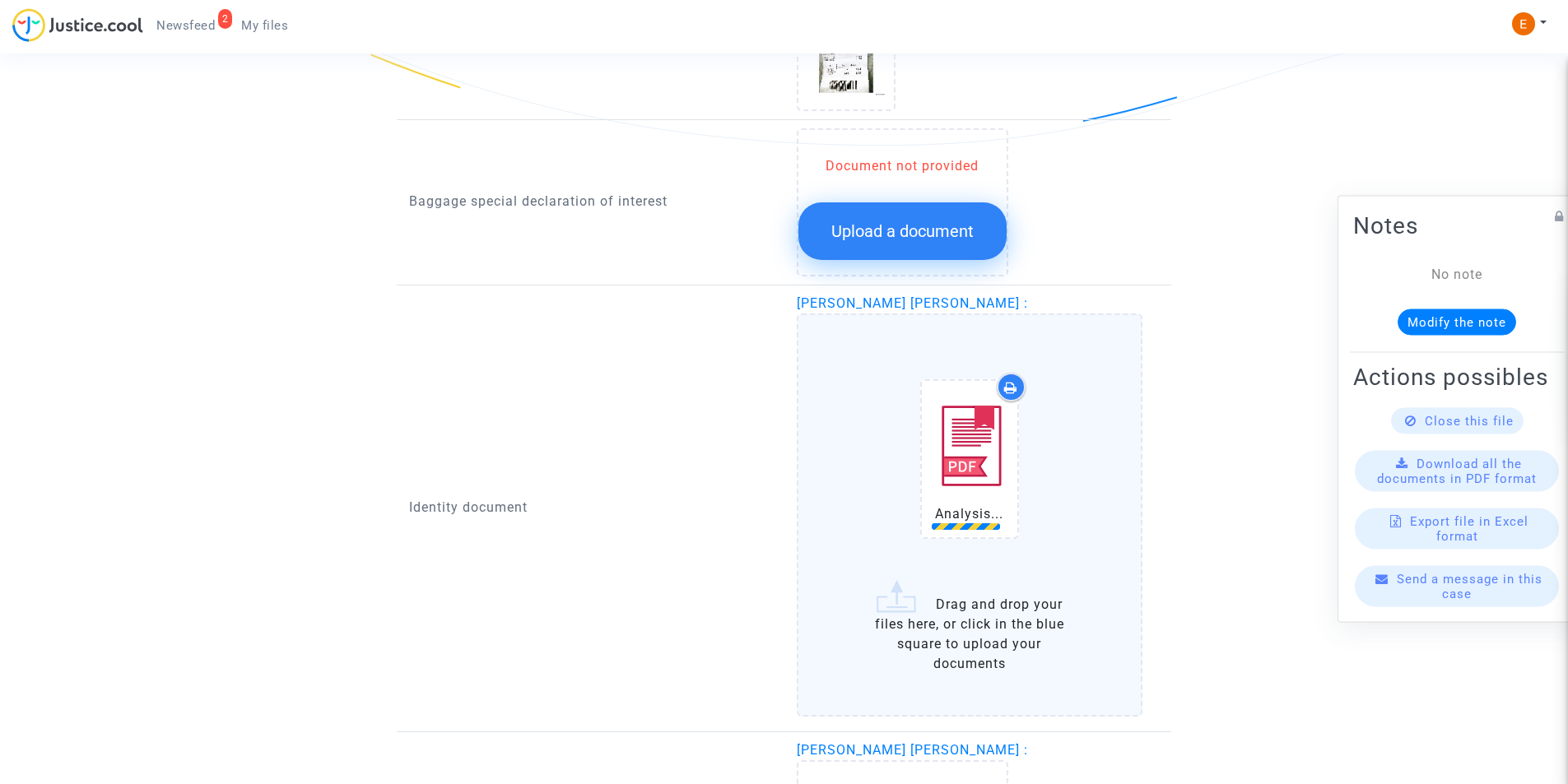
scroll to position [1316, 0]
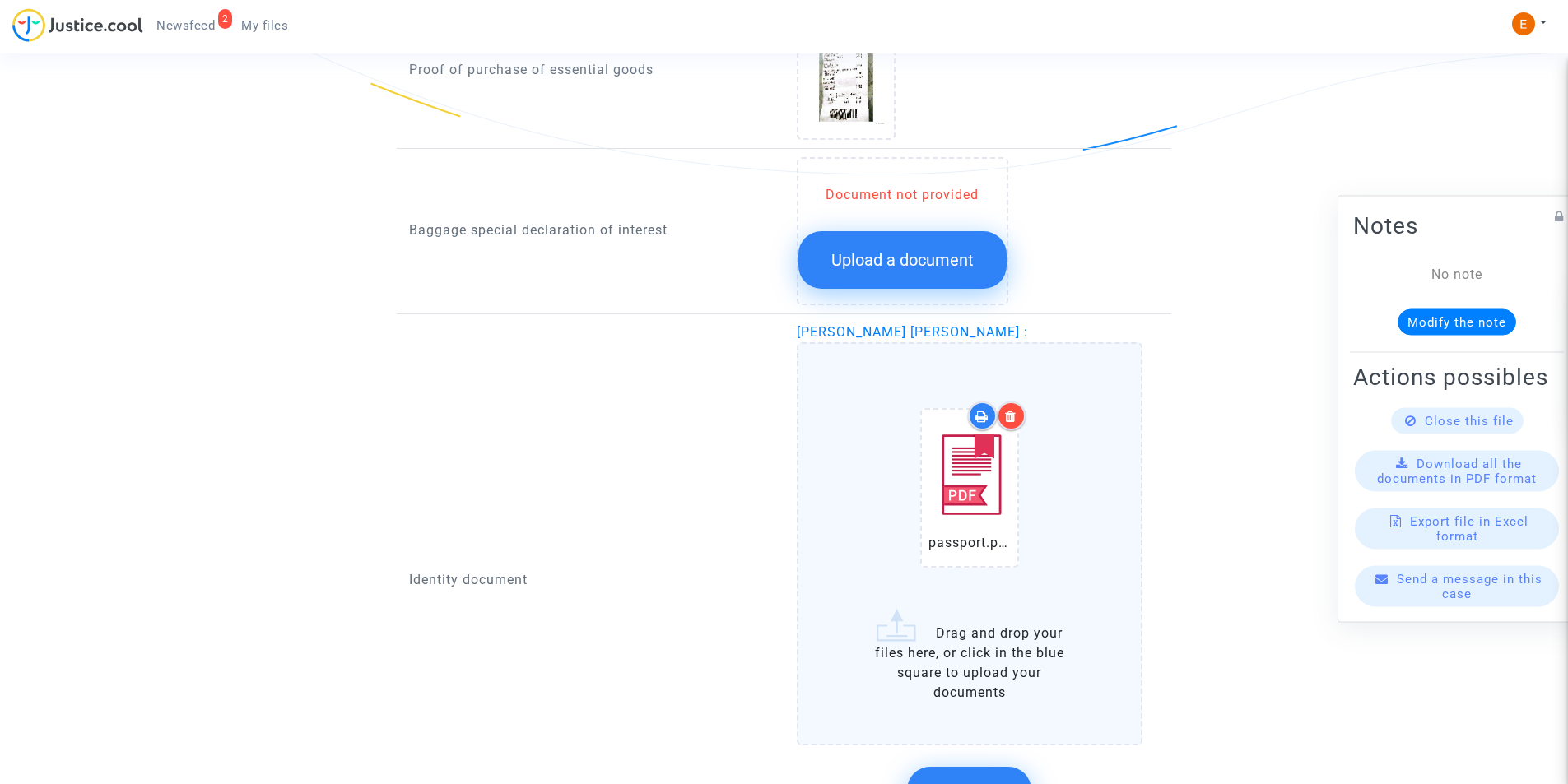
click at [871, 268] on span "Upload a document" at bounding box center [902, 260] width 142 height 20
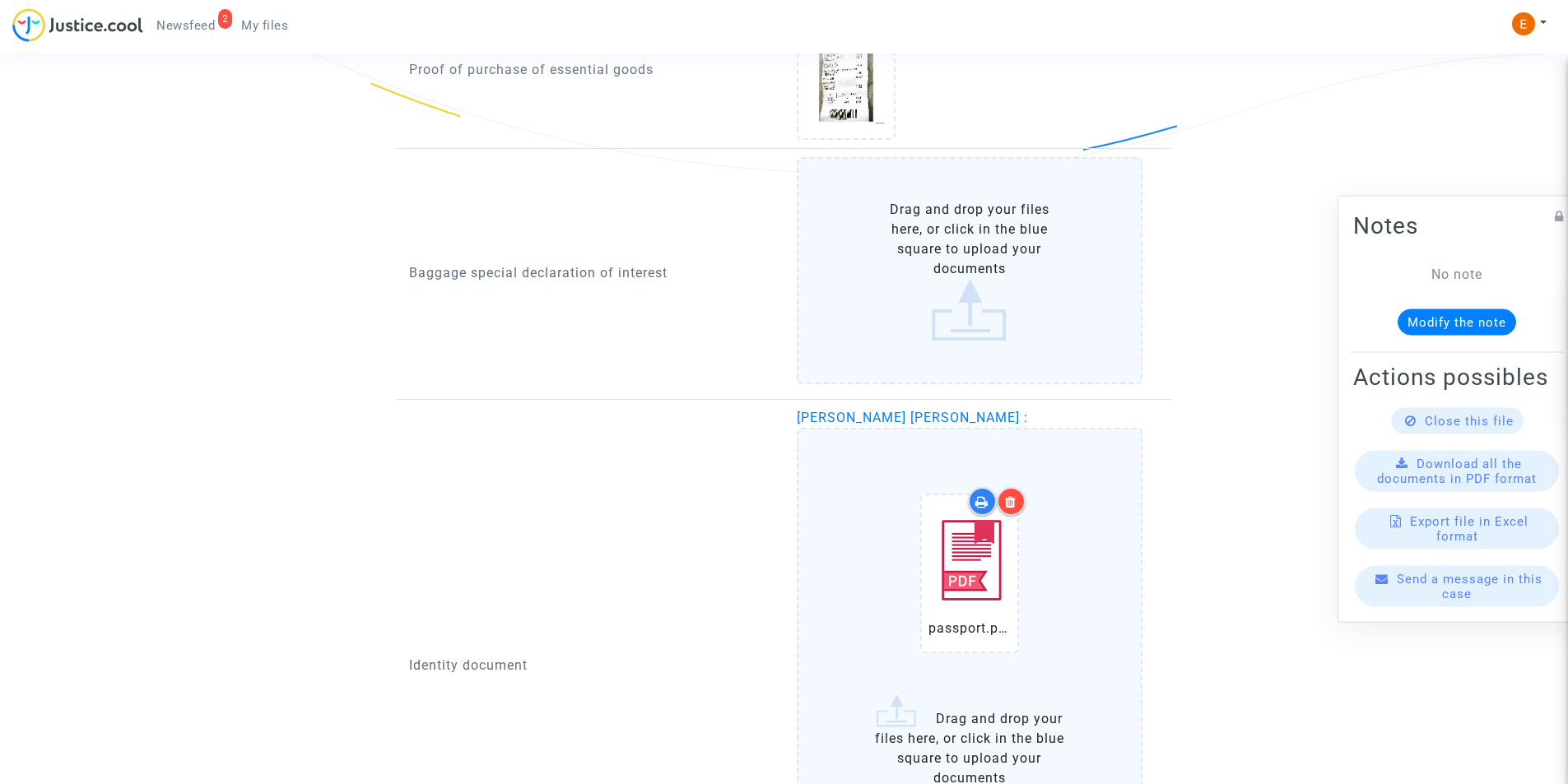
click at [887, 253] on label "Drag and drop your files here, or click in the blue square to upload your docum…" at bounding box center [970, 271] width 346 height 227
click at [0, 0] on input "Drag and drop your files here, or click in the blue square to upload your docum…" at bounding box center [0, 0] width 0 height 0
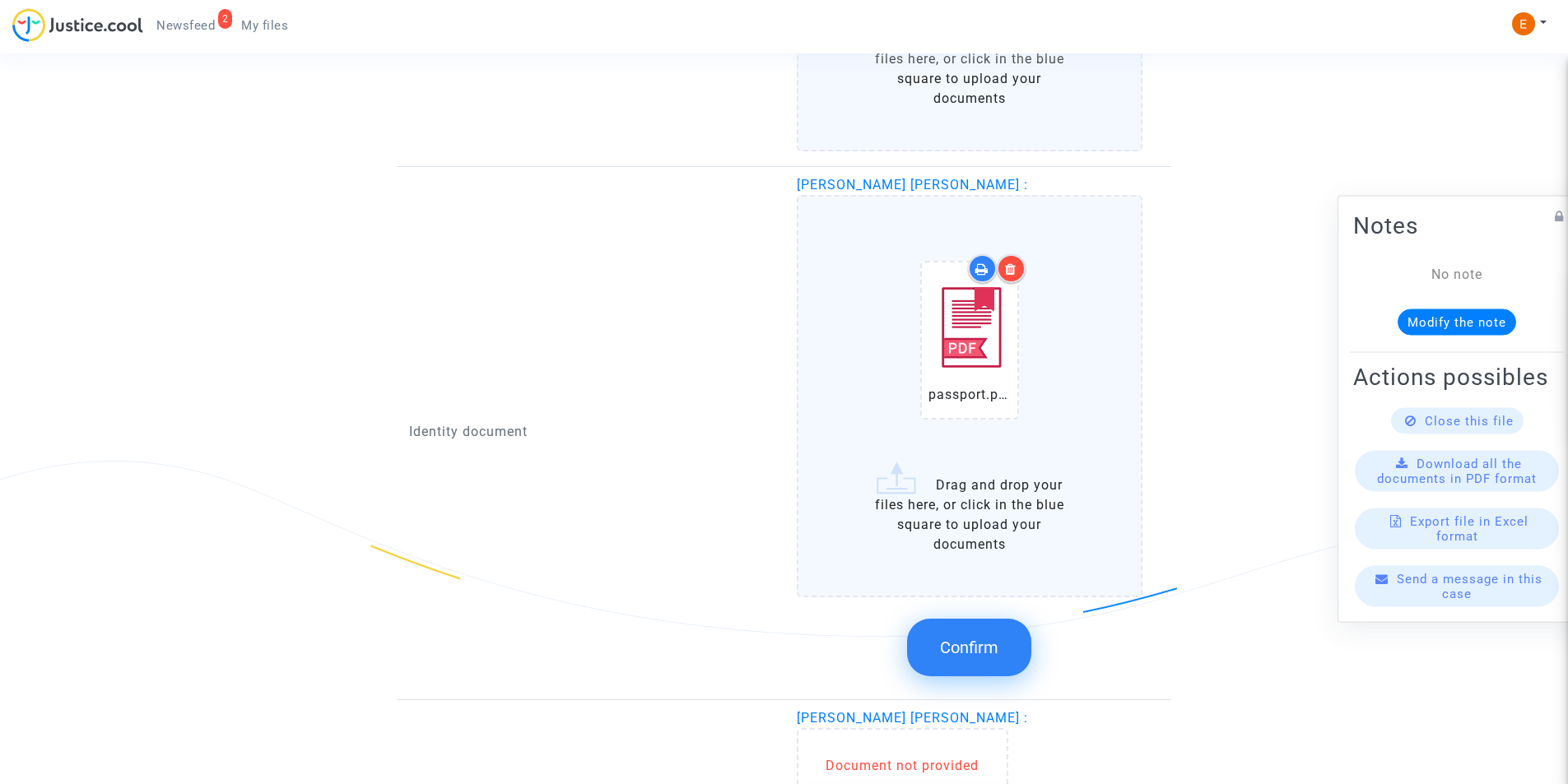
scroll to position [1728, 0]
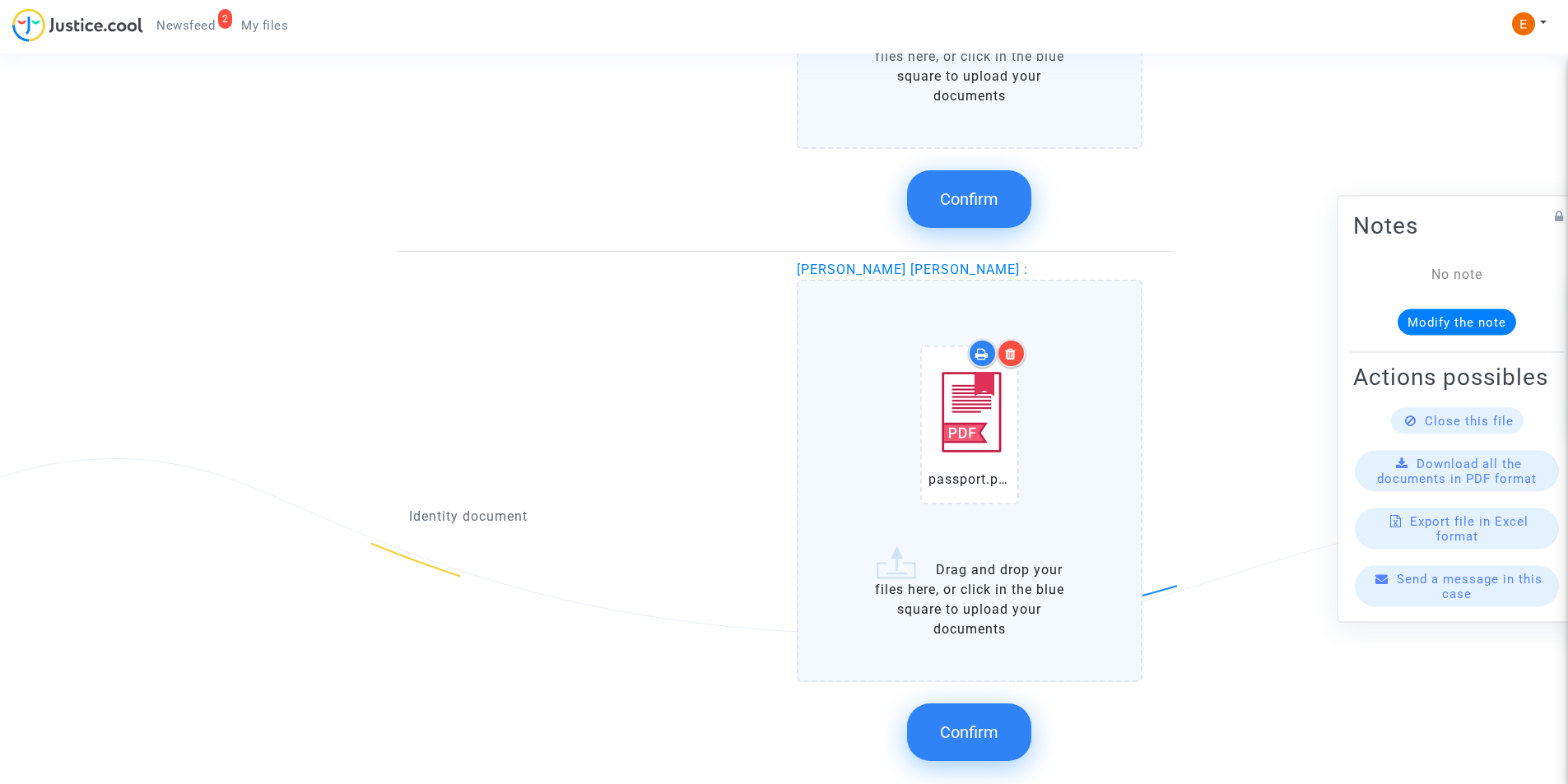
click at [979, 712] on button "Confirm" at bounding box center [969, 732] width 125 height 58
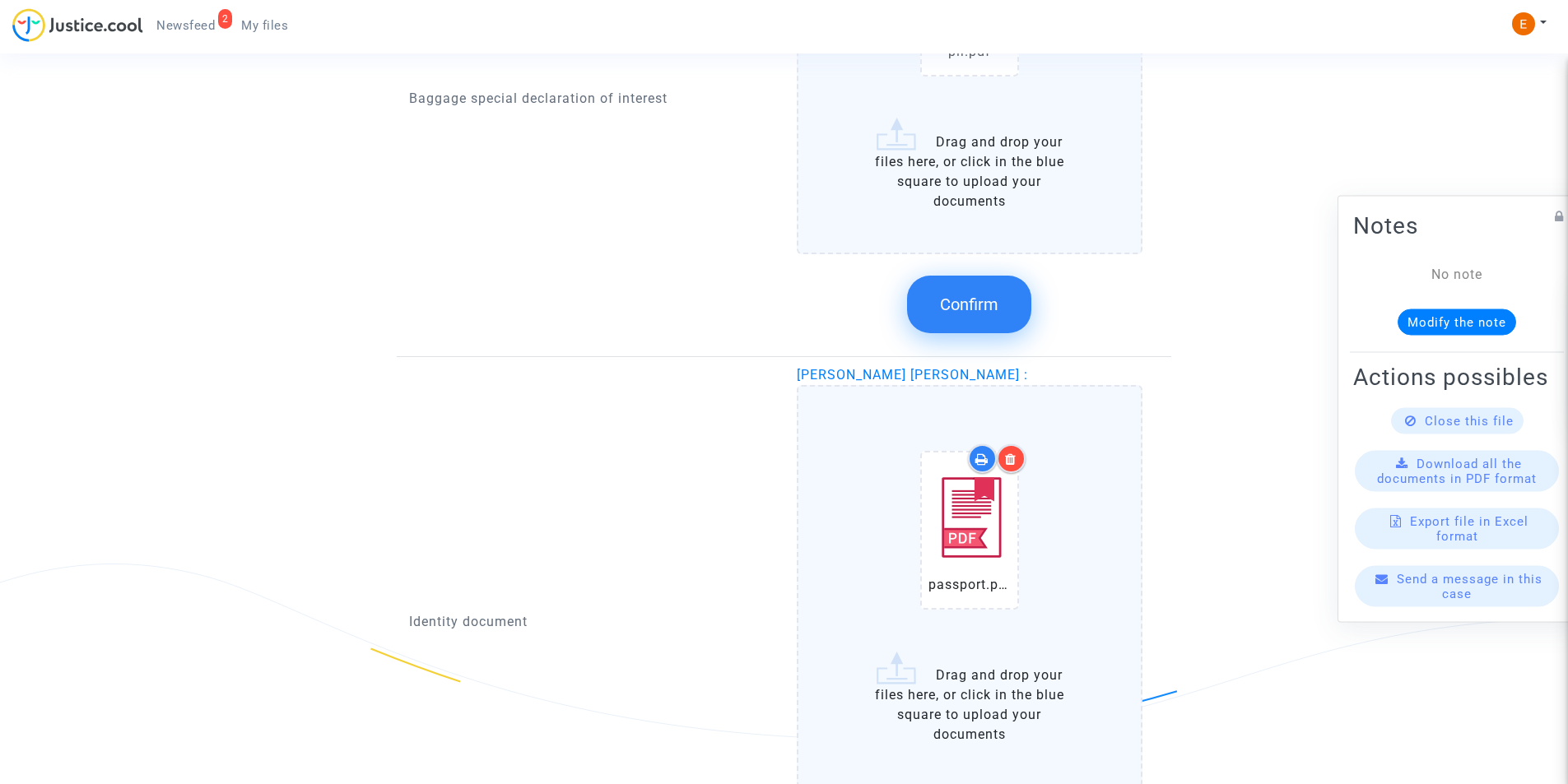
scroll to position [1481, 0]
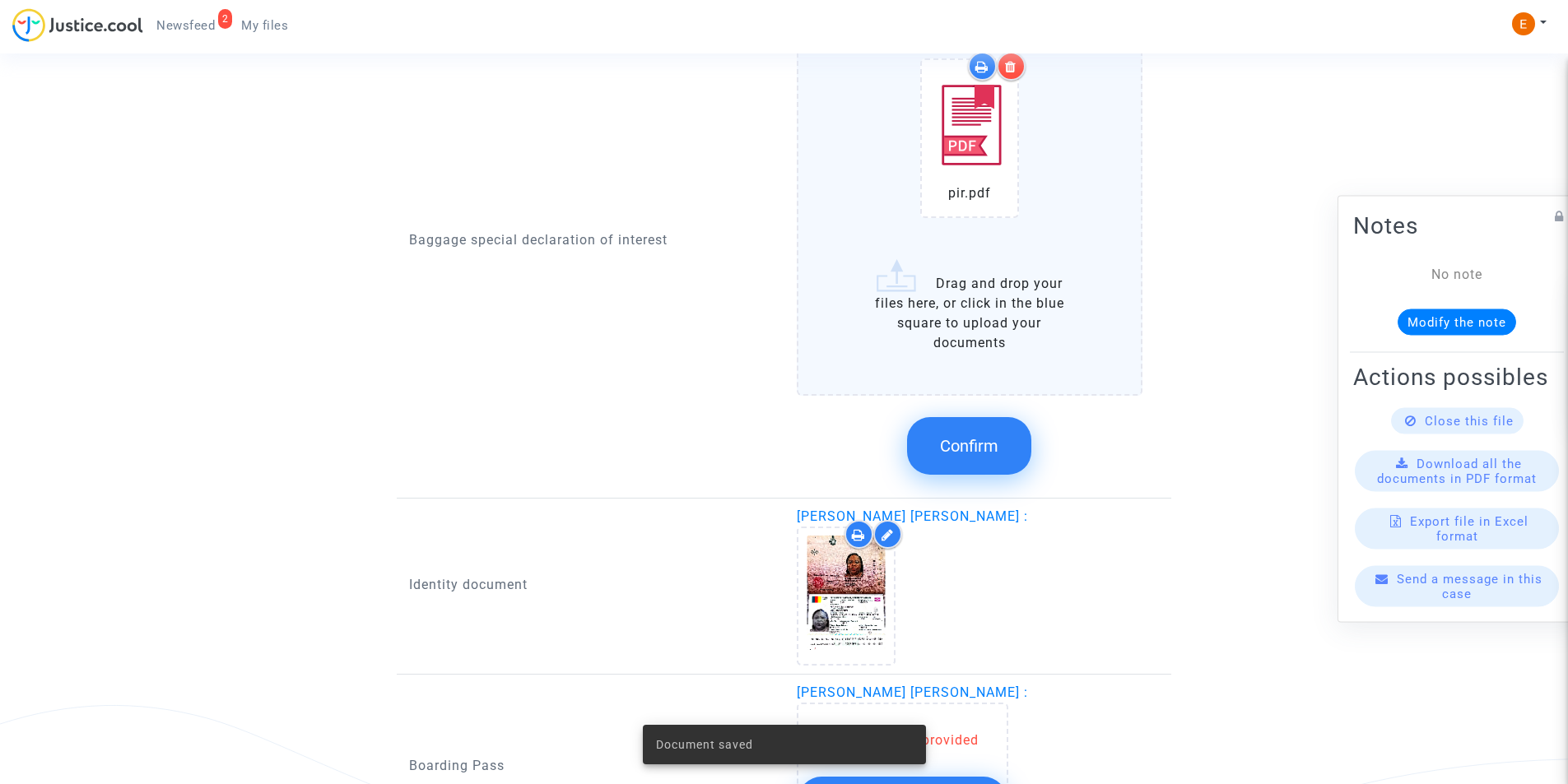
click at [970, 447] on span "Confirm" at bounding box center [969, 446] width 59 height 20
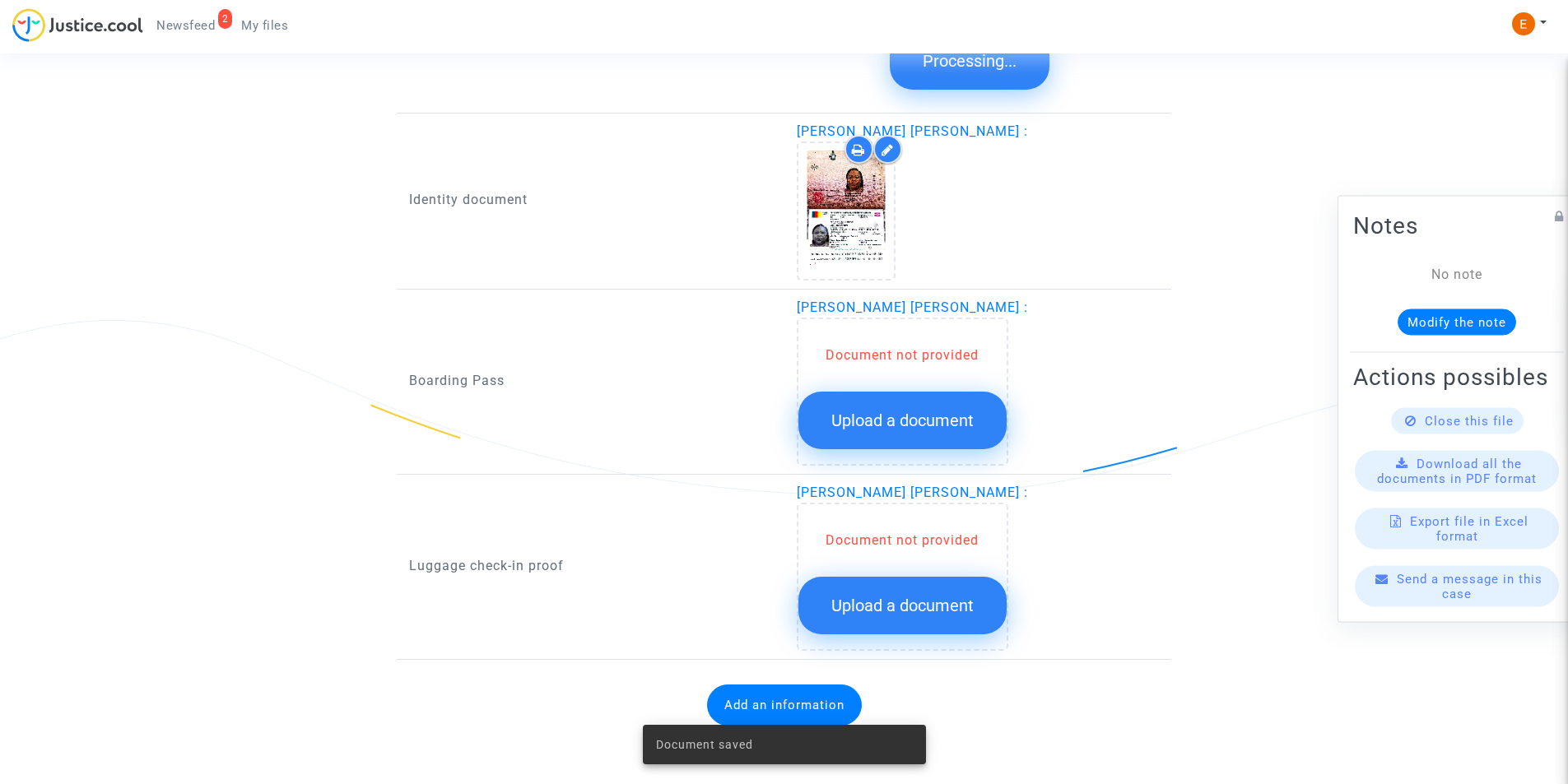
scroll to position [1509, 0]
click at [920, 413] on span "Upload a document" at bounding box center [902, 420] width 142 height 20
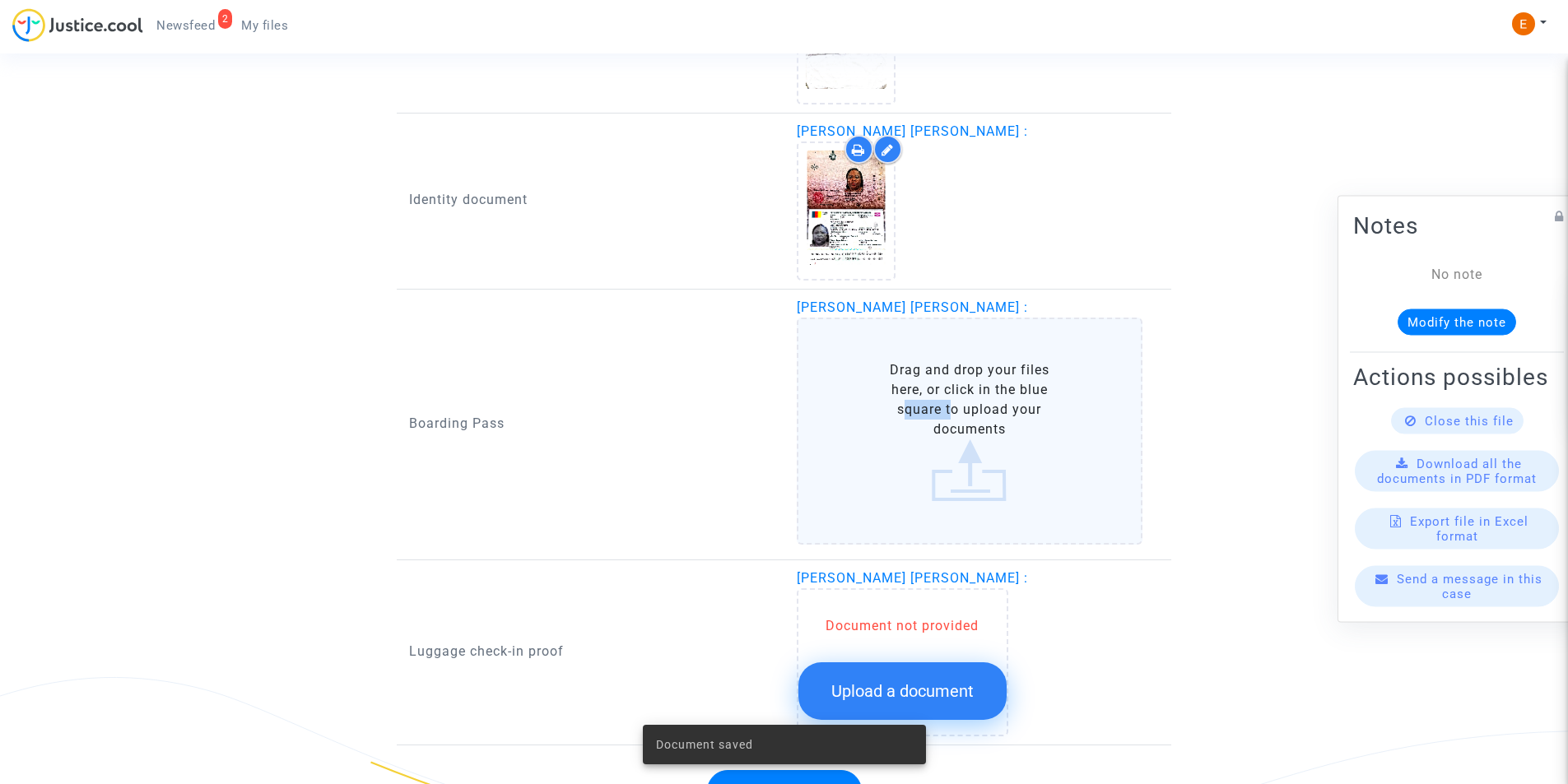
click at [922, 411] on label "Drag and drop your files here, or click in the blue square to upload your docum…" at bounding box center [970, 431] width 346 height 227
click at [0, 0] on input "Drag and drop your files here, or click in the blue square to upload your docum…" at bounding box center [0, 0] width 0 height 0
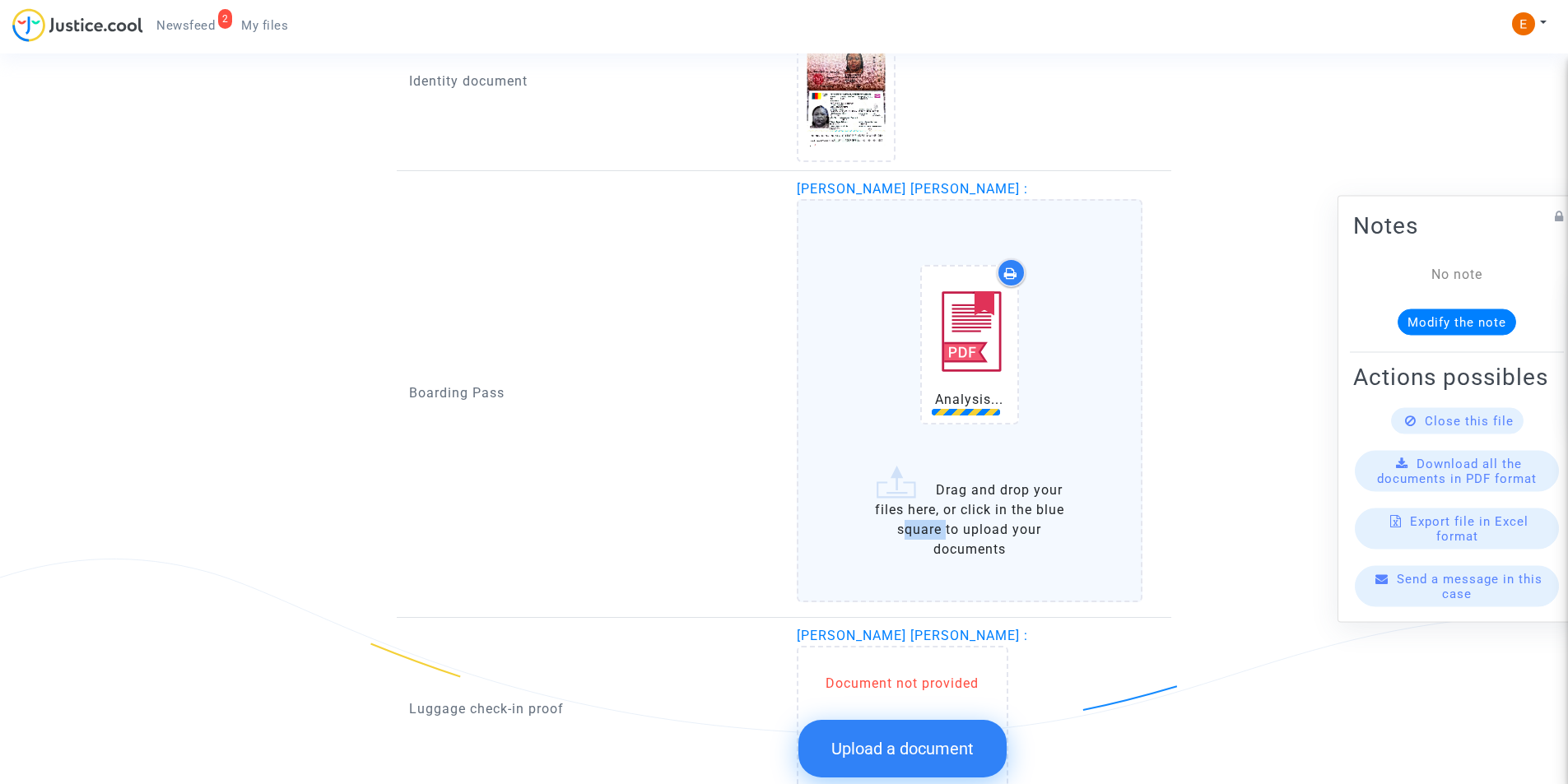
scroll to position [1770, 0]
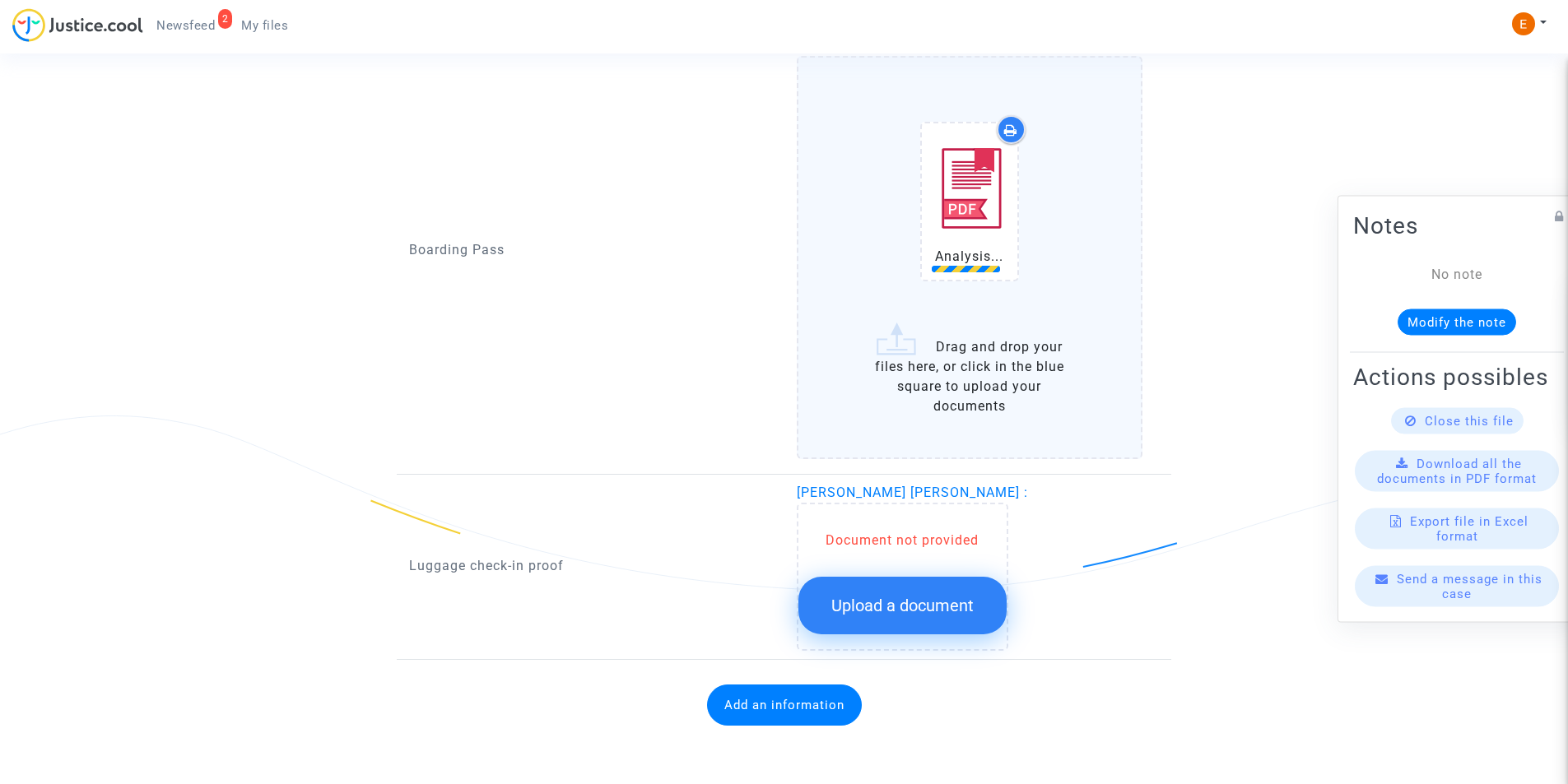
click at [906, 604] on div "Document not provided Upload a document" at bounding box center [902, 576] width 212 height 148
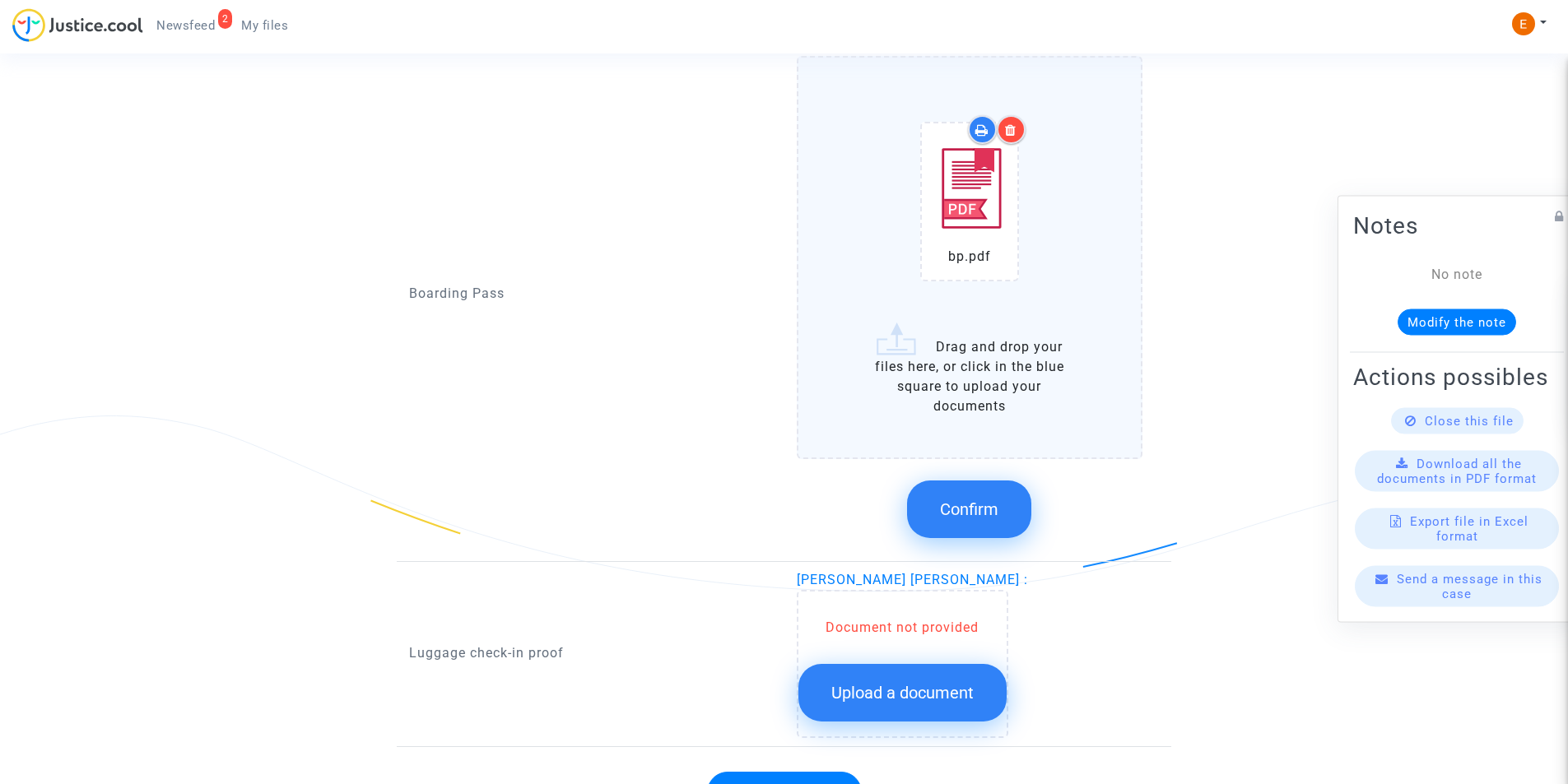
click at [955, 513] on span "Confirm" at bounding box center [969, 509] width 59 height 20
click at [924, 681] on button "Upload a document" at bounding box center [902, 692] width 208 height 58
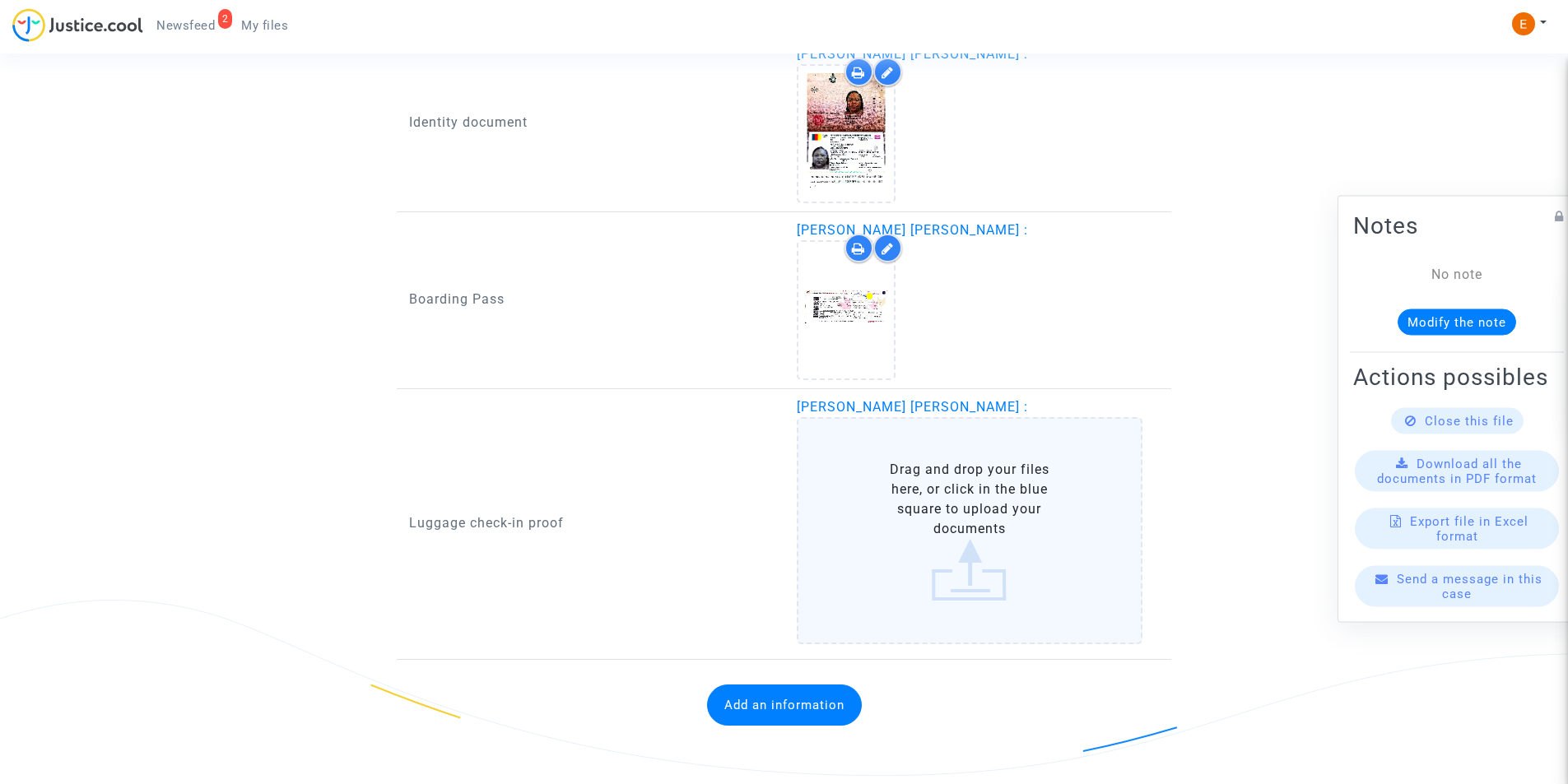
click at [924, 681] on div "Add an information" at bounding box center [784, 705] width 750 height 74
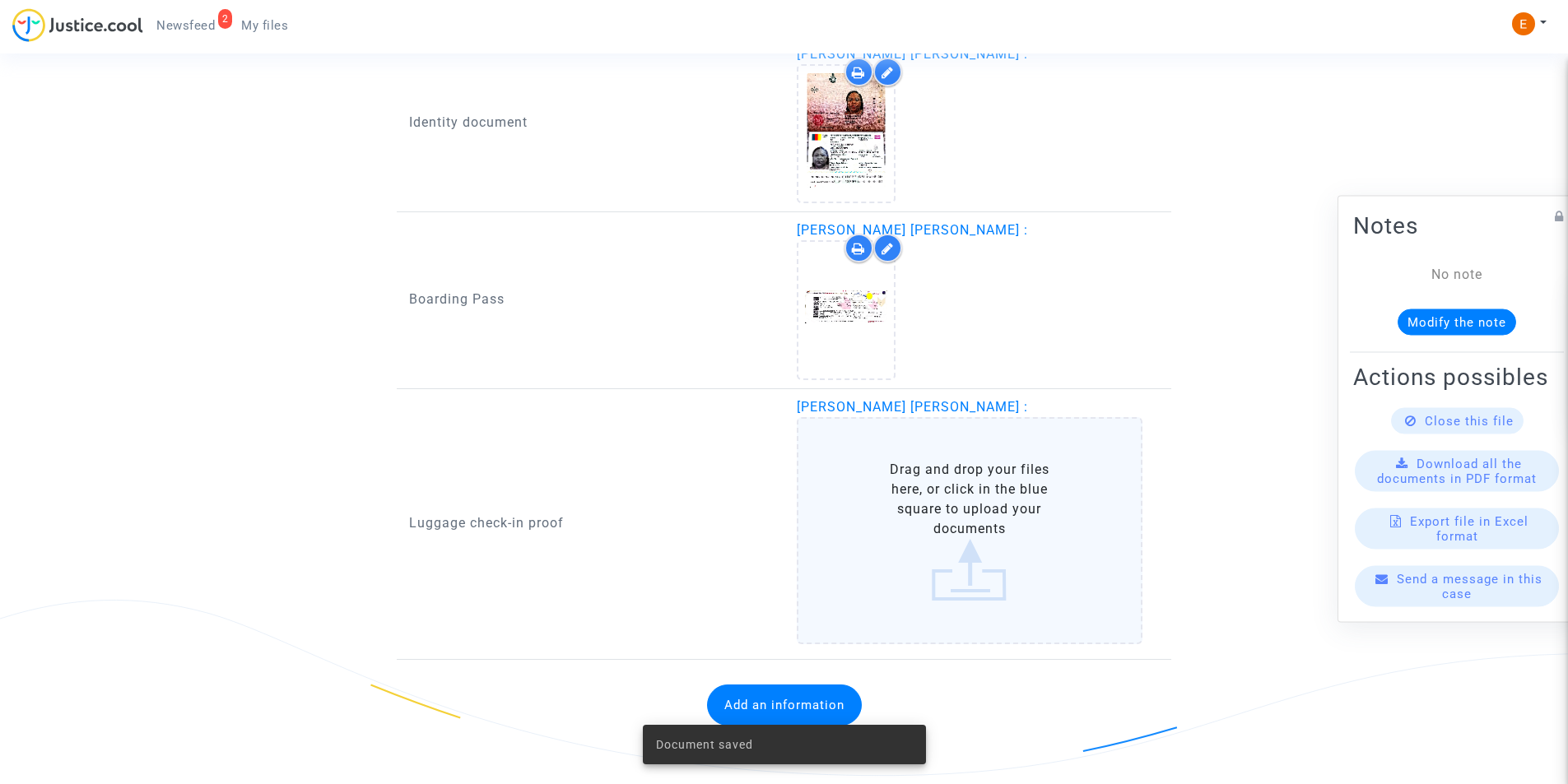
click at [942, 551] on label "Drag and drop your files here, or click in the blue square to upload your docum…" at bounding box center [970, 531] width 346 height 227
click at [0, 0] on input "Drag and drop your files here, or click in the blue square to upload your docum…" at bounding box center [0, 0] width 0 height 0
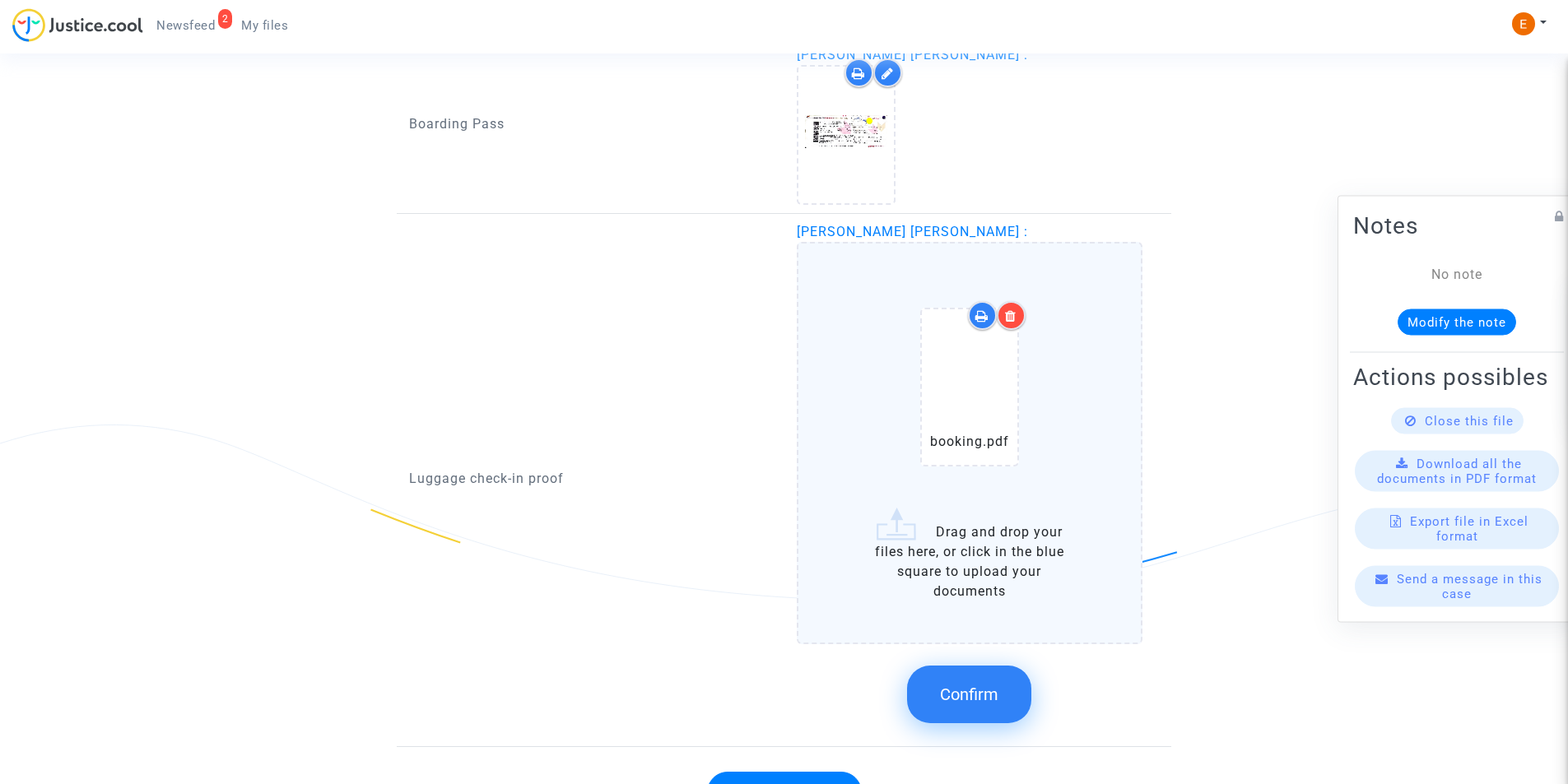
scroll to position [1770, 0]
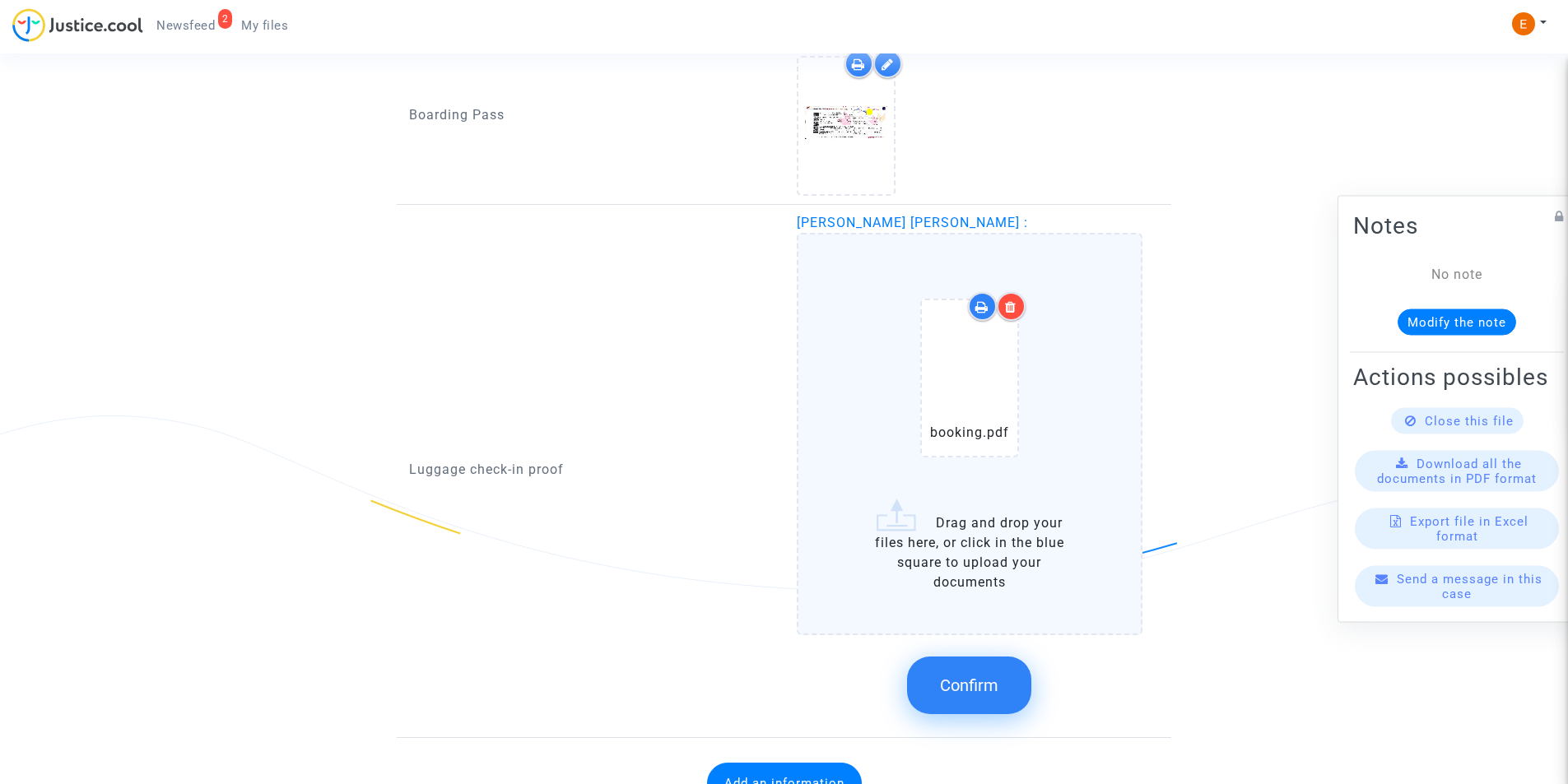
click at [963, 684] on span "Confirm" at bounding box center [969, 685] width 59 height 20
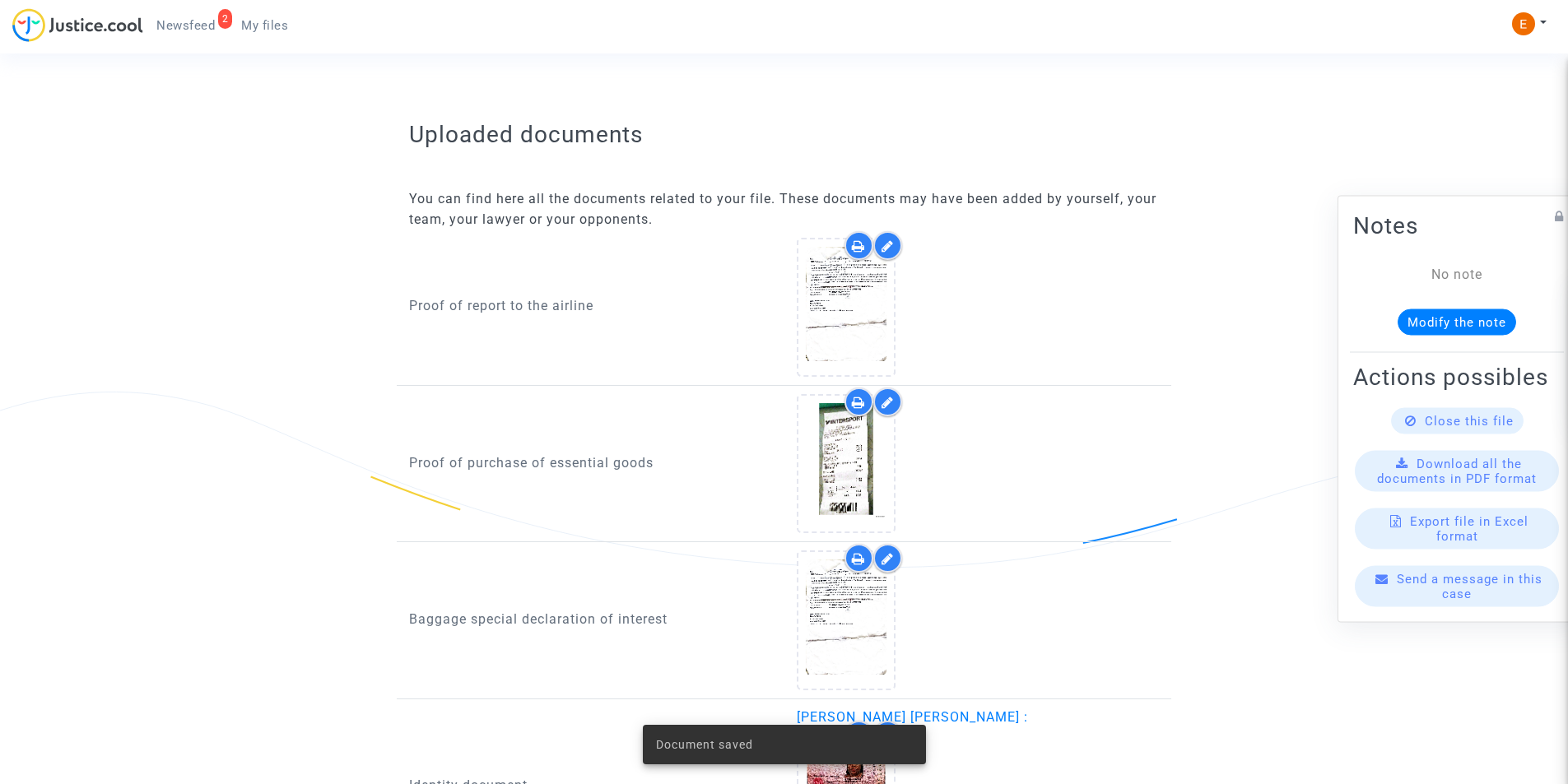
scroll to position [669, 0]
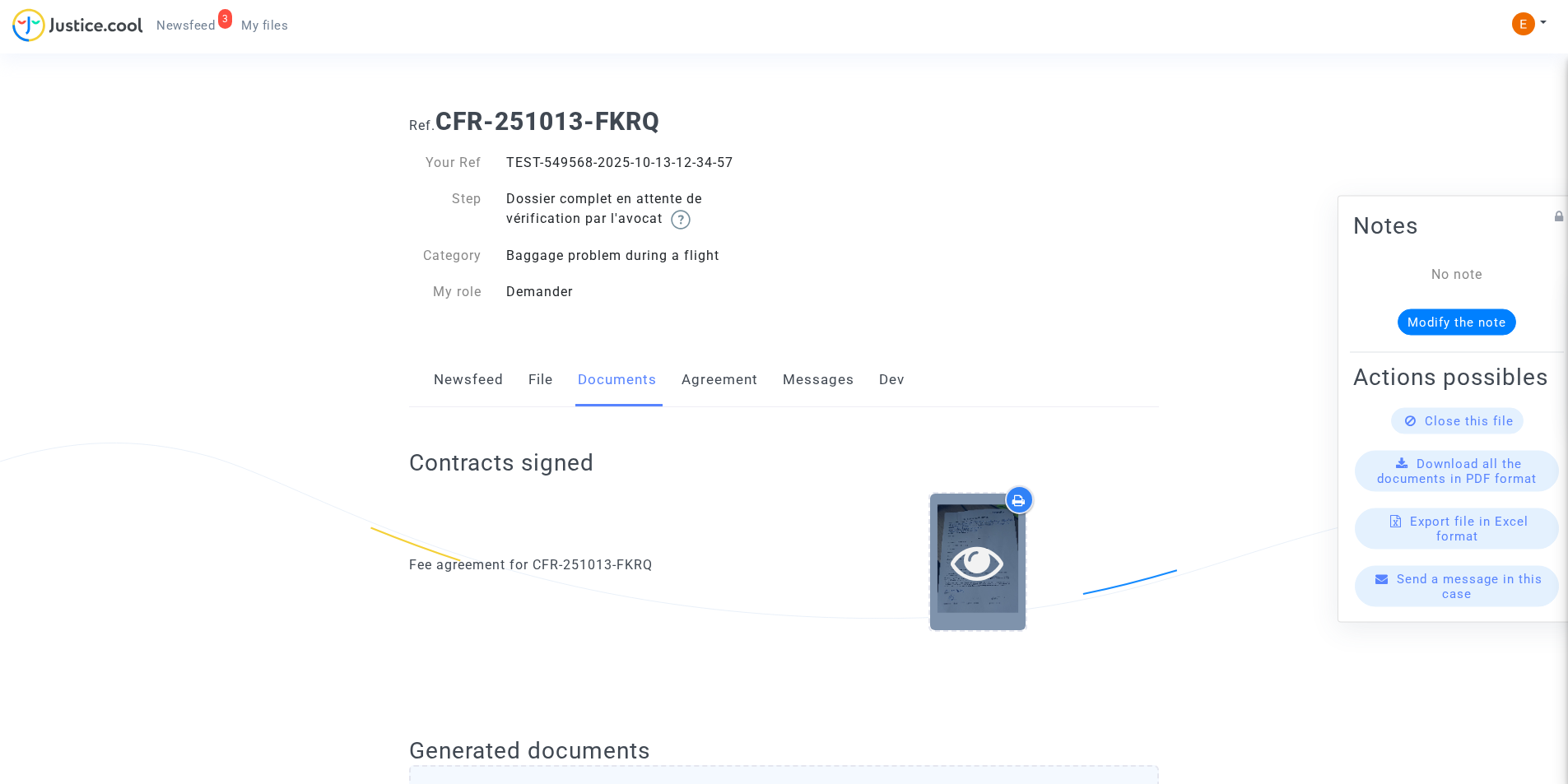
click at [983, 588] on icon at bounding box center [978, 562] width 54 height 53
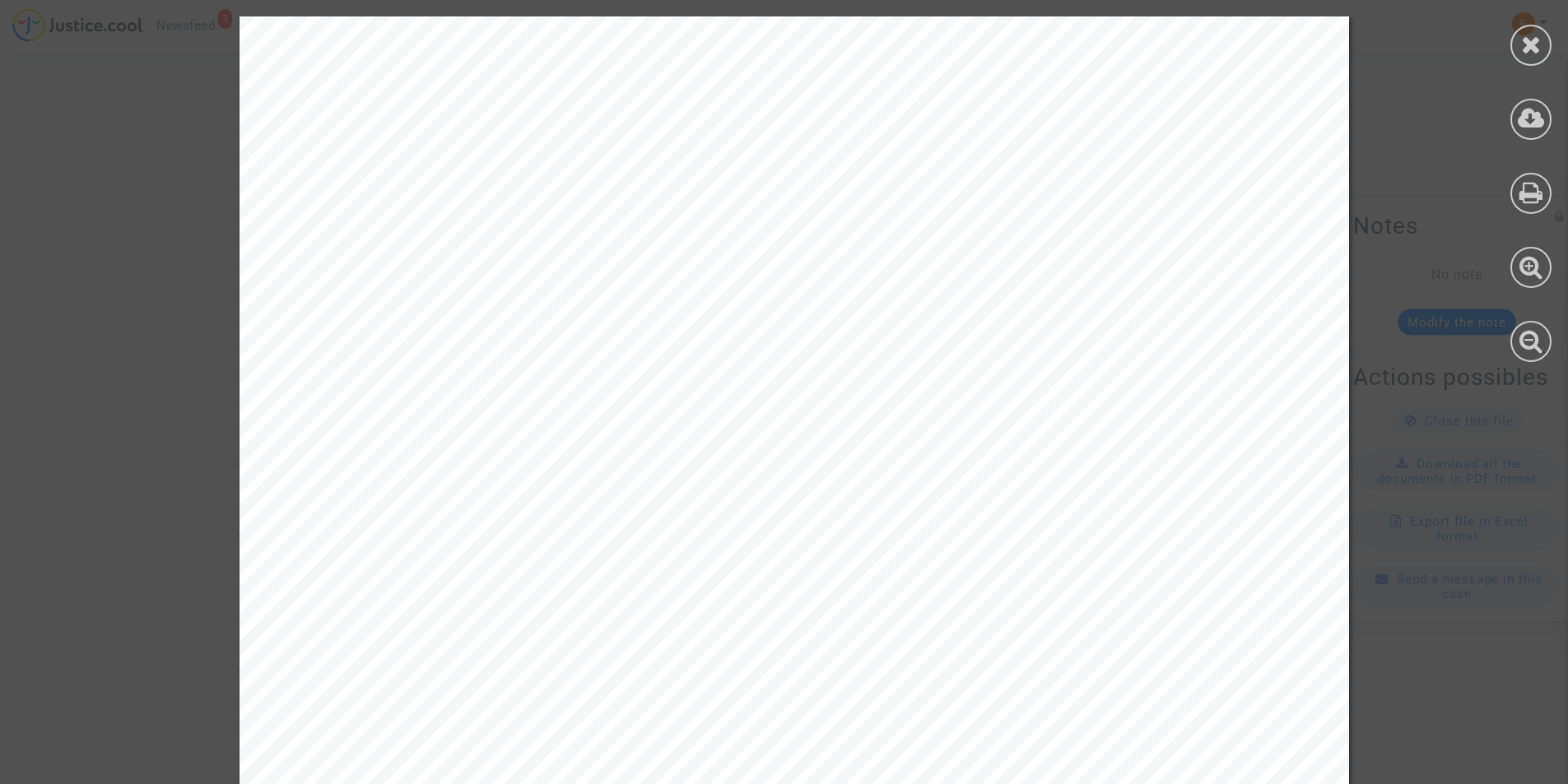
click at [1519, 45] on div at bounding box center [1530, 45] width 41 height 41
